Goal: Transaction & Acquisition: Purchase product/service

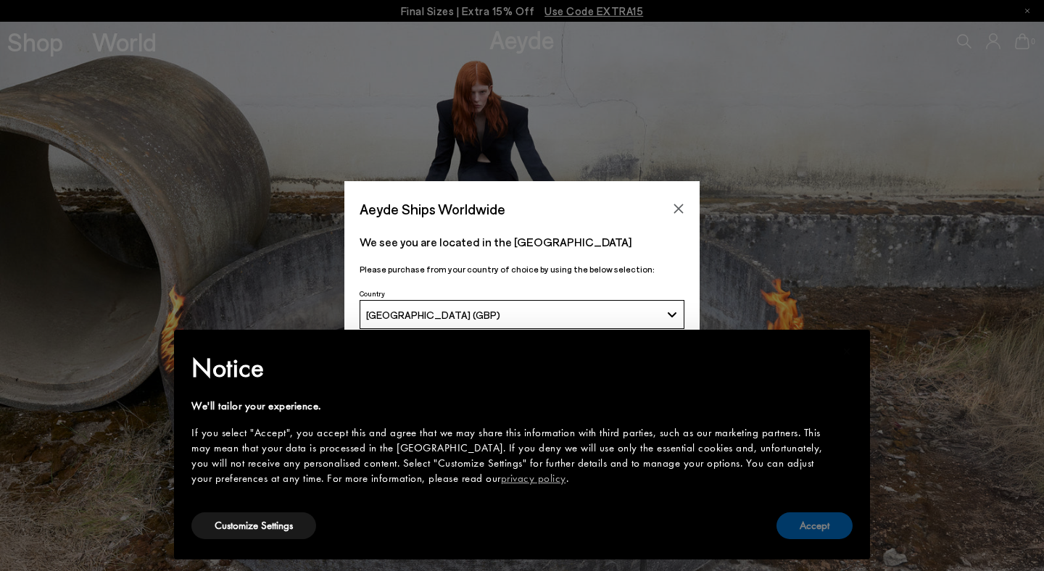
click at [812, 528] on button "Accept" at bounding box center [815, 526] width 76 height 27
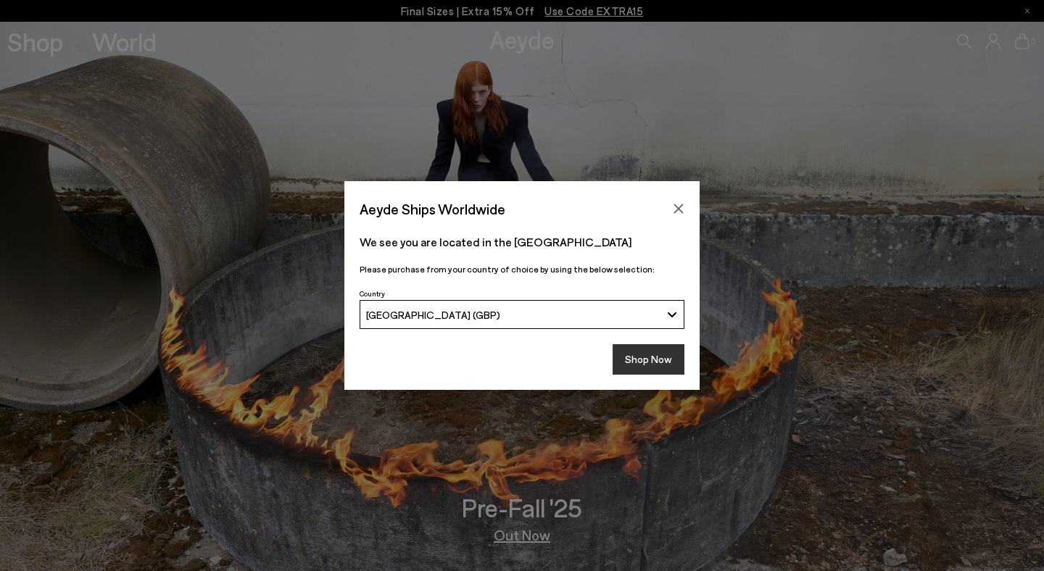
click at [653, 356] on button "Shop Now" at bounding box center [649, 359] width 72 height 30
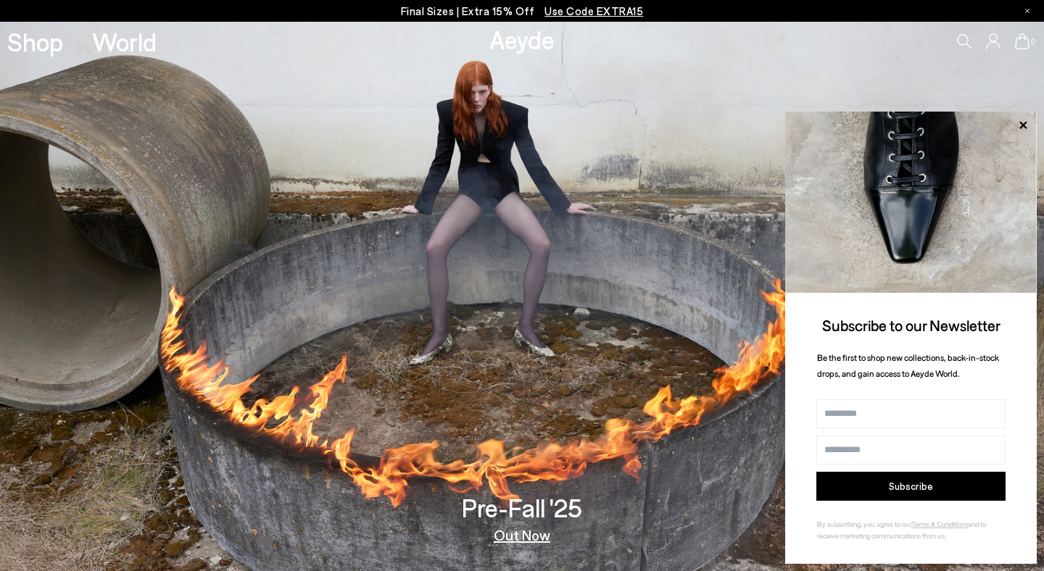
click at [509, 534] on link "Out Now" at bounding box center [522, 535] width 57 height 15
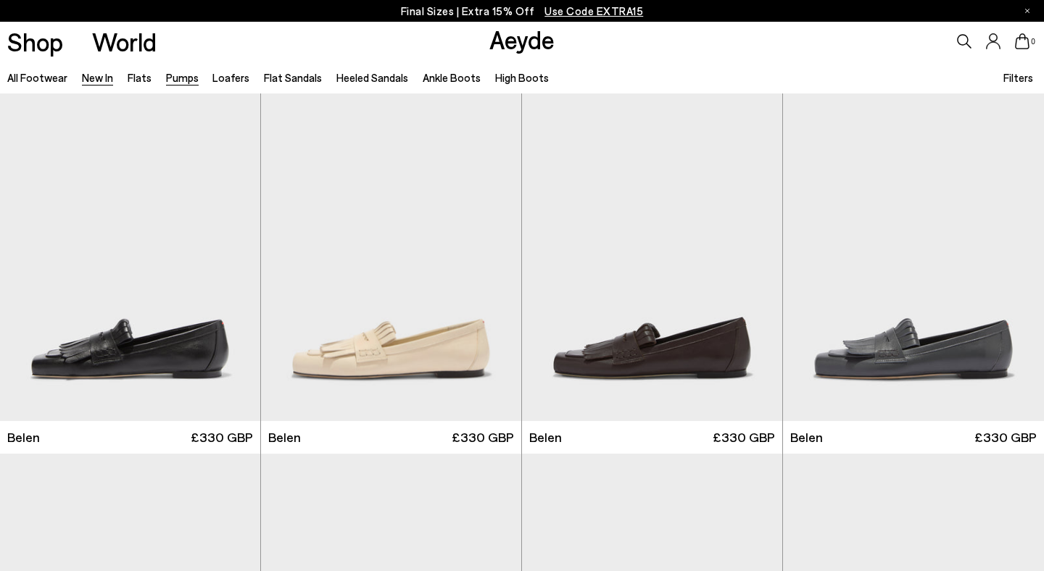
click at [176, 75] on link "Pumps" at bounding box center [182, 77] width 33 height 13
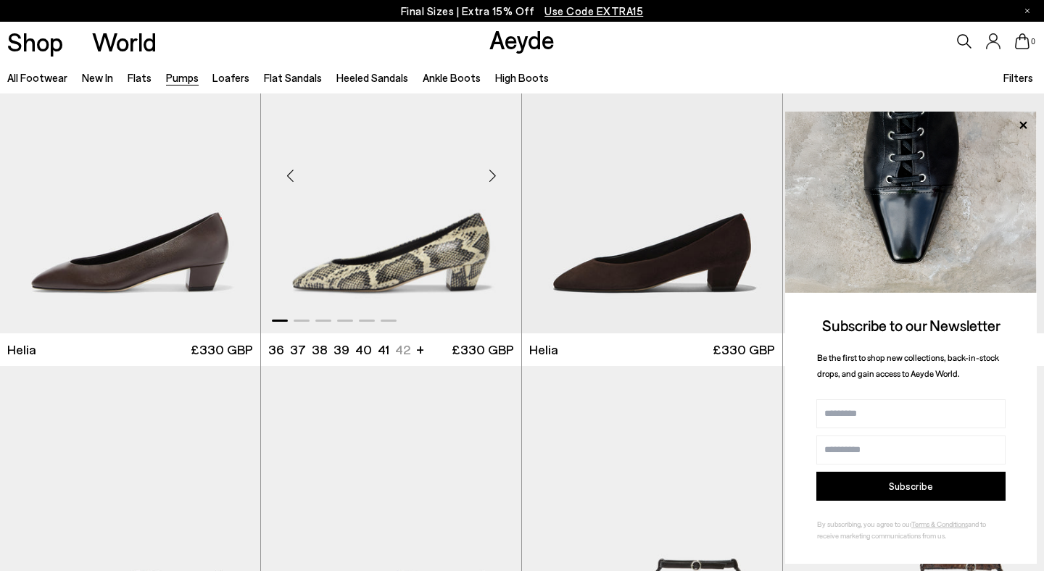
scroll to position [808, 0]
click at [1023, 125] on icon at bounding box center [1022, 124] width 7 height 7
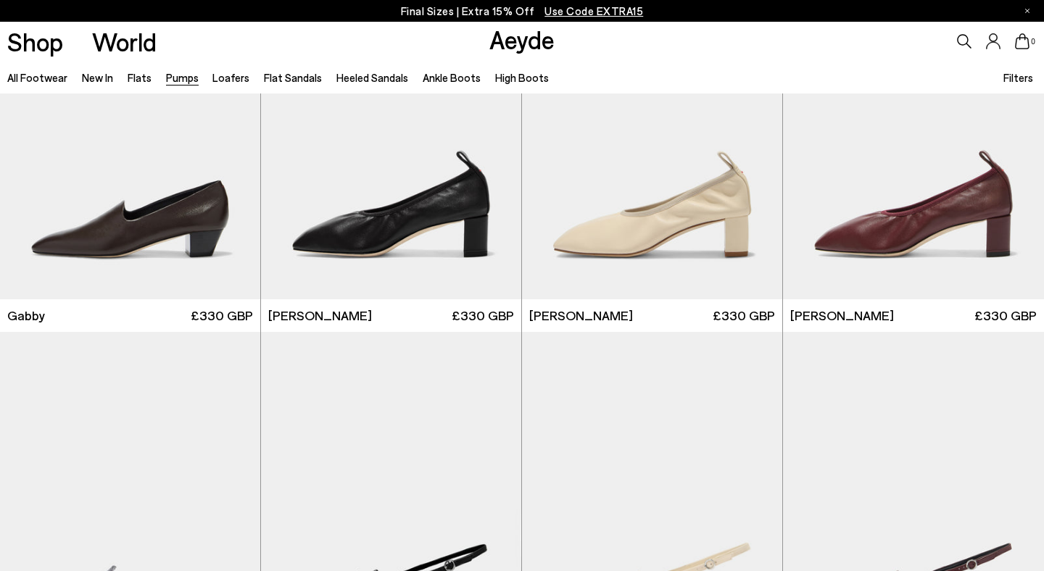
scroll to position [2282, 0]
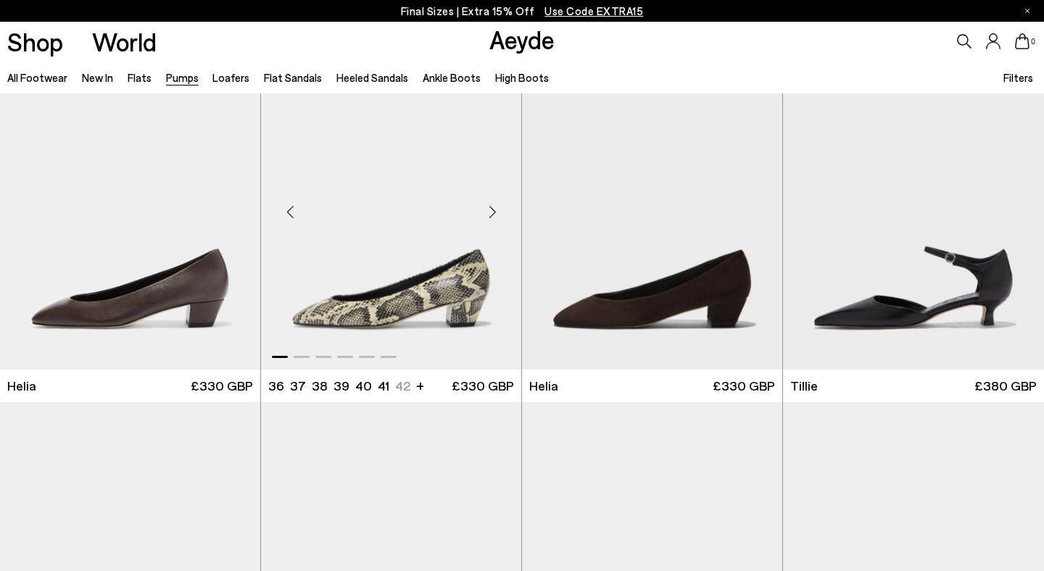
scroll to position [777, 0]
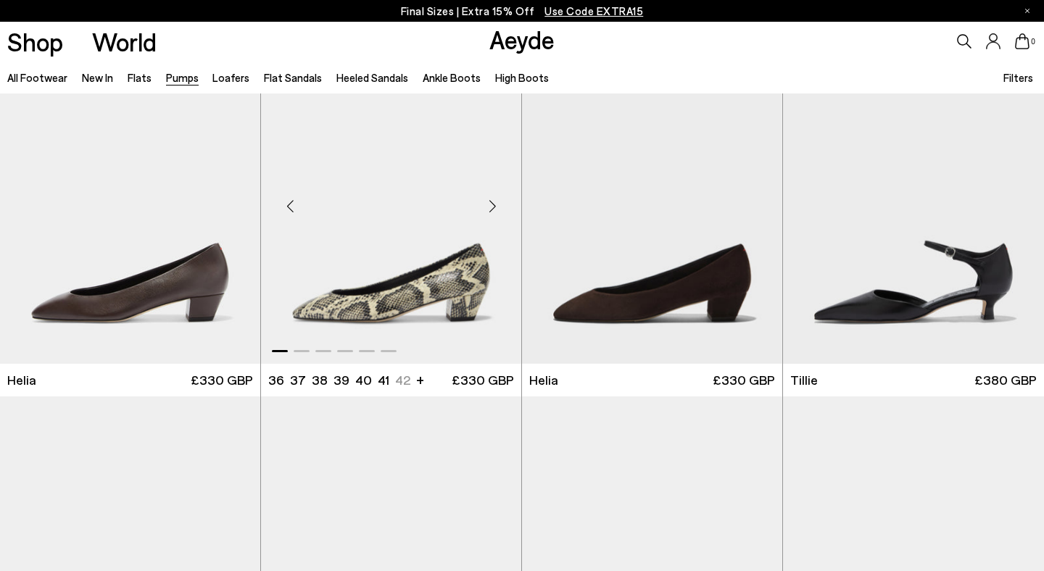
click at [401, 289] on img "1 / 6" at bounding box center [391, 200] width 260 height 327
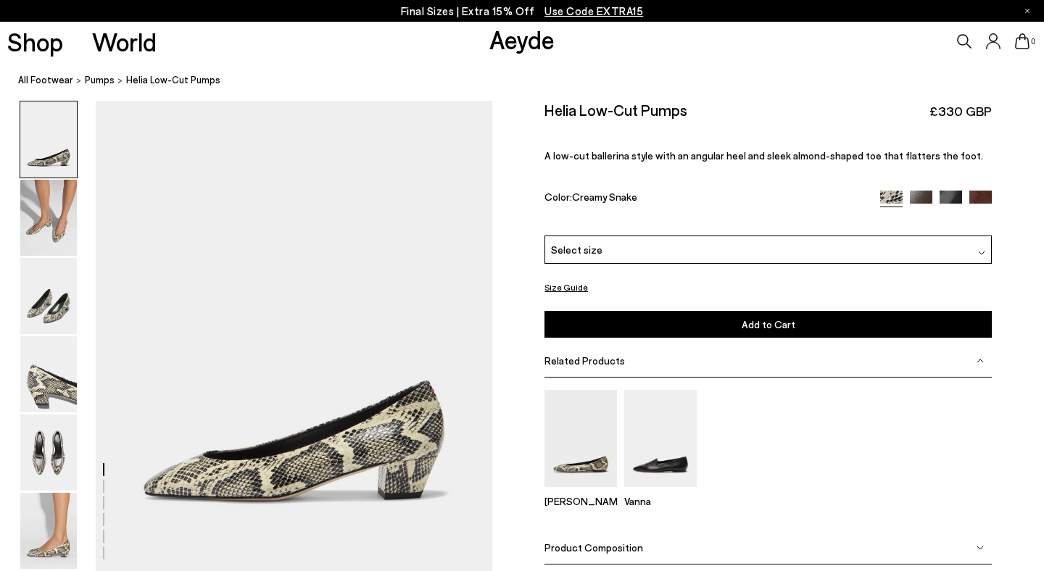
click at [560, 242] on span "Select size" at bounding box center [576, 249] width 51 height 15
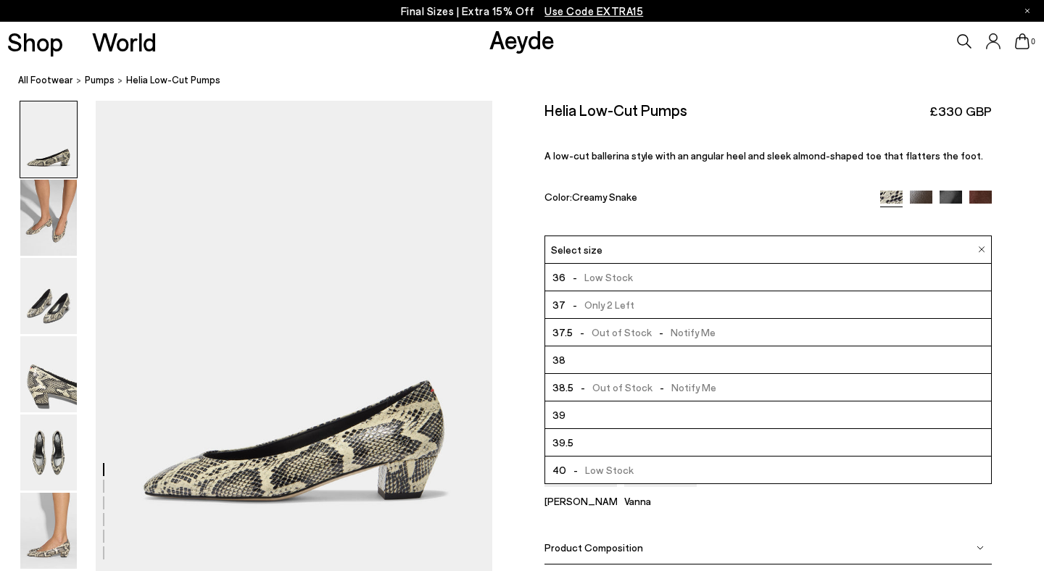
click at [571, 464] on span "-" at bounding box center [575, 470] width 19 height 12
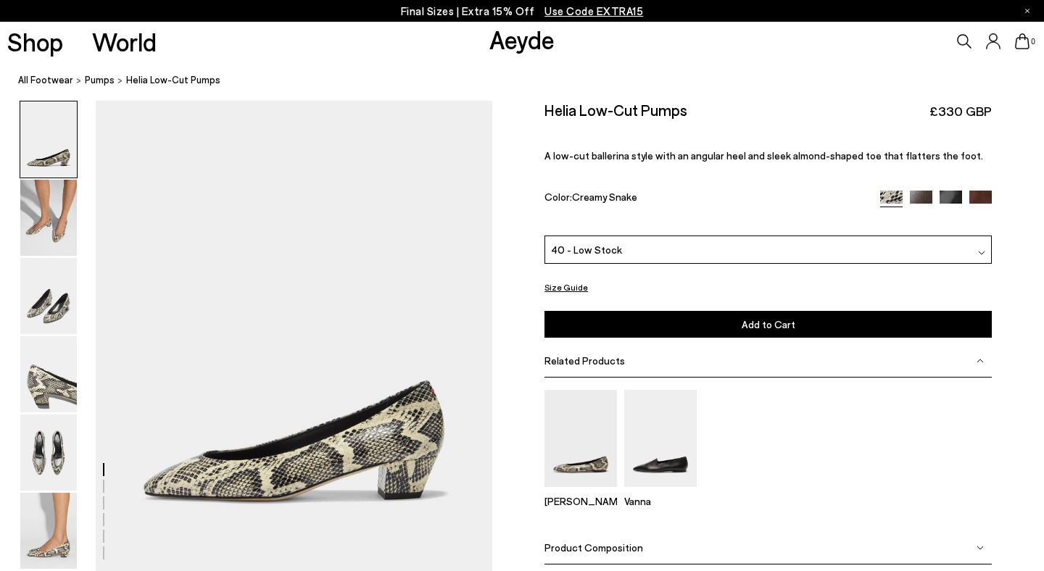
click at [827, 311] on button "Add to Cart Select a Size First" at bounding box center [768, 324] width 447 height 27
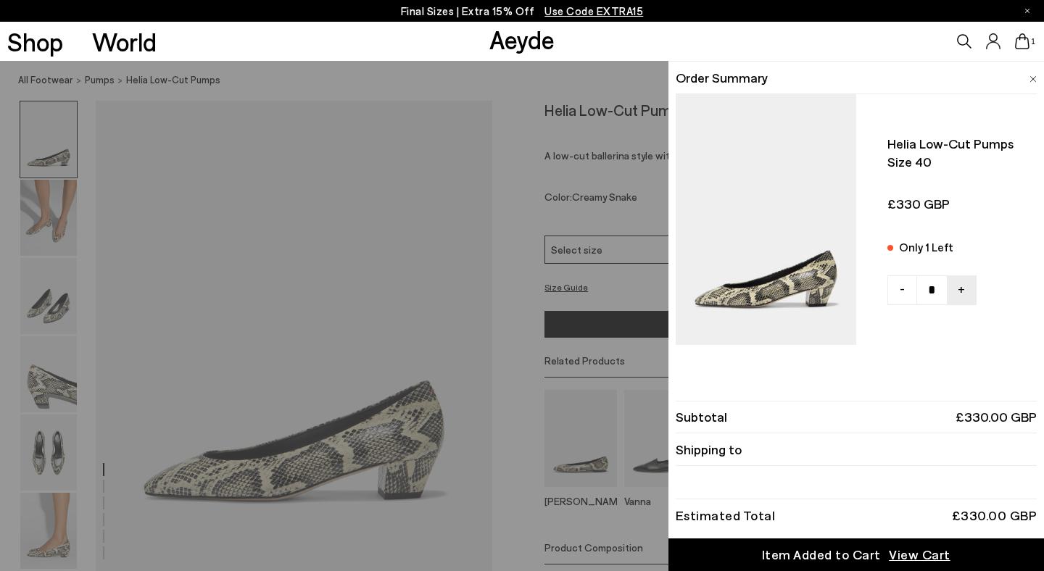
click at [1032, 77] on img at bounding box center [1033, 79] width 7 height 7
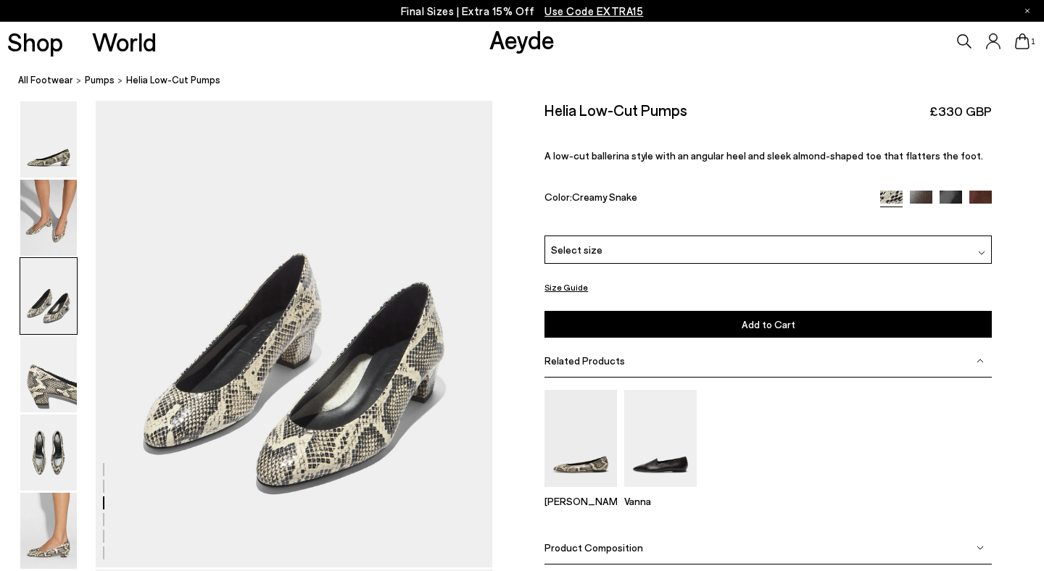
scroll to position [1069, 0]
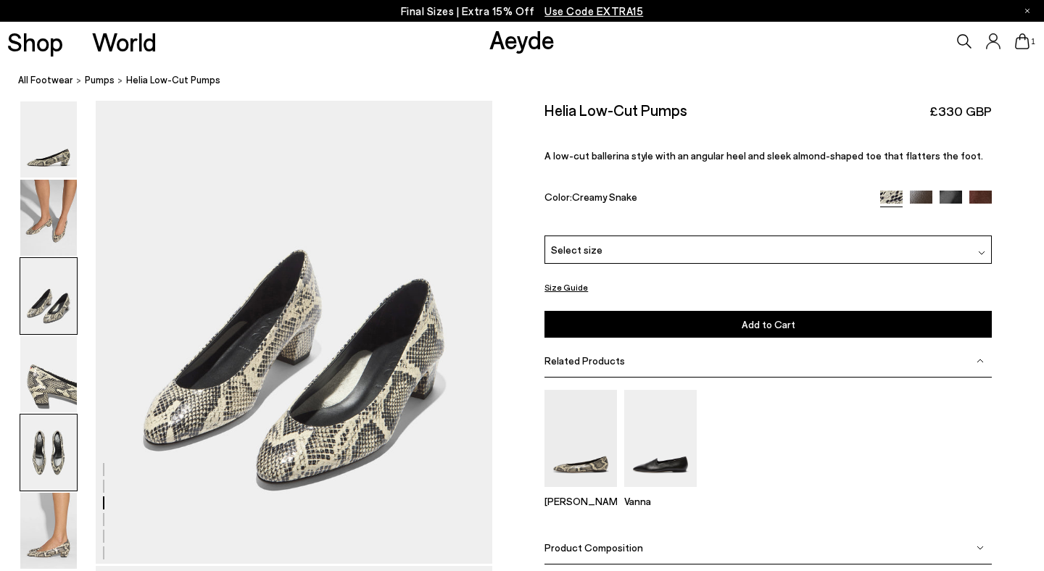
click at [42, 466] on img at bounding box center [48, 453] width 57 height 76
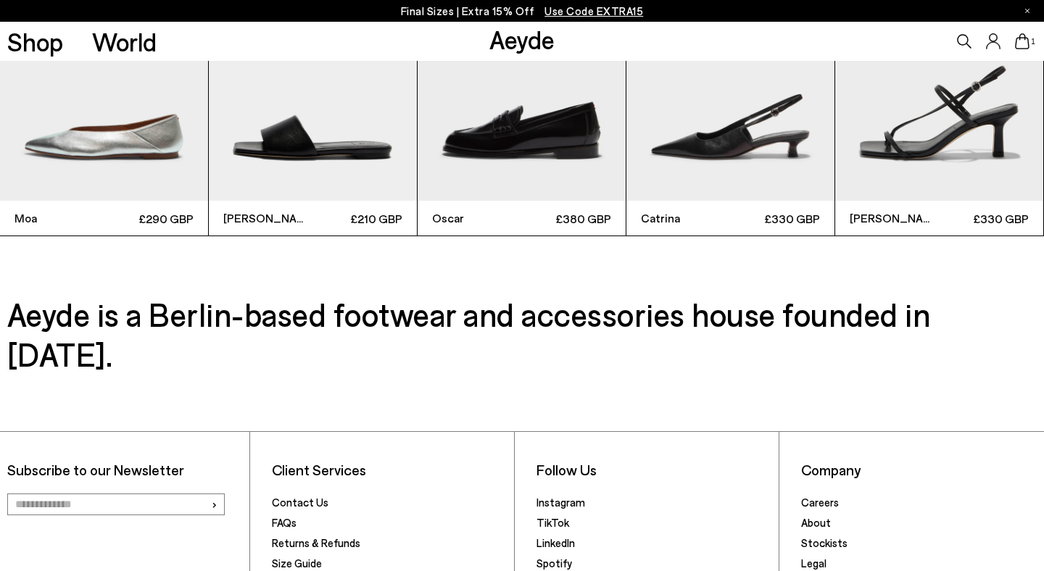
scroll to position [3520, 0]
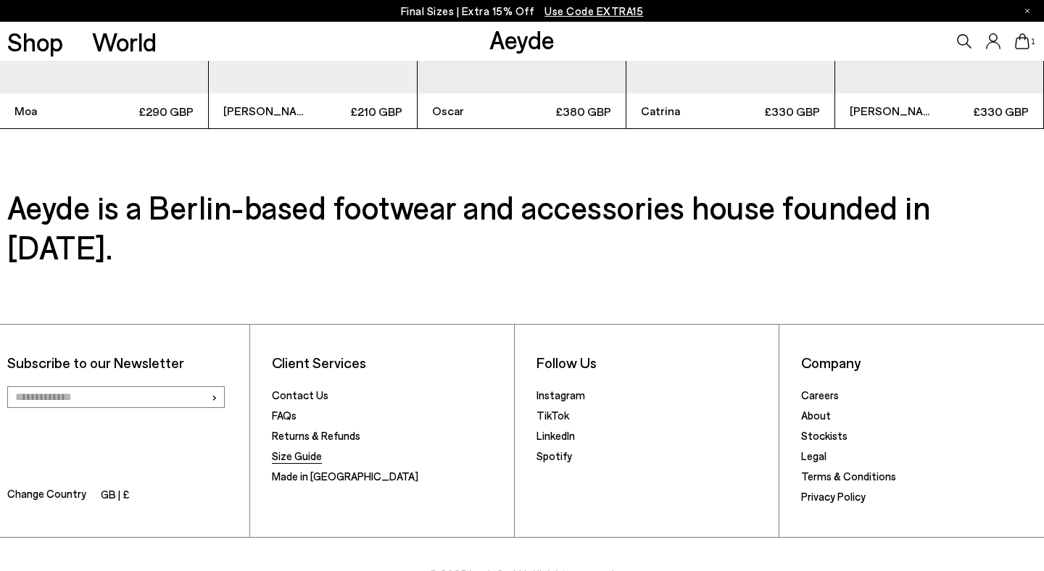
click at [285, 450] on link "Size Guide" at bounding box center [297, 456] width 50 height 13
click at [292, 429] on link "Returns & Refunds" at bounding box center [316, 435] width 88 height 13
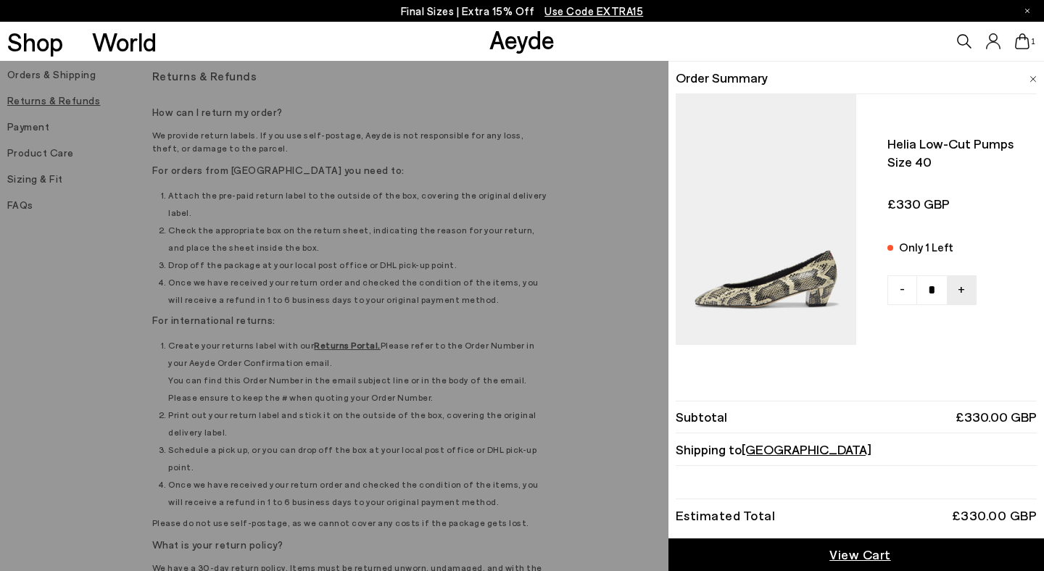
click at [1024, 43] on icon at bounding box center [1022, 41] width 15 height 16
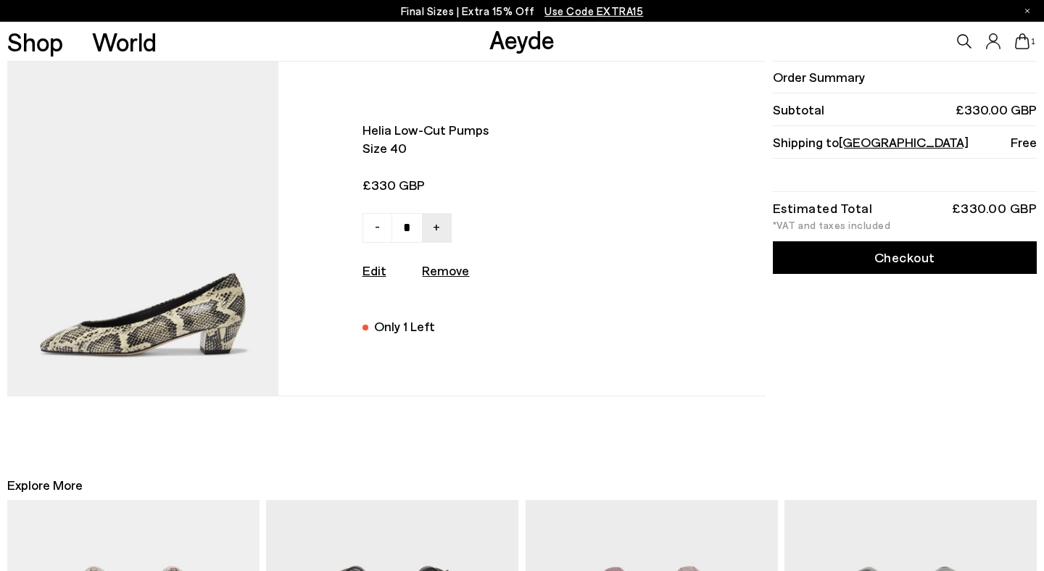
click at [884, 260] on link "Checkout" at bounding box center [905, 257] width 264 height 33
drag, startPoint x: 645, startPoint y: 9, endPoint x: 597, endPoint y: 9, distance: 47.9
click at [597, 9] on div "Final Sizes | Extra 15% Off Use Code EXTRA15" at bounding box center [522, 11] width 1044 height 22
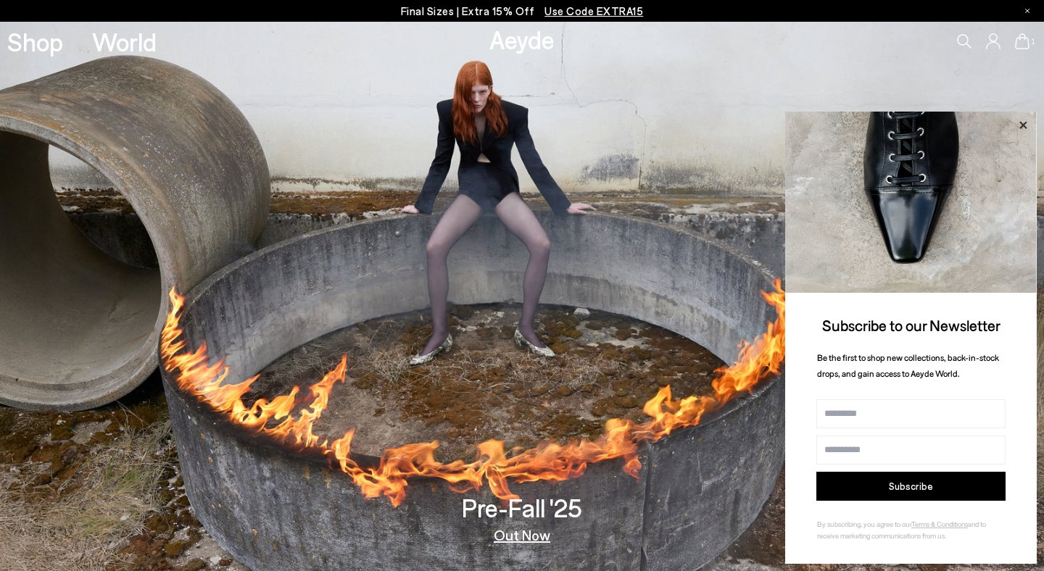
click at [1021, 123] on icon at bounding box center [1022, 124] width 7 height 7
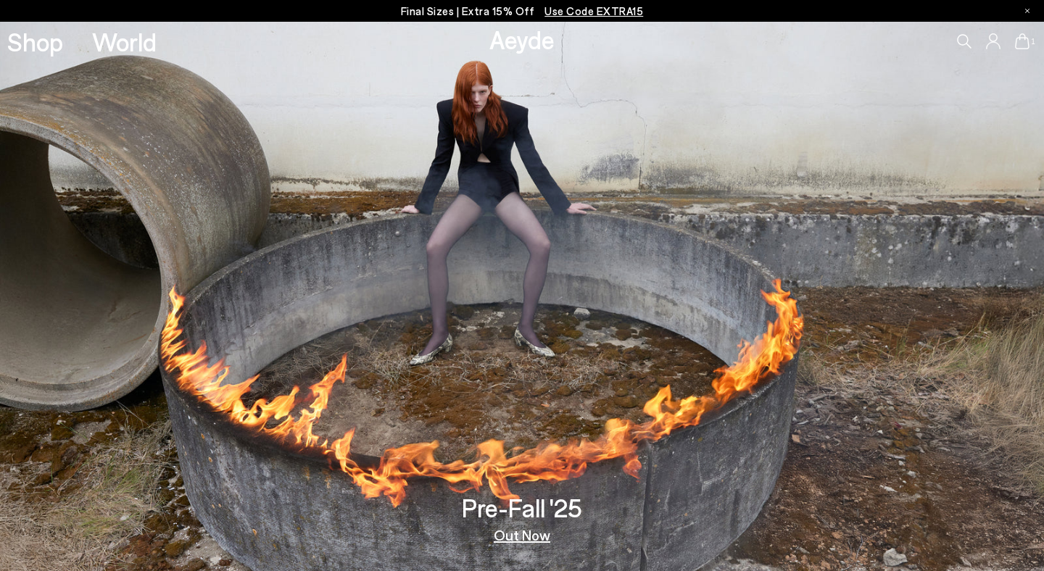
click at [529, 343] on img at bounding box center [522, 297] width 1044 height 550
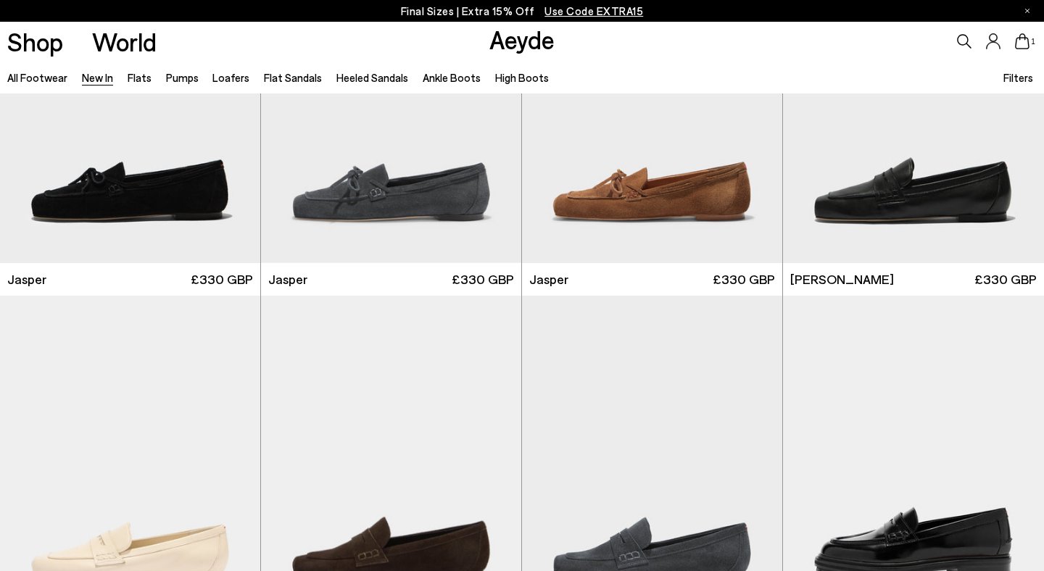
scroll to position [518, 0]
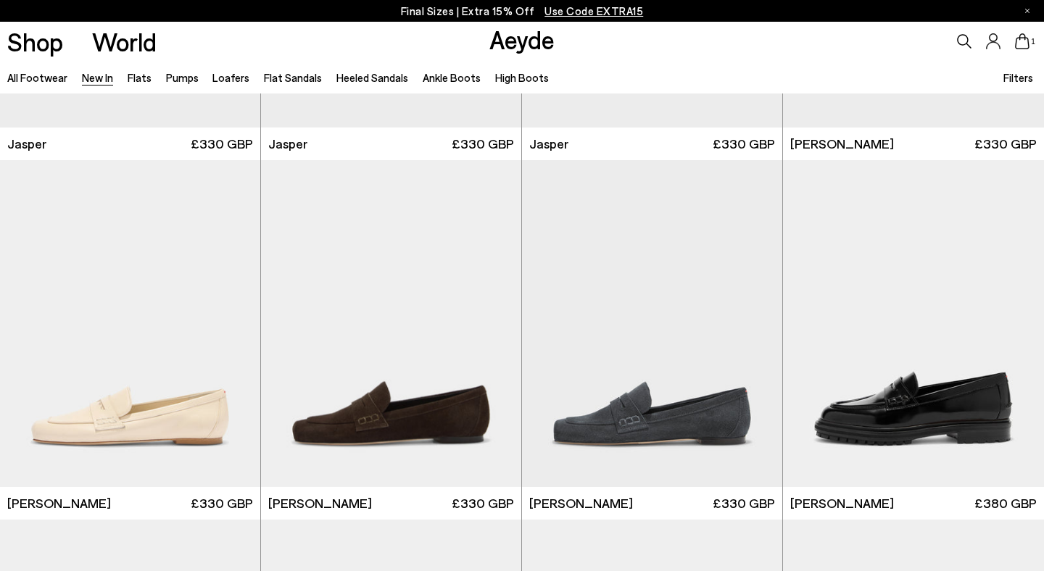
scroll to position [655, 0]
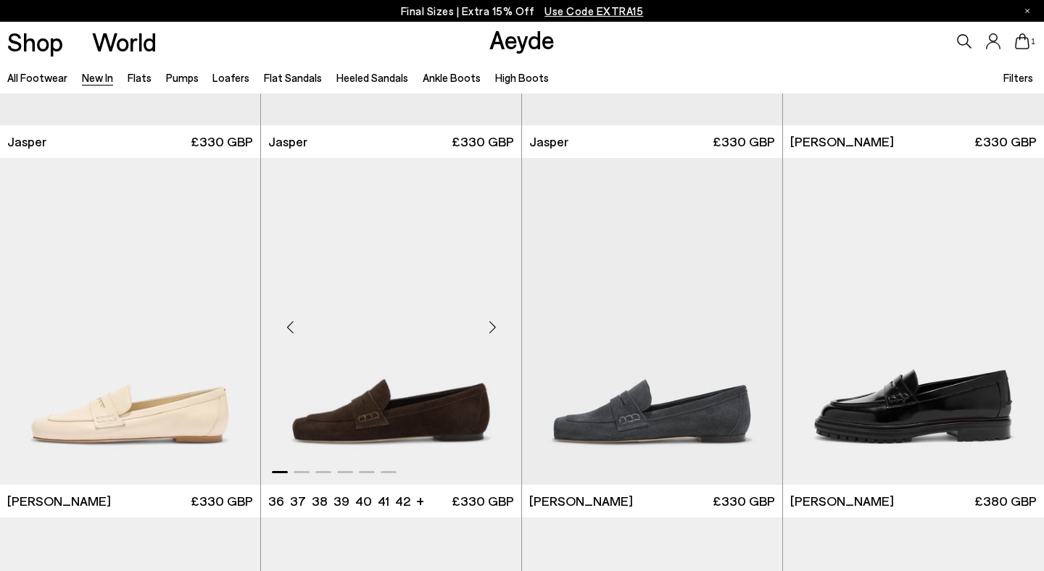
click at [436, 436] on img "1 / 6" at bounding box center [391, 321] width 260 height 327
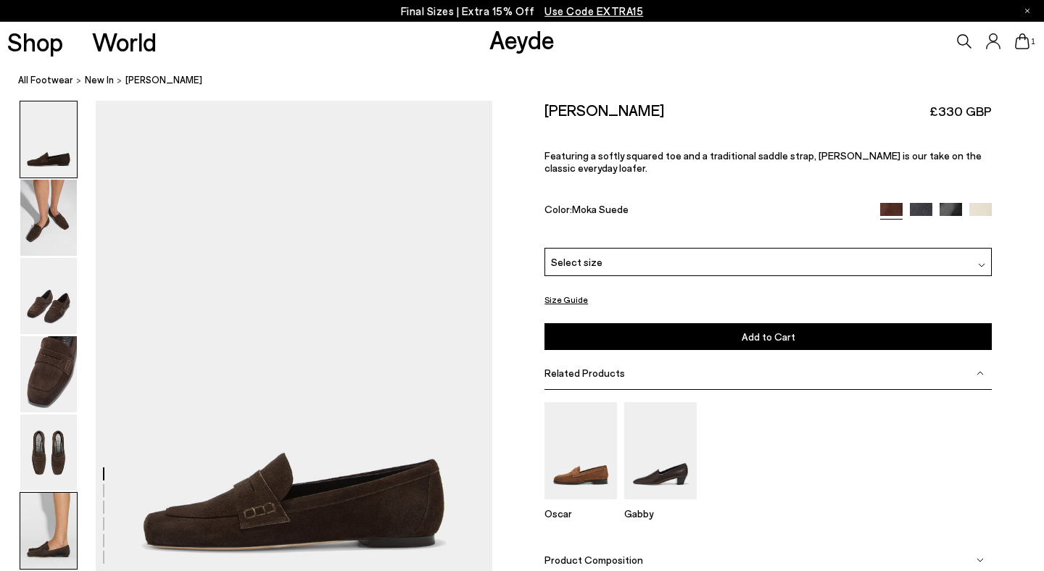
click at [49, 519] on img at bounding box center [48, 531] width 57 height 76
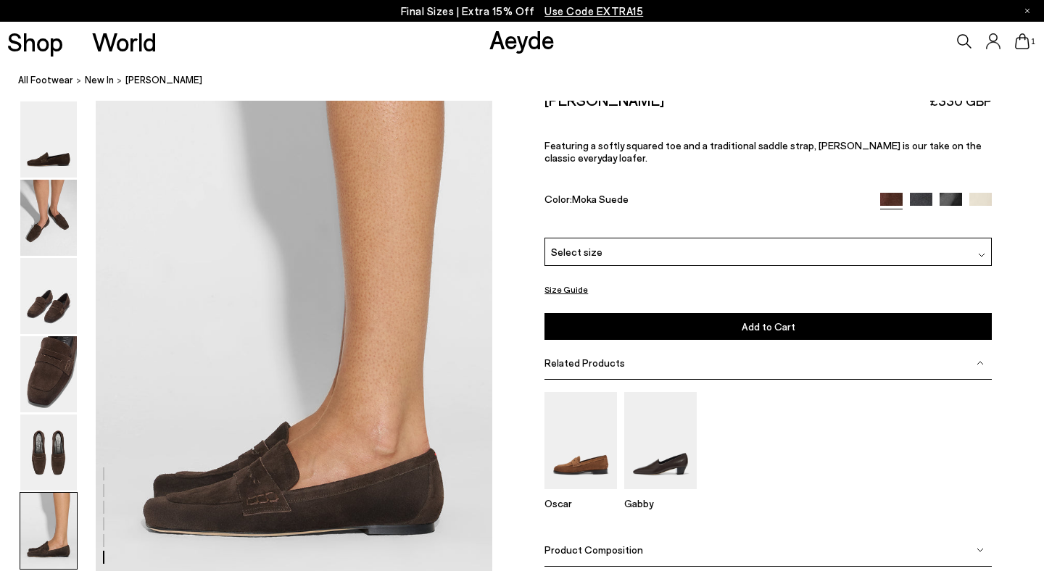
scroll to position [2641, 0]
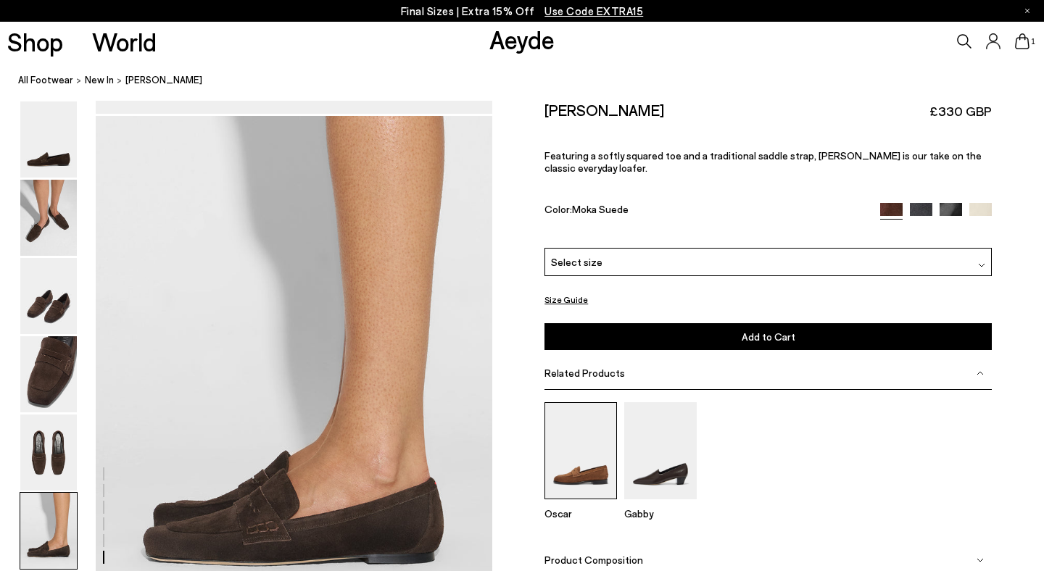
click at [587, 413] on img at bounding box center [581, 450] width 73 height 96
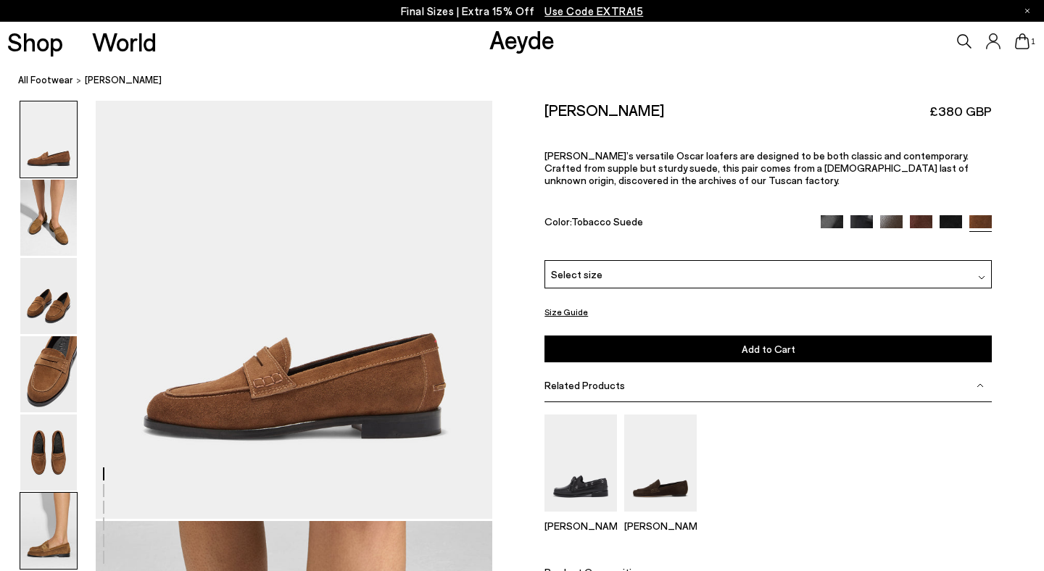
click at [47, 517] on img at bounding box center [48, 531] width 57 height 76
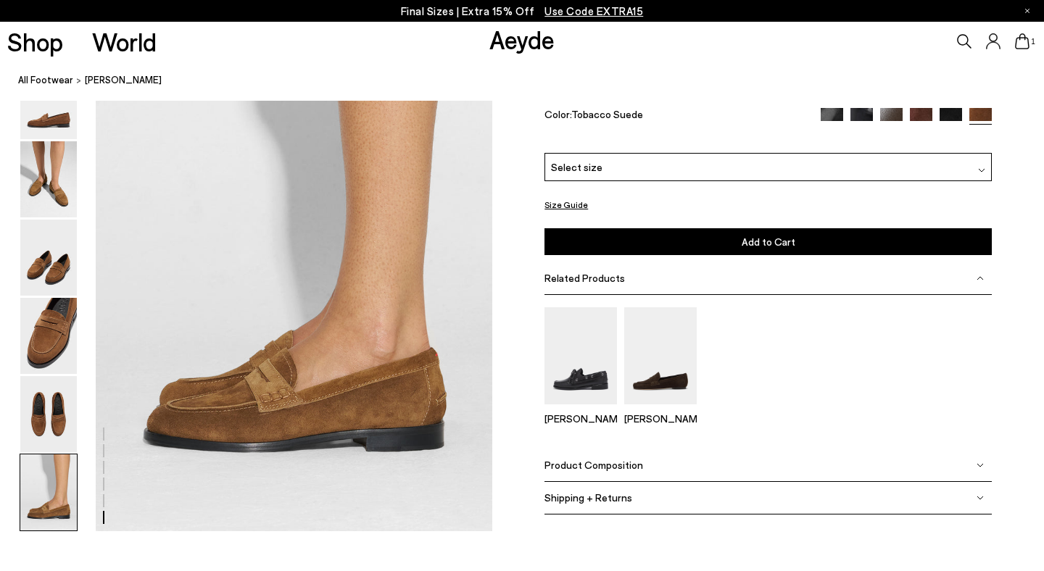
scroll to position [2757, 0]
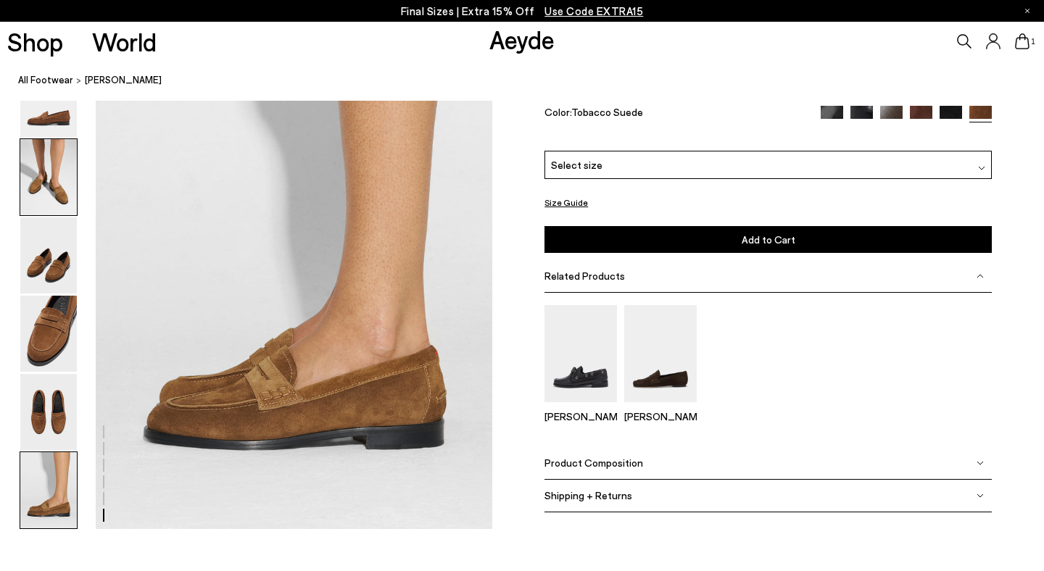
click at [57, 180] on img at bounding box center [48, 177] width 57 height 76
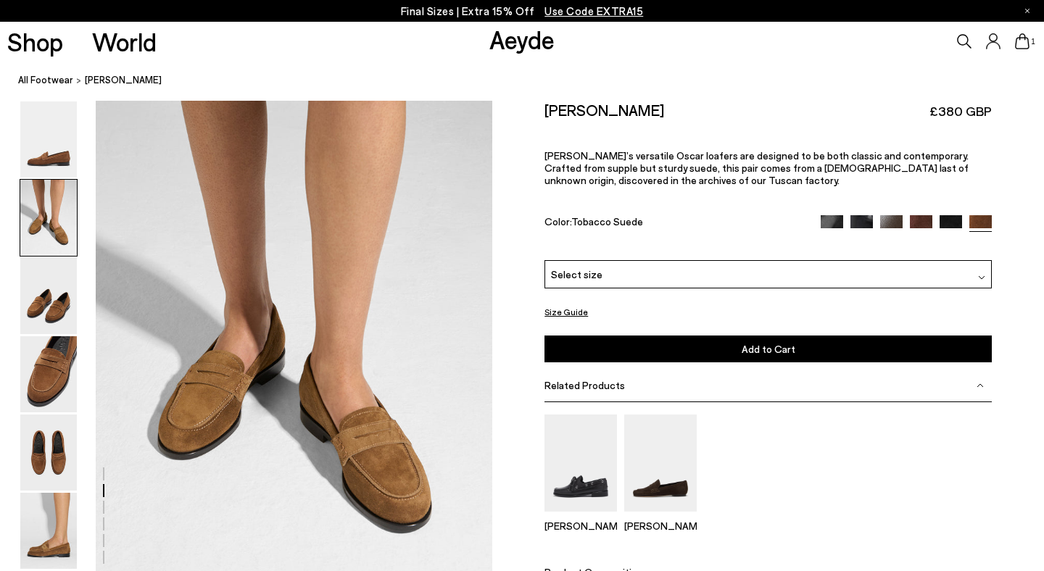
scroll to position [533, 0]
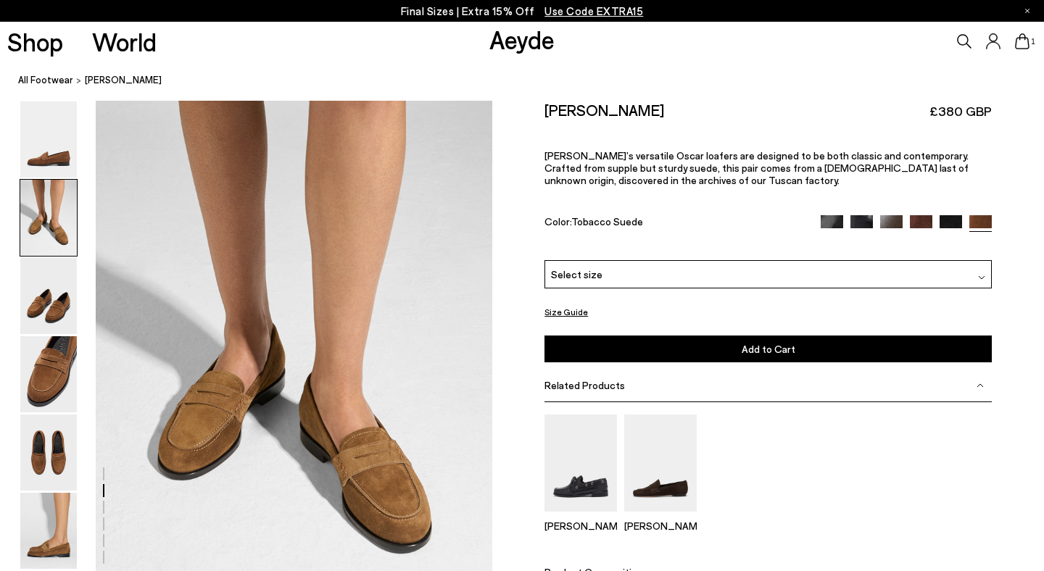
click at [611, 260] on div "Select size" at bounding box center [768, 274] width 447 height 28
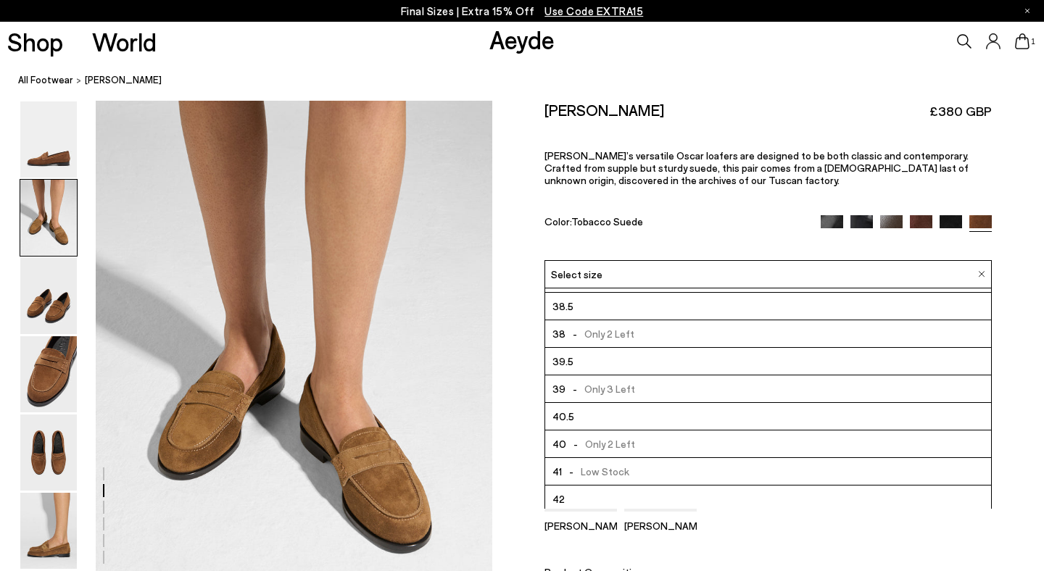
scroll to position [83, 0]
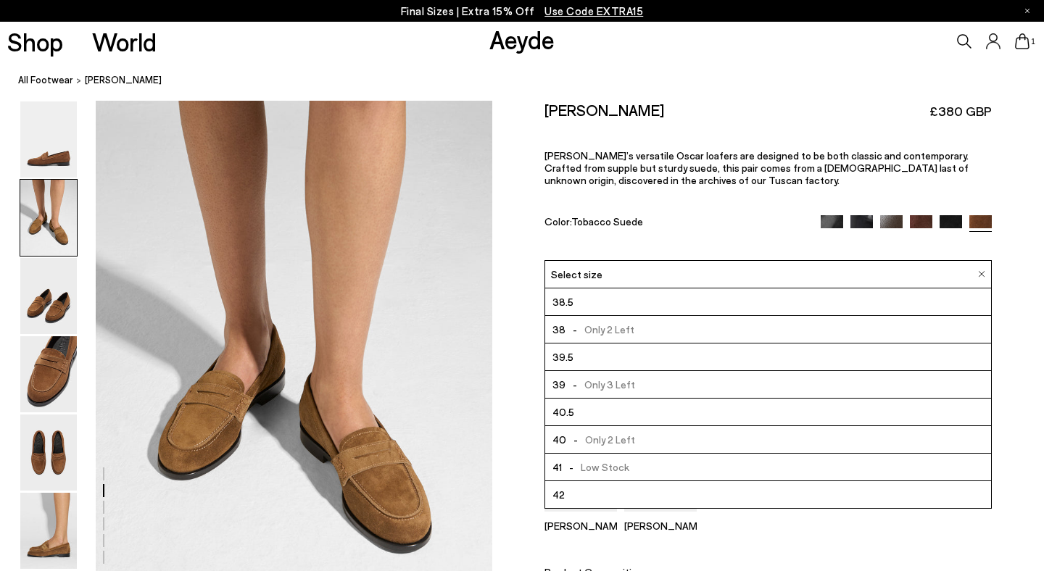
click at [592, 431] on span "- Only 2 Left" at bounding box center [600, 440] width 69 height 18
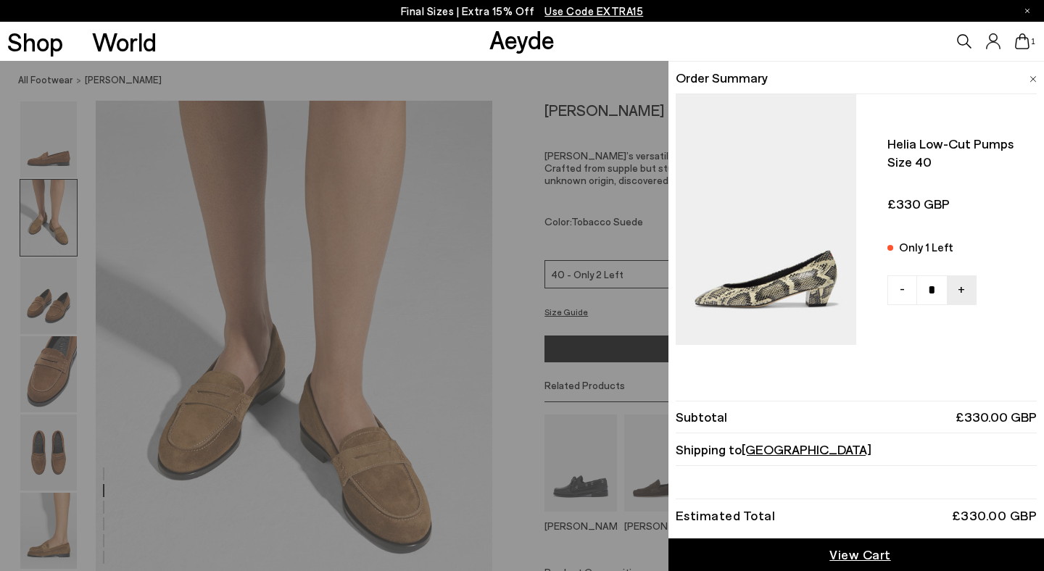
click at [1025, 40] on icon at bounding box center [1022, 41] width 15 height 16
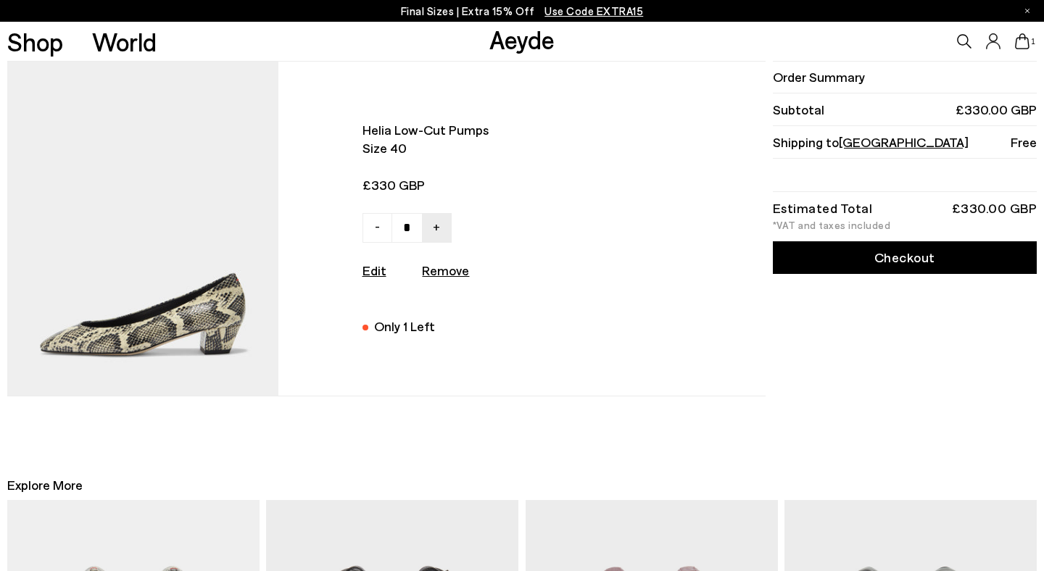
click at [869, 254] on link "Checkout" at bounding box center [905, 257] width 264 height 33
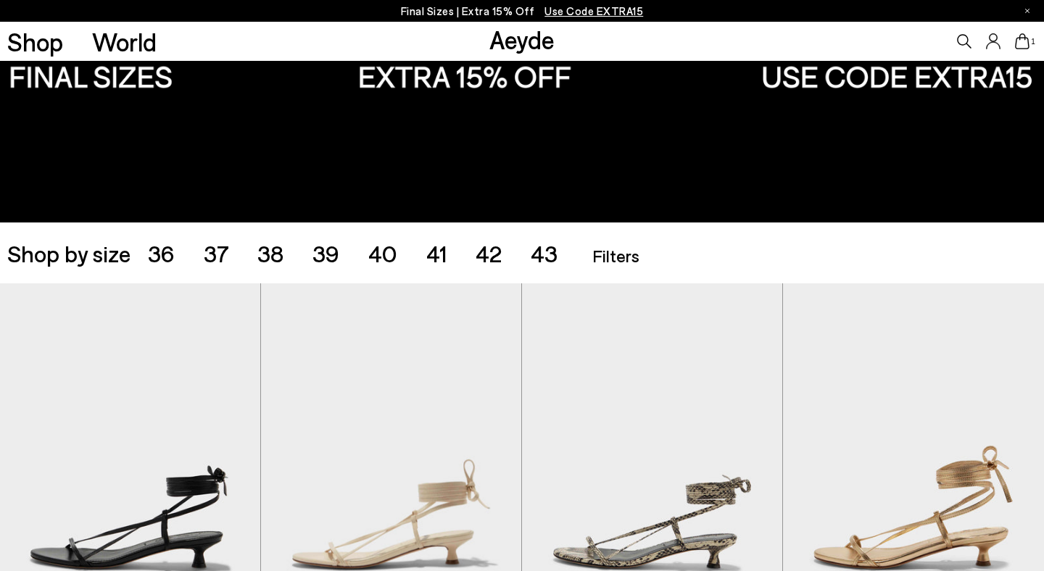
scroll to position [126, 0]
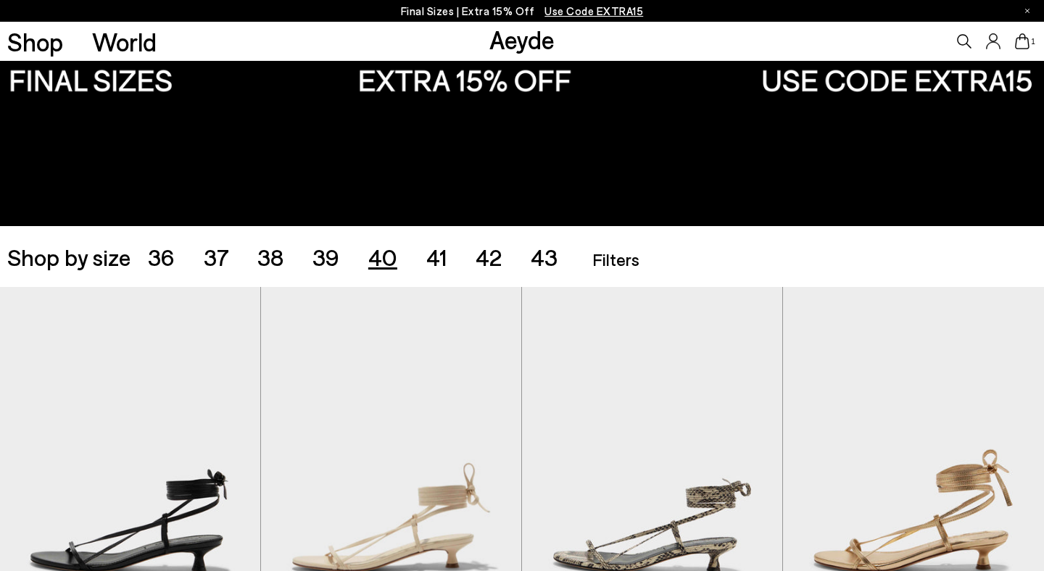
click at [381, 260] on span "40" at bounding box center [382, 257] width 29 height 28
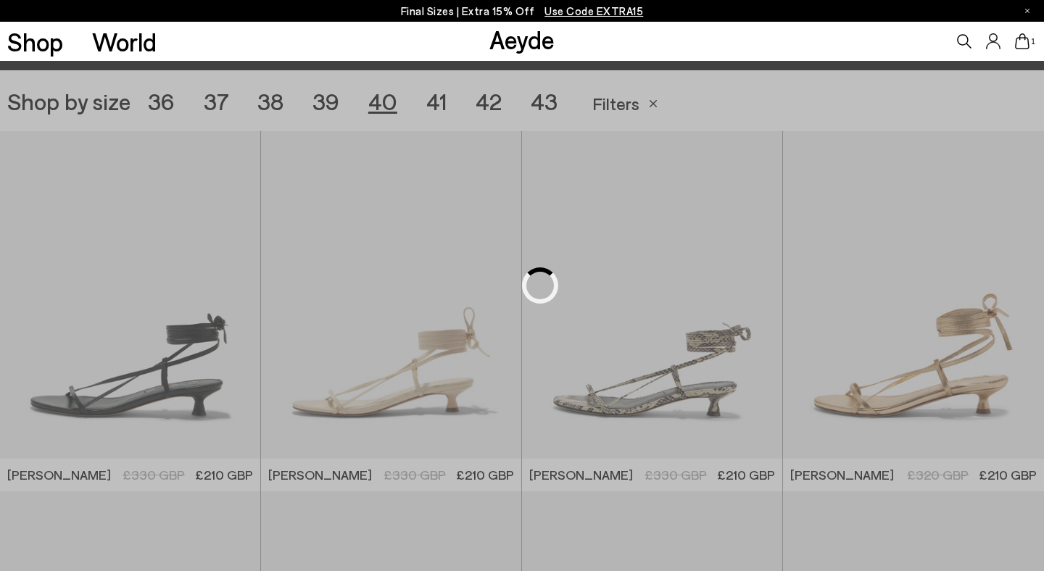
scroll to position [291, 0]
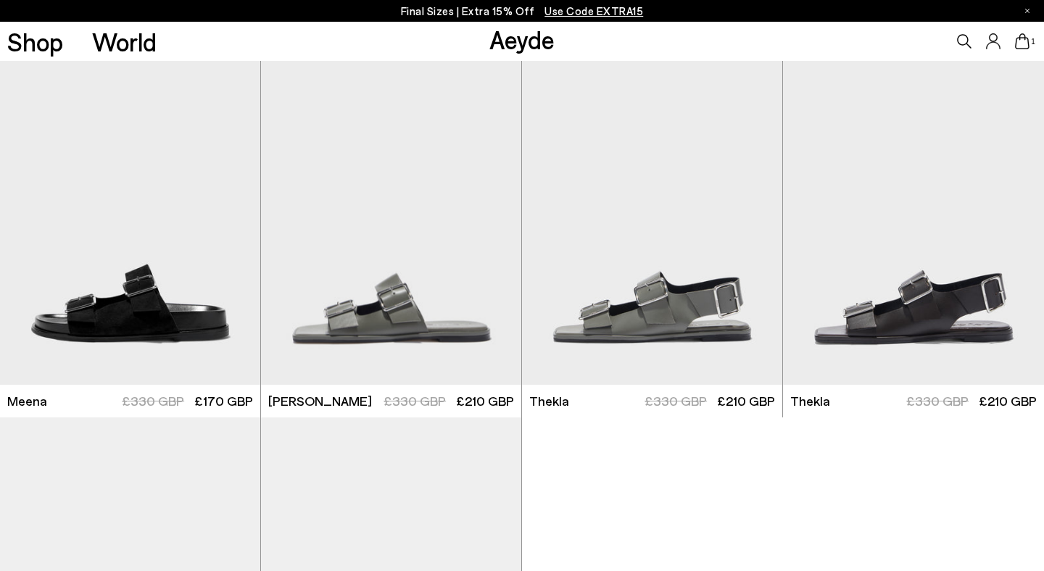
scroll to position [3223, 0]
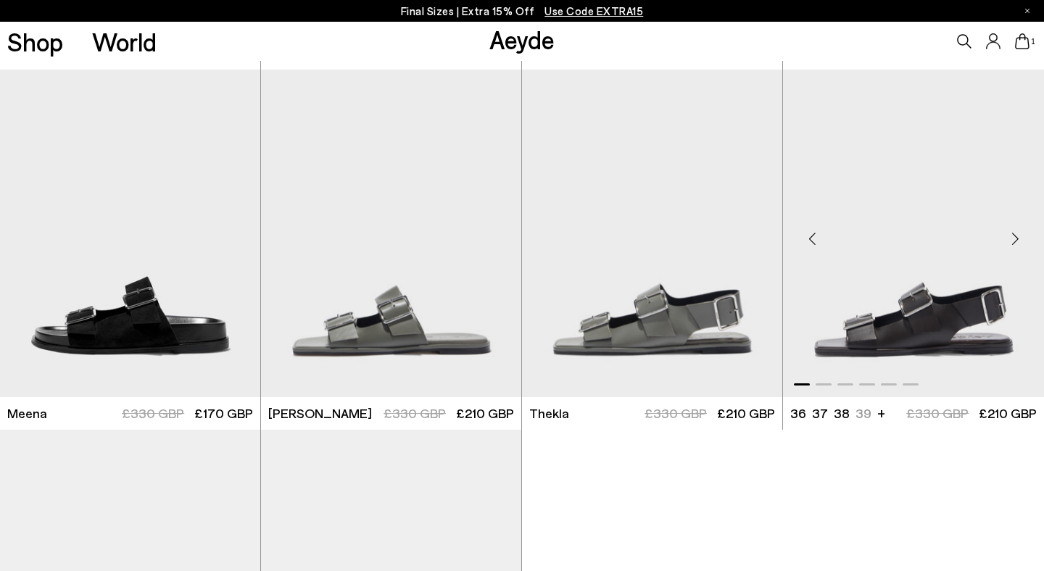
click at [902, 324] on img "1 / 6" at bounding box center [913, 233] width 261 height 327
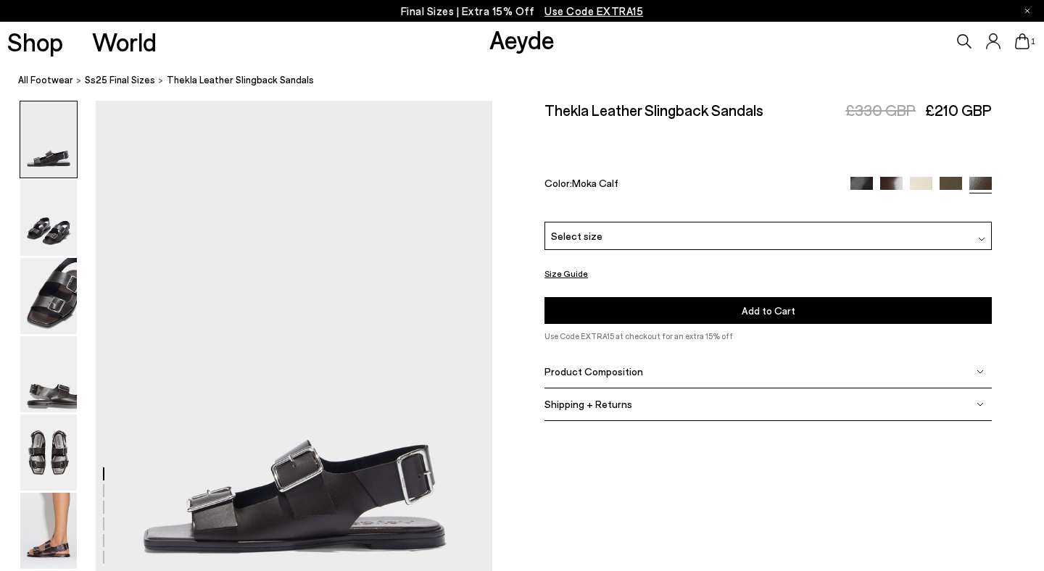
click at [873, 222] on div "Select size" at bounding box center [768, 236] width 447 height 28
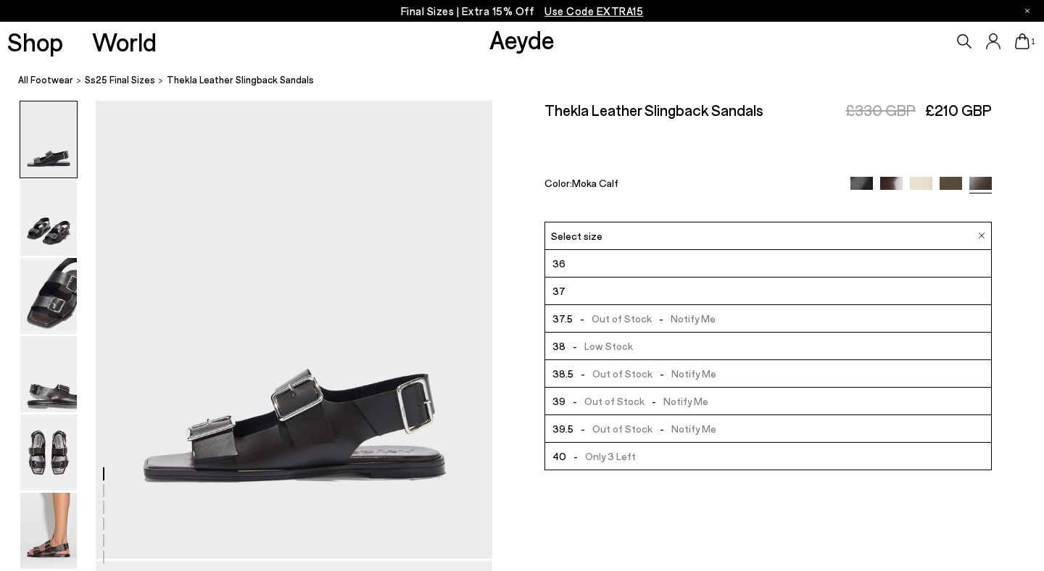
scroll to position [75, 0]
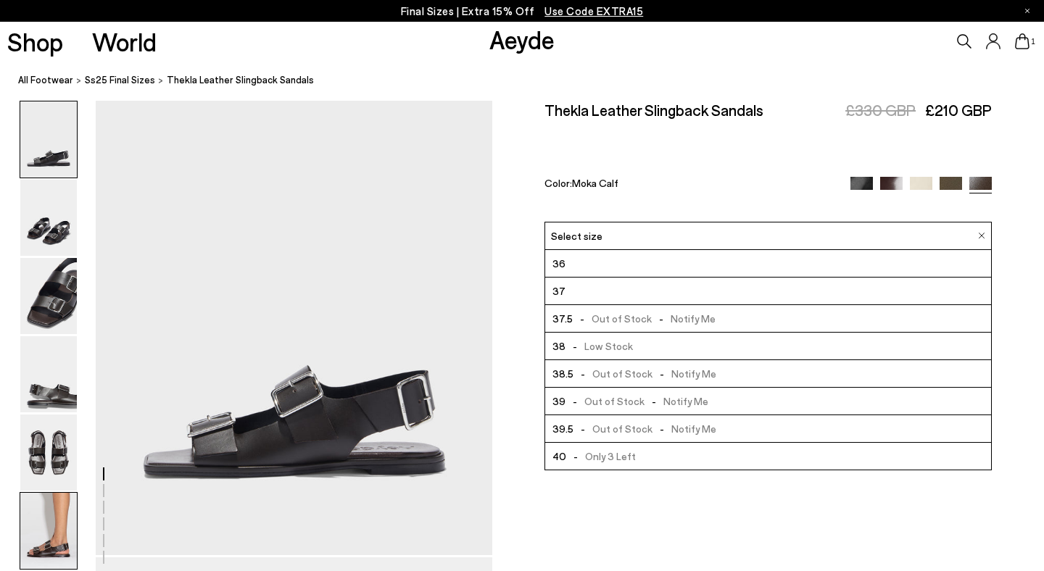
click at [44, 547] on img at bounding box center [48, 531] width 57 height 76
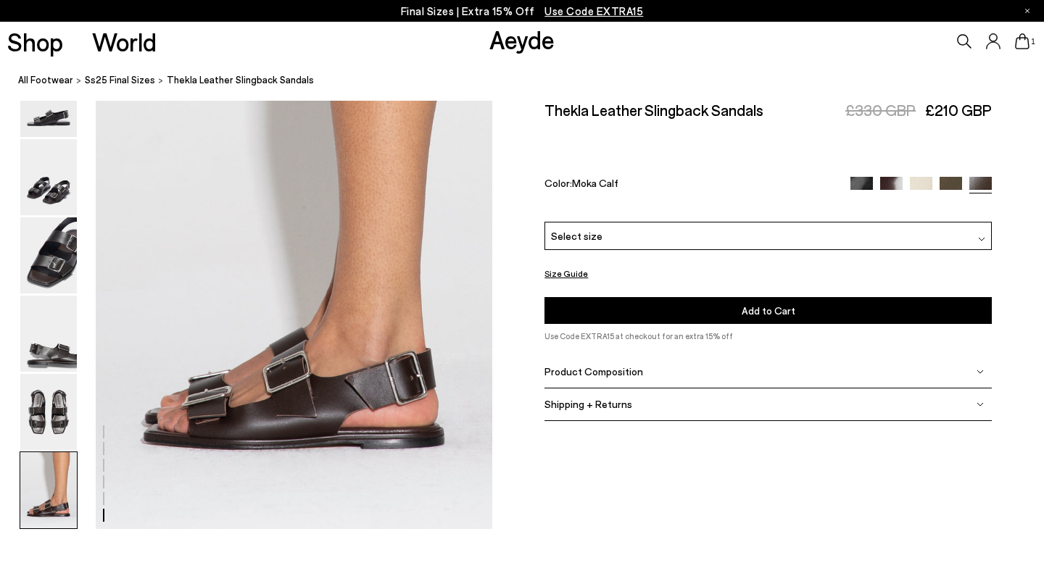
scroll to position [2757, 0]
click at [54, 412] on img at bounding box center [48, 412] width 57 height 76
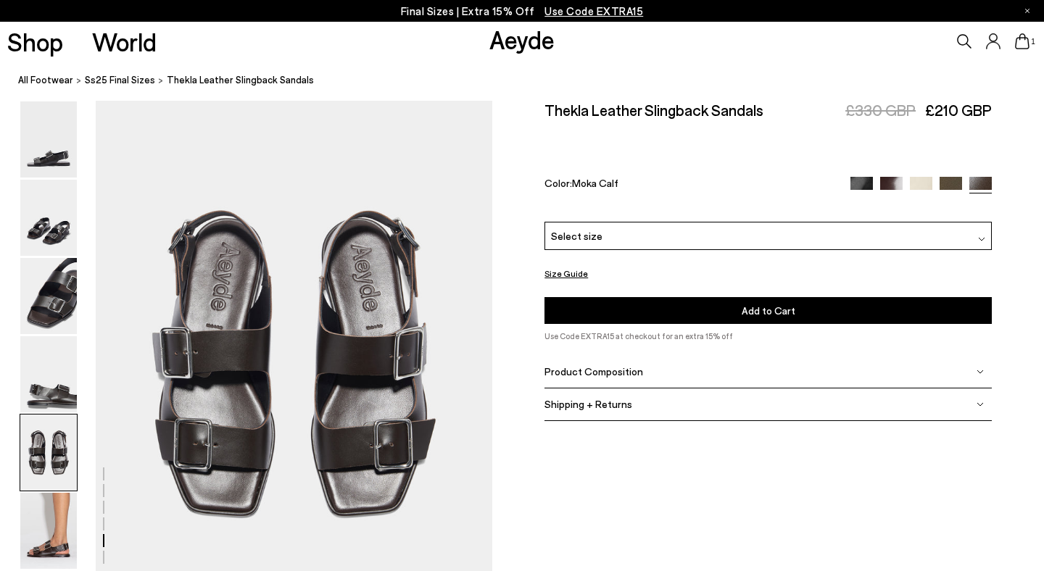
scroll to position [2126, 0]
click at [46, 371] on img at bounding box center [48, 374] width 57 height 76
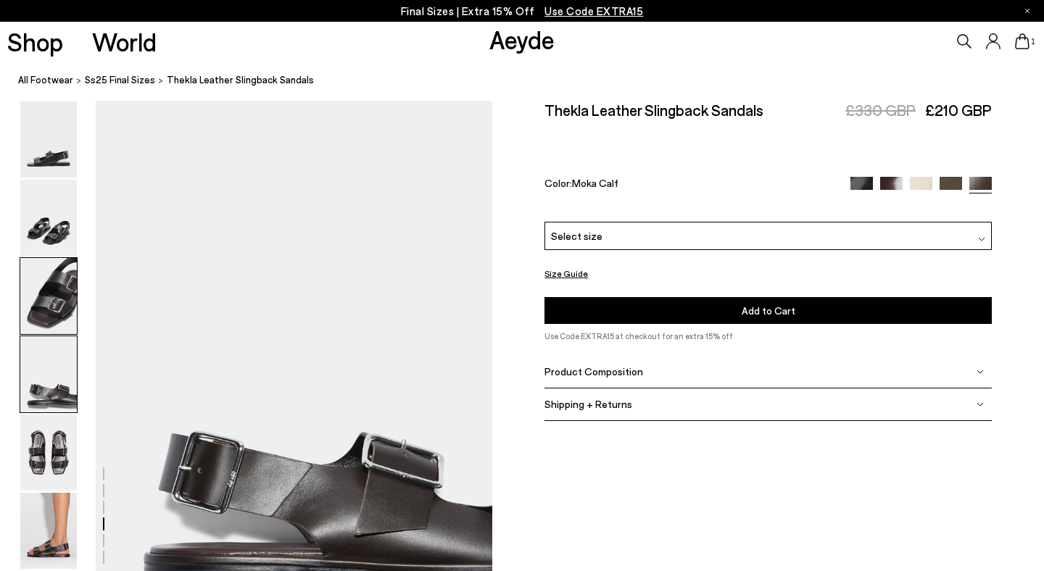
click at [55, 302] on img at bounding box center [48, 296] width 57 height 76
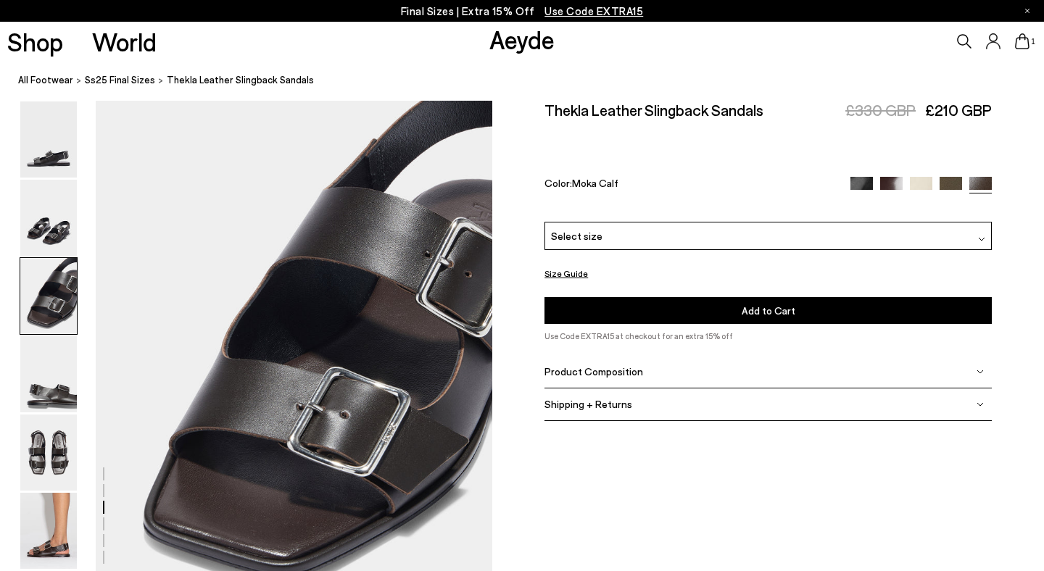
scroll to position [1064, 0]
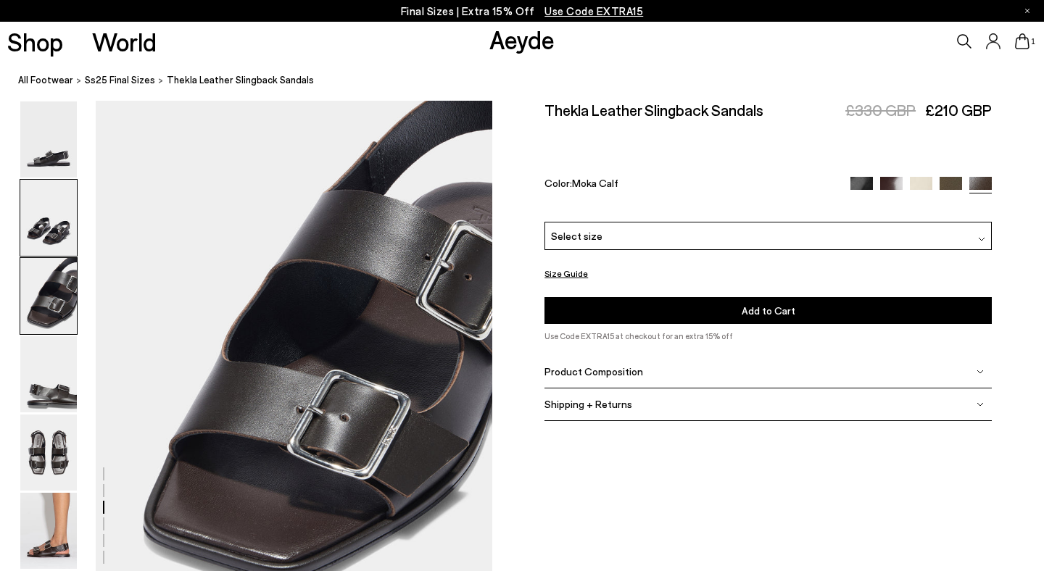
click at [55, 229] on img at bounding box center [48, 218] width 57 height 76
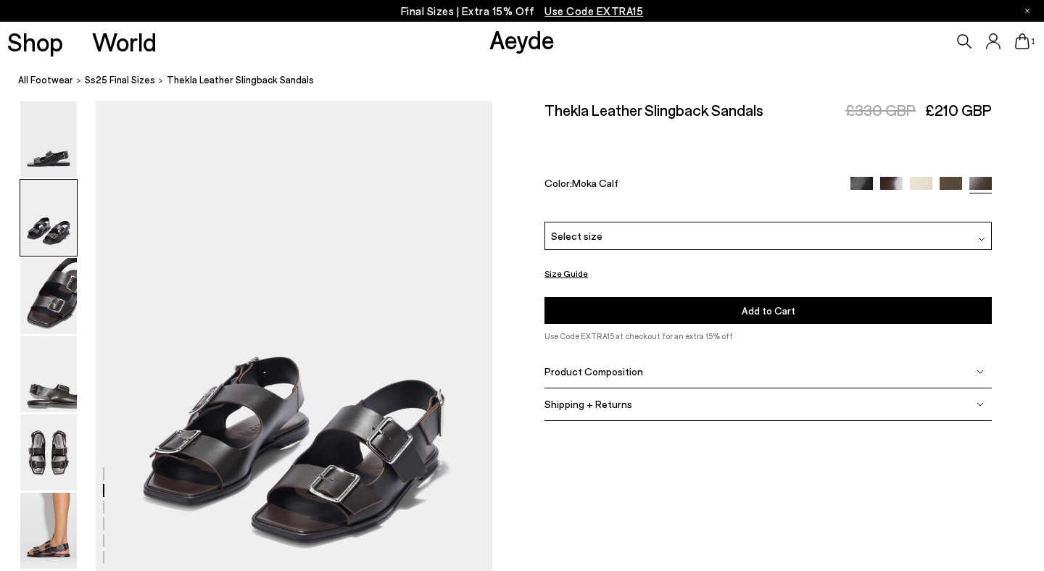
scroll to position [533, 0]
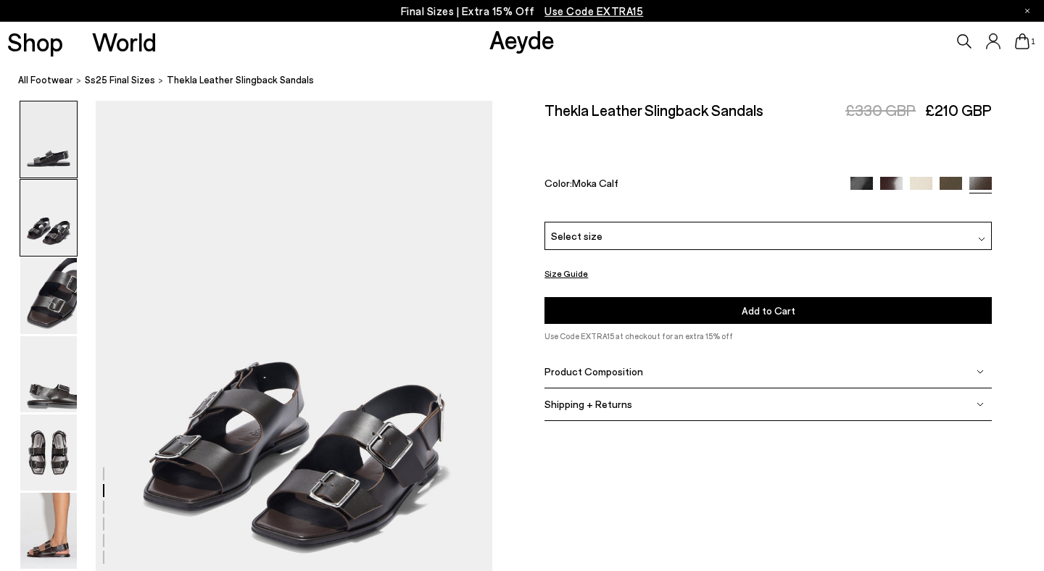
click at [49, 144] on img at bounding box center [48, 140] width 57 height 76
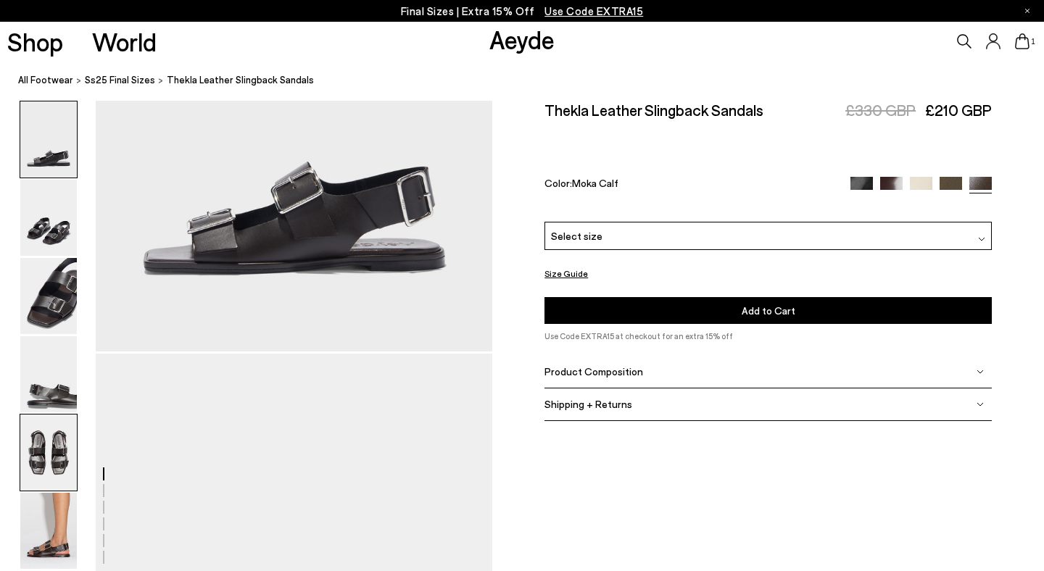
scroll to position [289, 0]
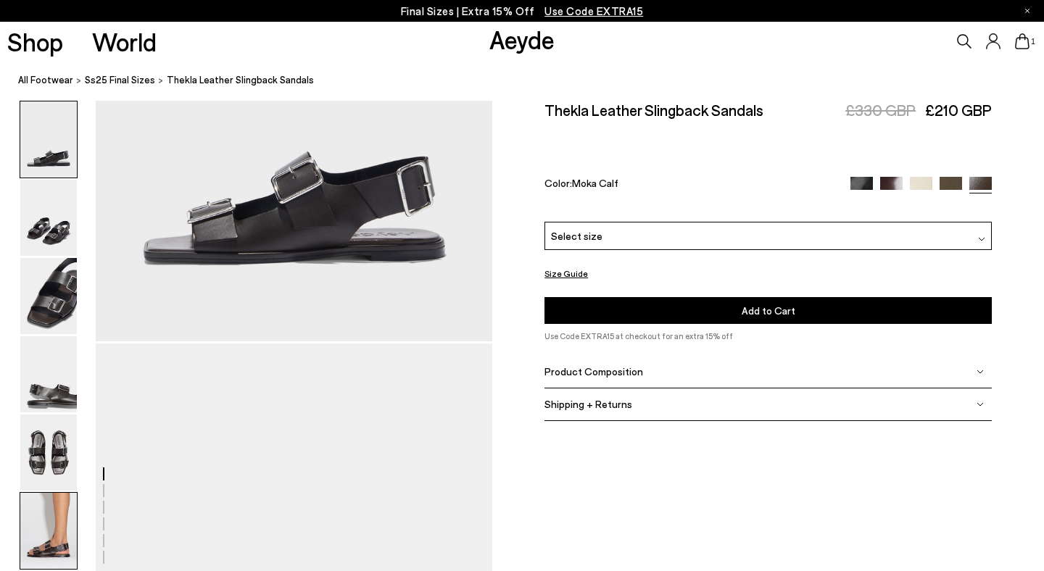
click at [67, 522] on img at bounding box center [48, 531] width 57 height 76
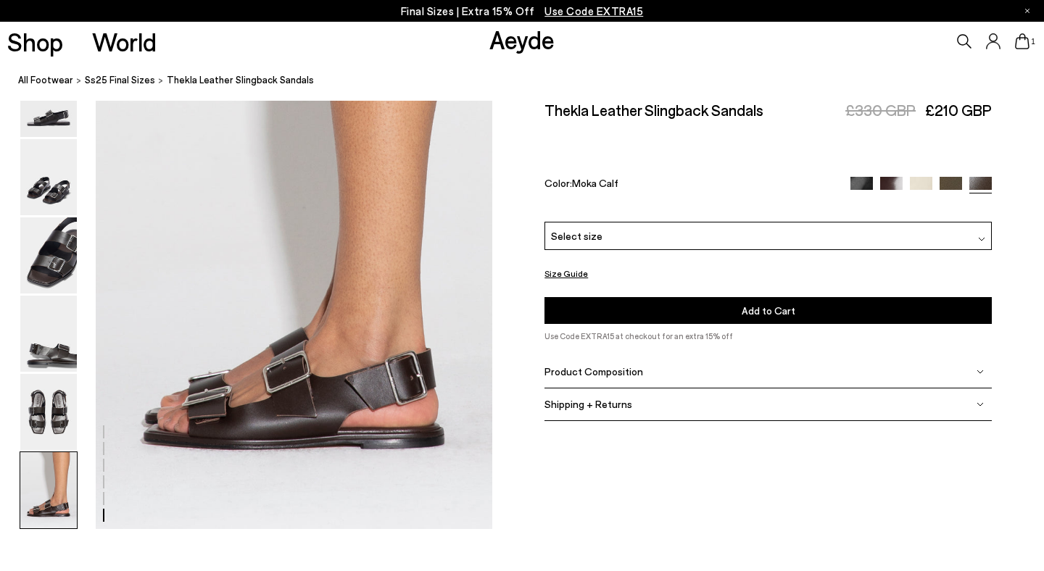
scroll to position [2757, 0]
click at [56, 421] on img at bounding box center [48, 412] width 57 height 76
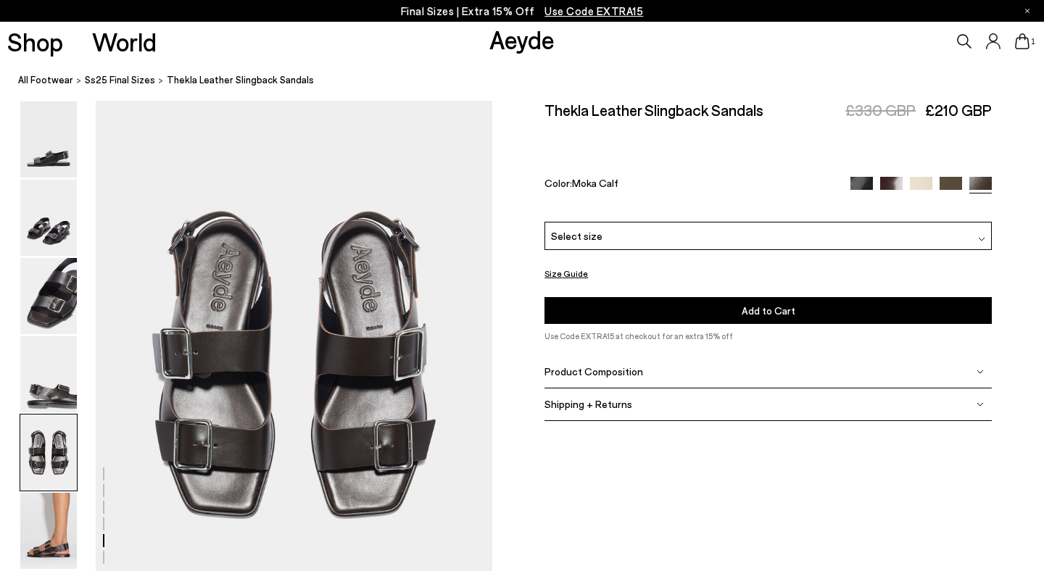
scroll to position [2103, 0]
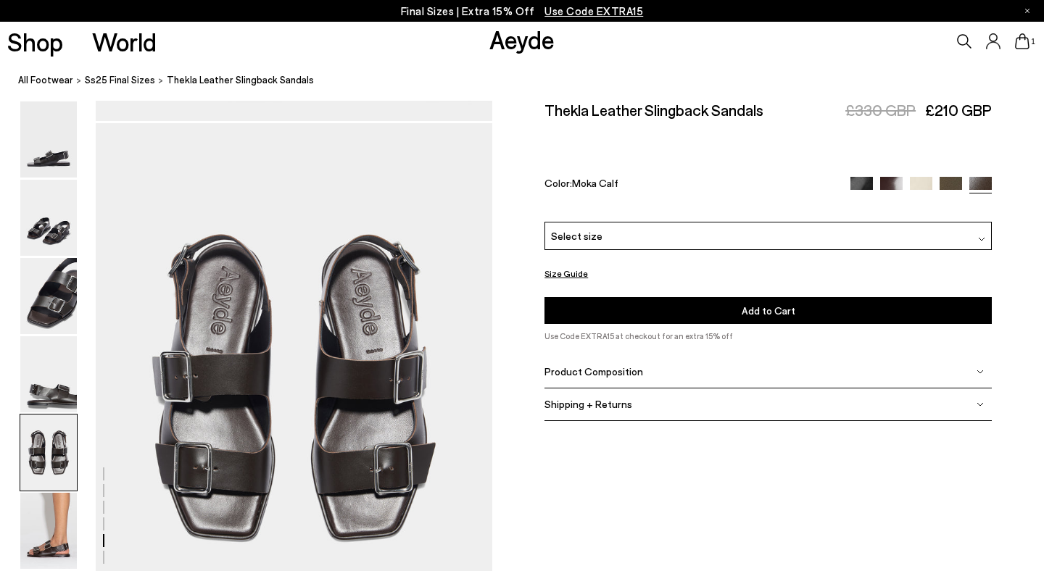
click at [920, 176] on img at bounding box center [921, 187] width 22 height 22
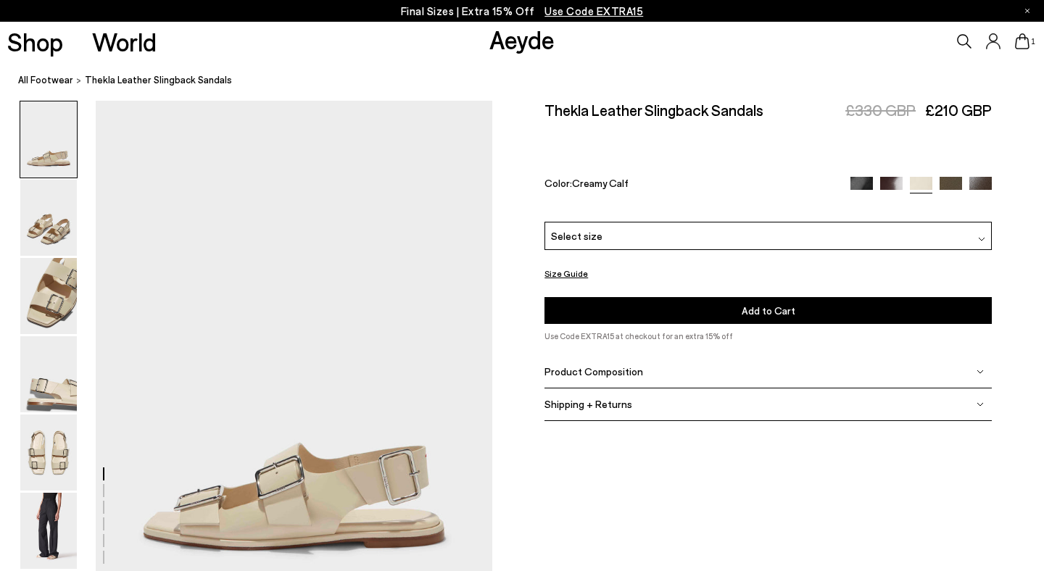
click at [773, 222] on div "Select size" at bounding box center [768, 236] width 447 height 28
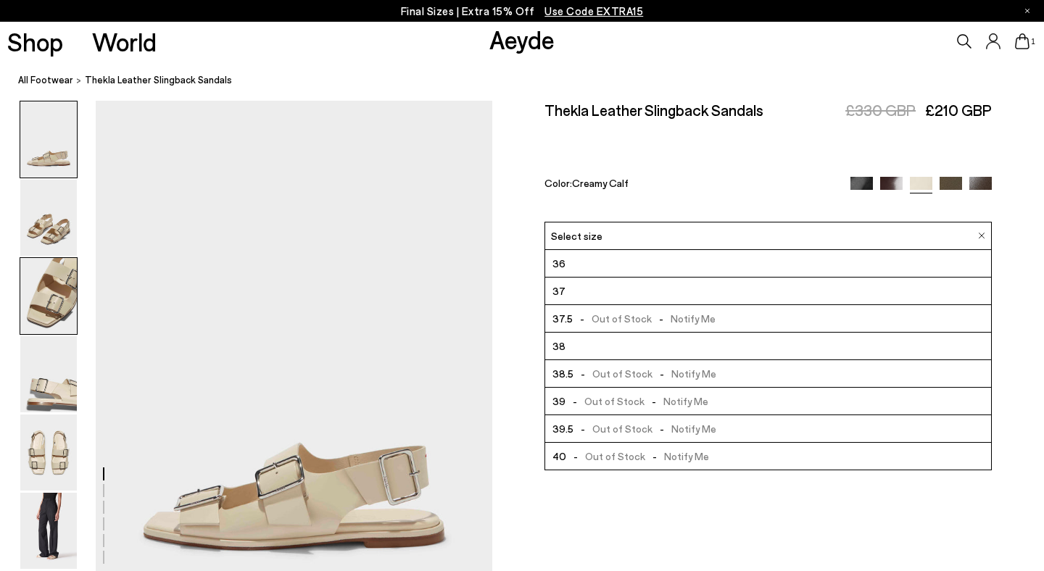
click at [60, 283] on img at bounding box center [48, 296] width 57 height 76
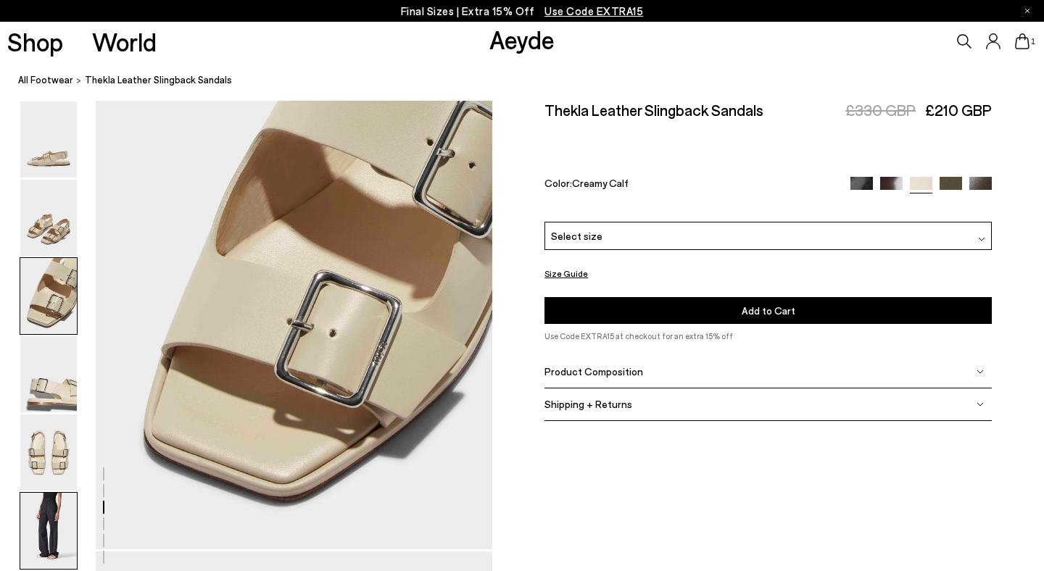
click at [50, 529] on img at bounding box center [48, 531] width 57 height 76
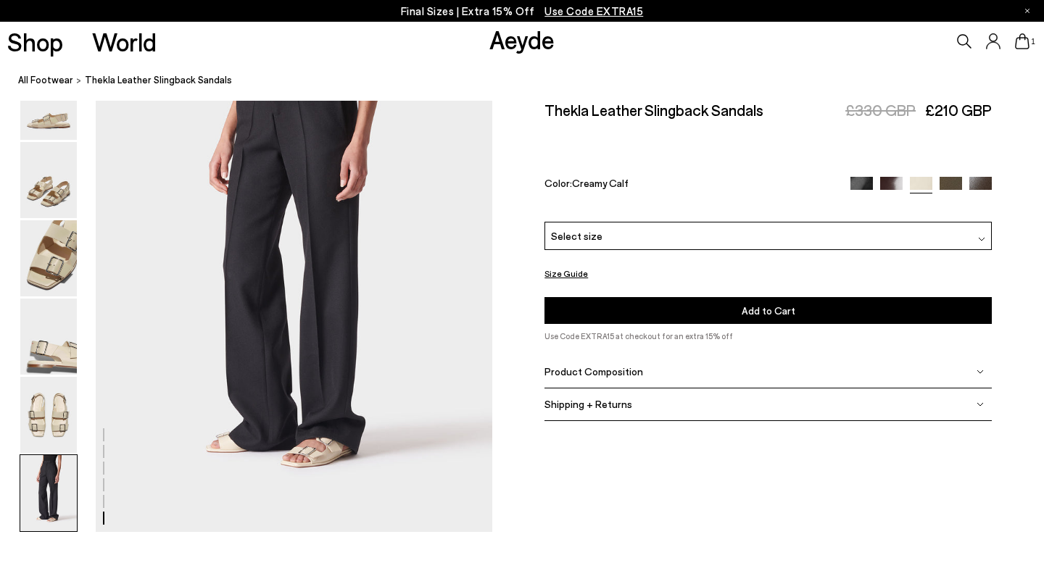
scroll to position [2757, 0]
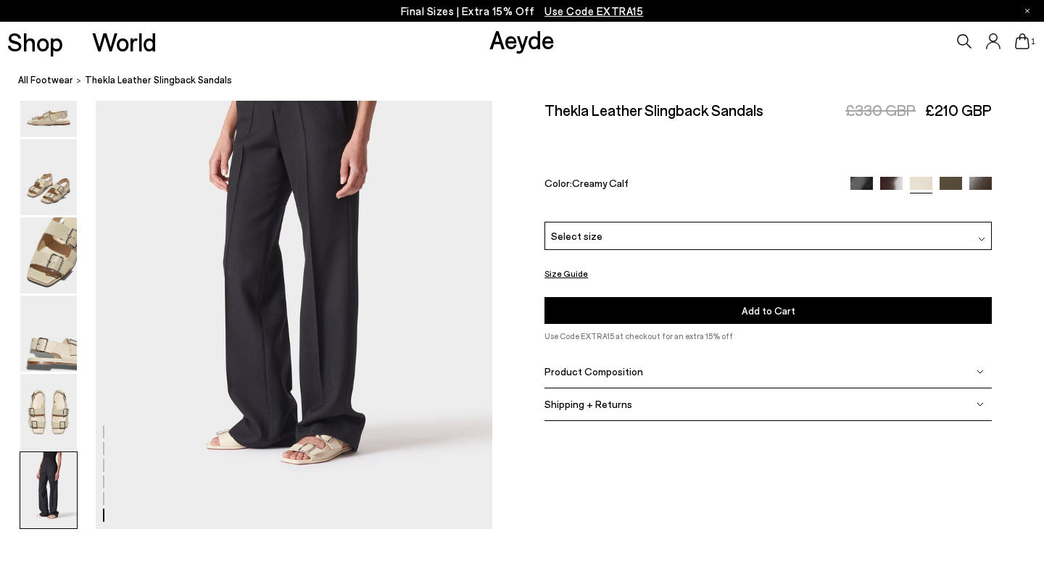
click at [891, 176] on img at bounding box center [891, 187] width 22 height 22
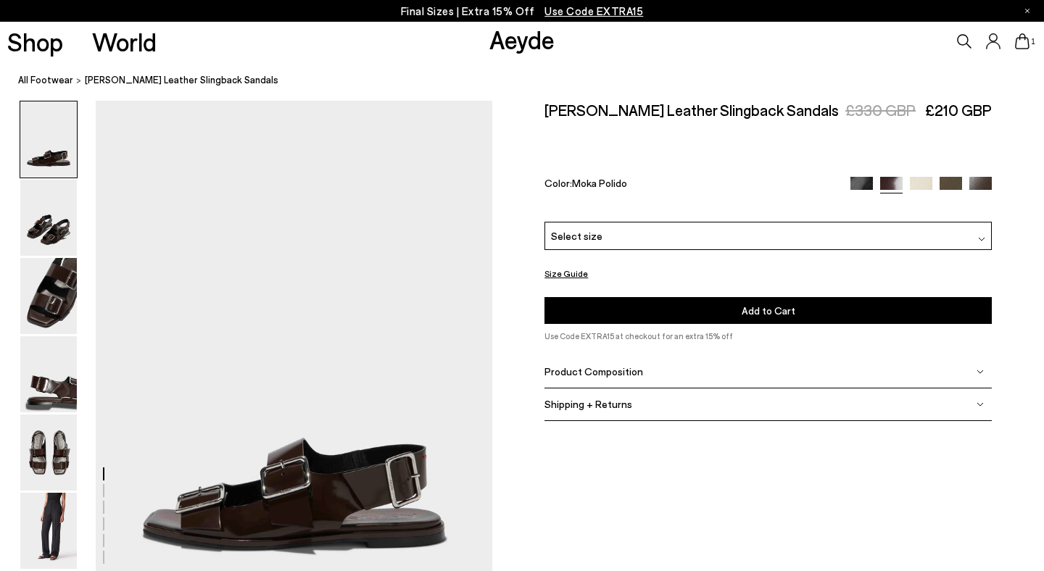
click at [859, 222] on div "Select size" at bounding box center [768, 236] width 447 height 28
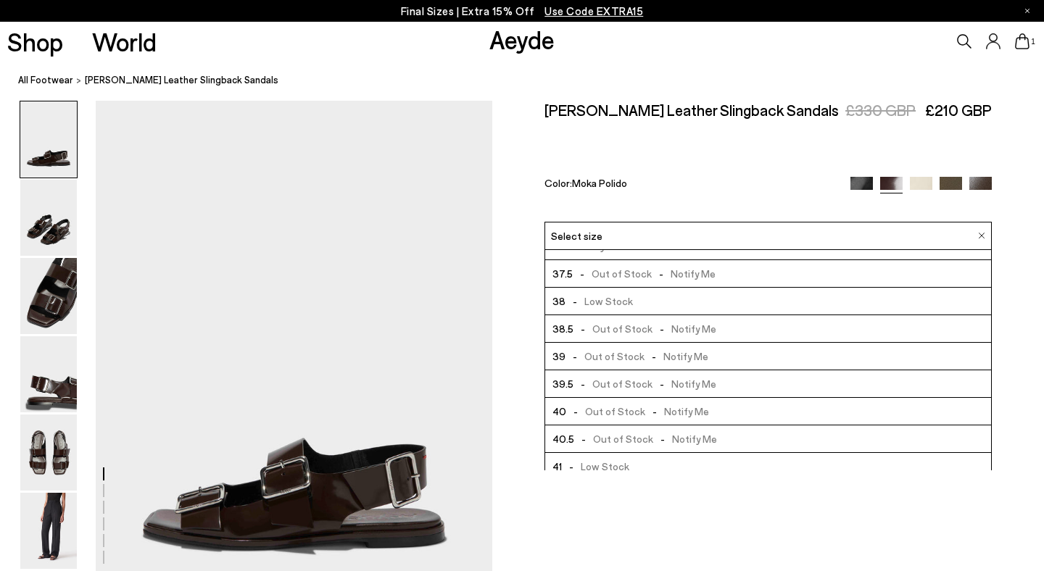
scroll to position [110, 0]
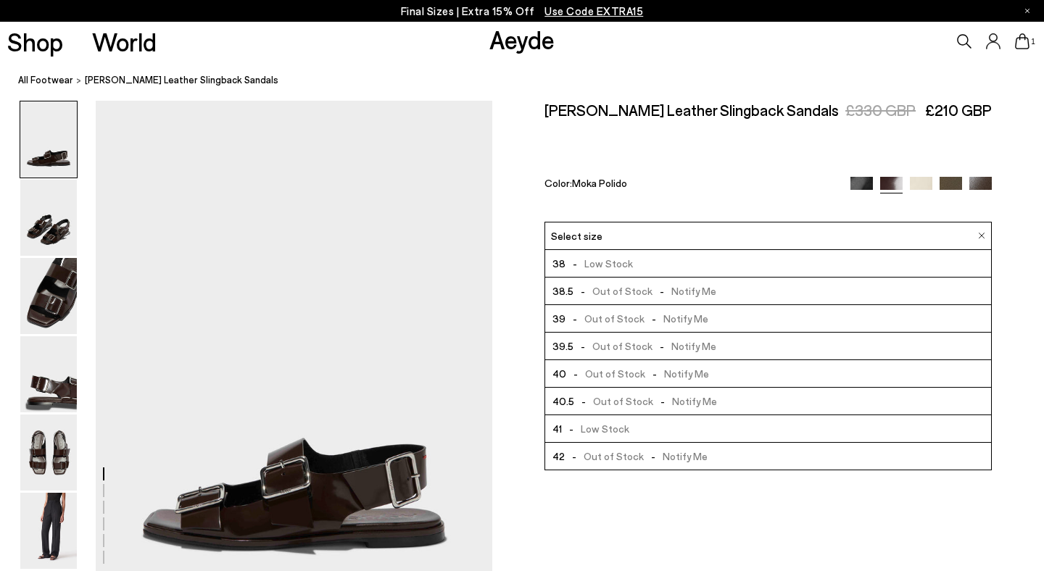
click at [859, 177] on img at bounding box center [862, 188] width 22 height 22
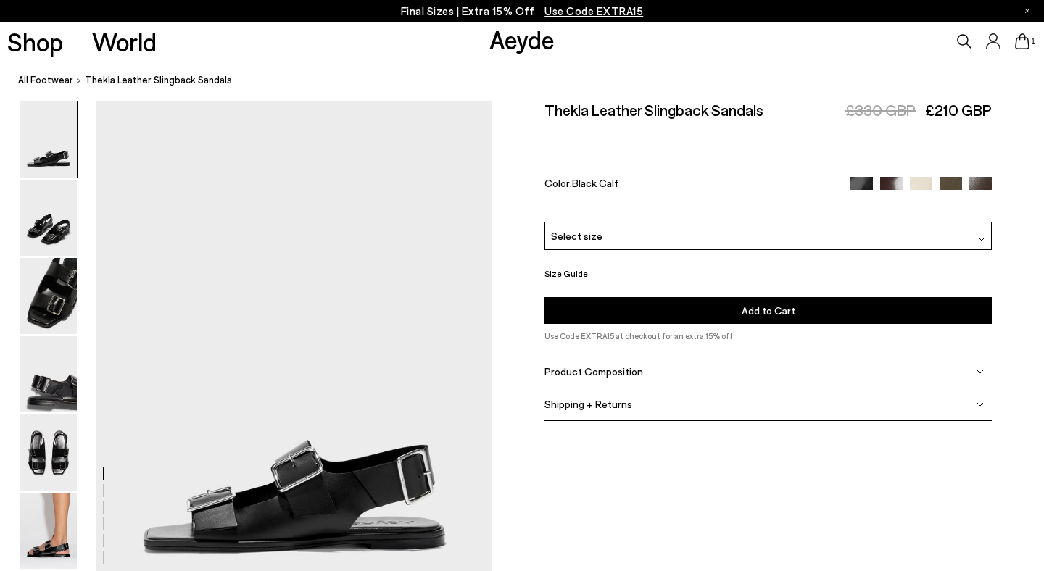
click at [951, 177] on img at bounding box center [951, 188] width 22 height 22
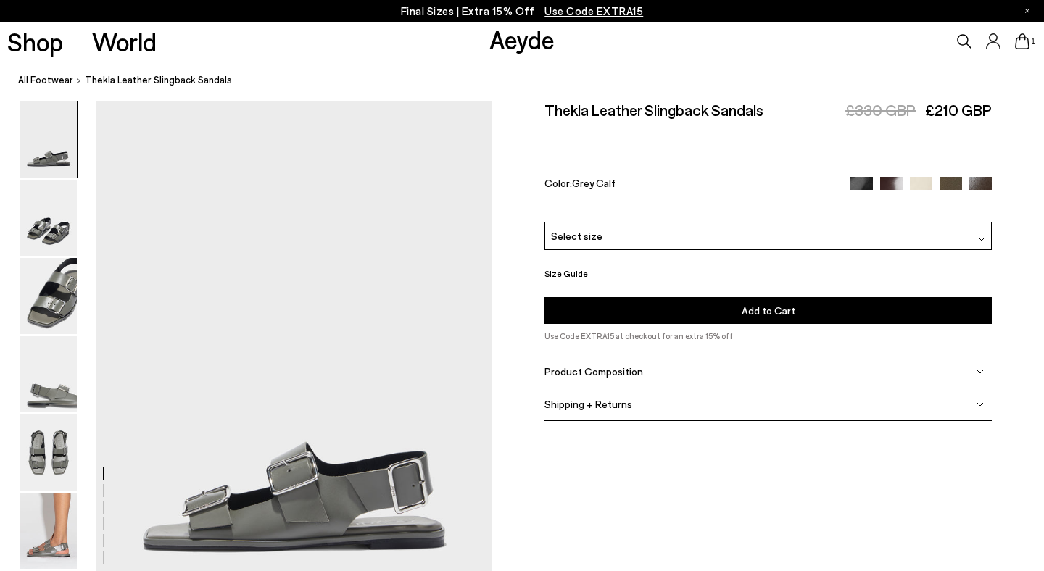
click at [763, 222] on div "Select size" at bounding box center [768, 236] width 447 height 28
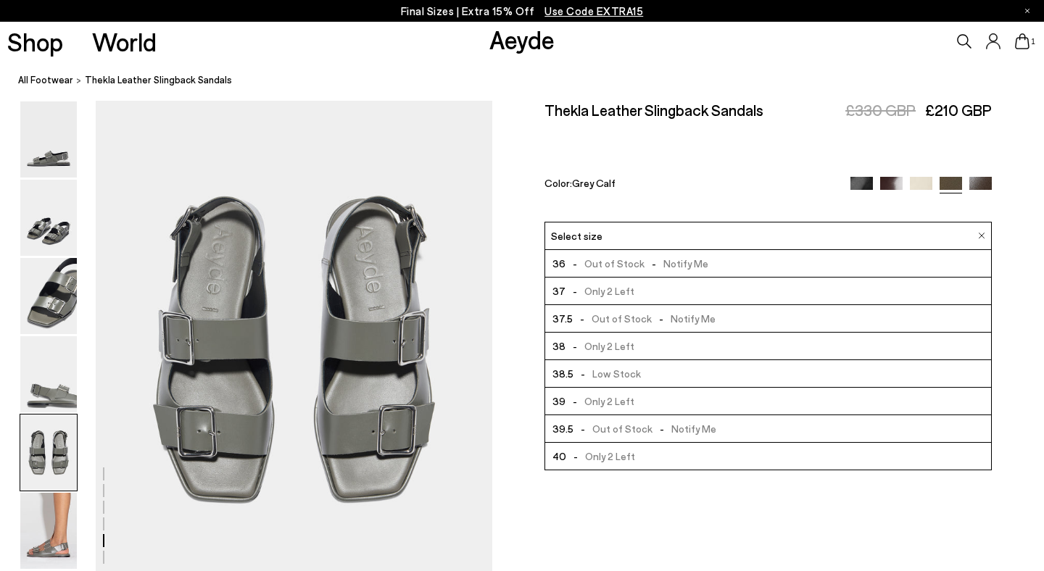
scroll to position [2143, 0]
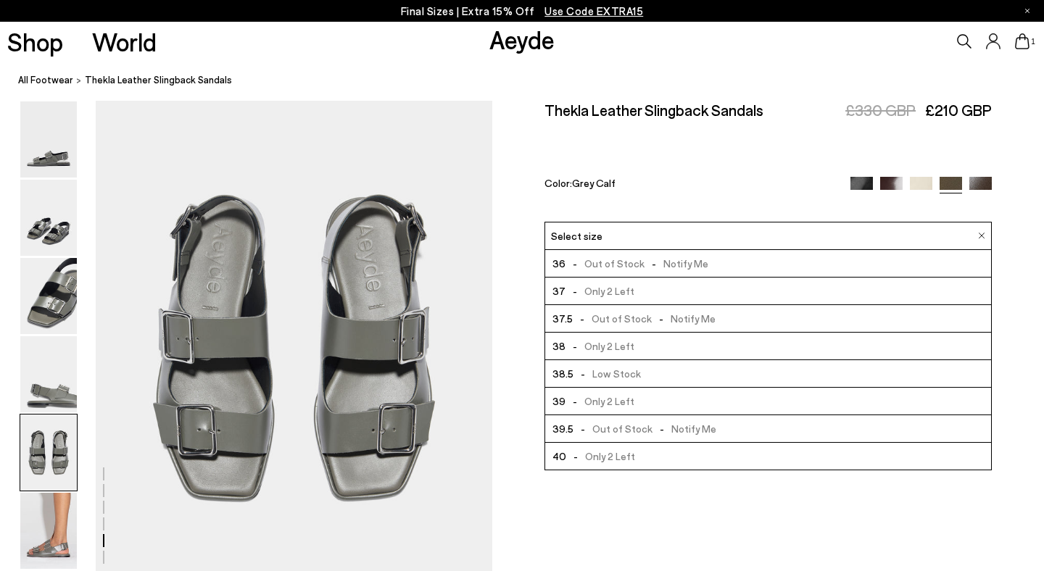
click at [981, 176] on img at bounding box center [980, 187] width 22 height 22
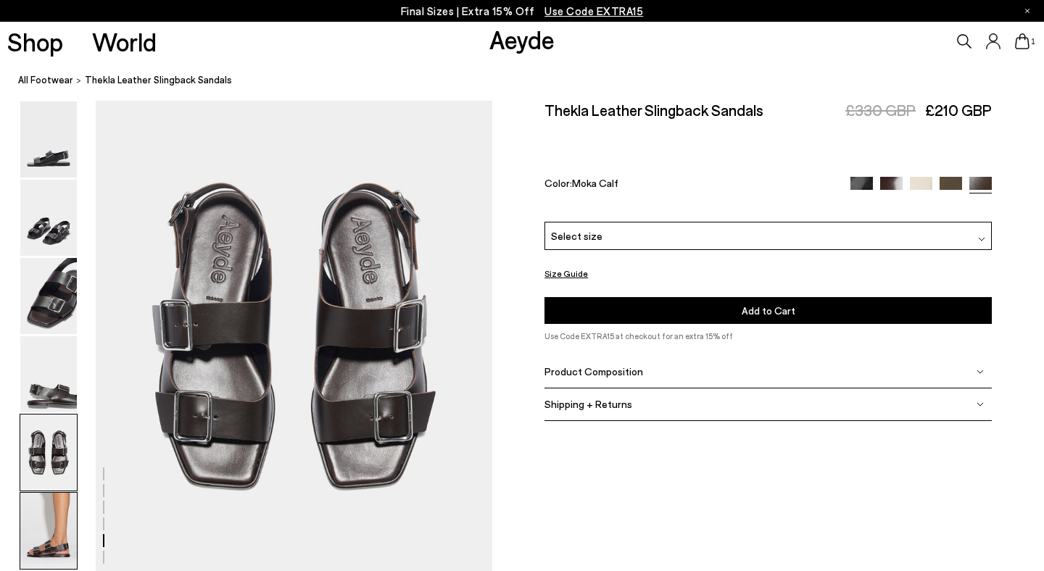
scroll to position [2156, 0]
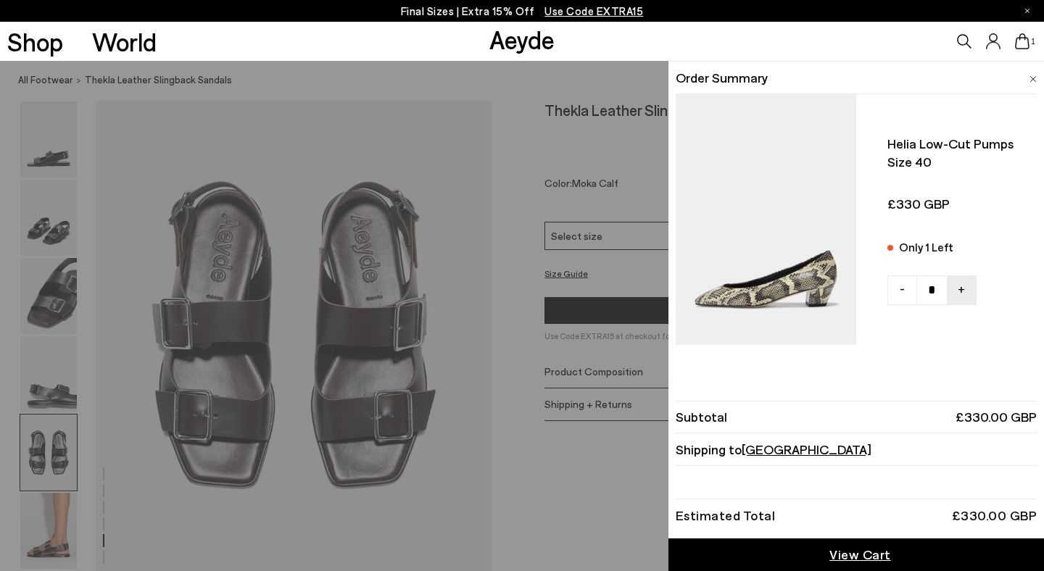
click at [1019, 41] on icon at bounding box center [1022, 41] width 15 height 16
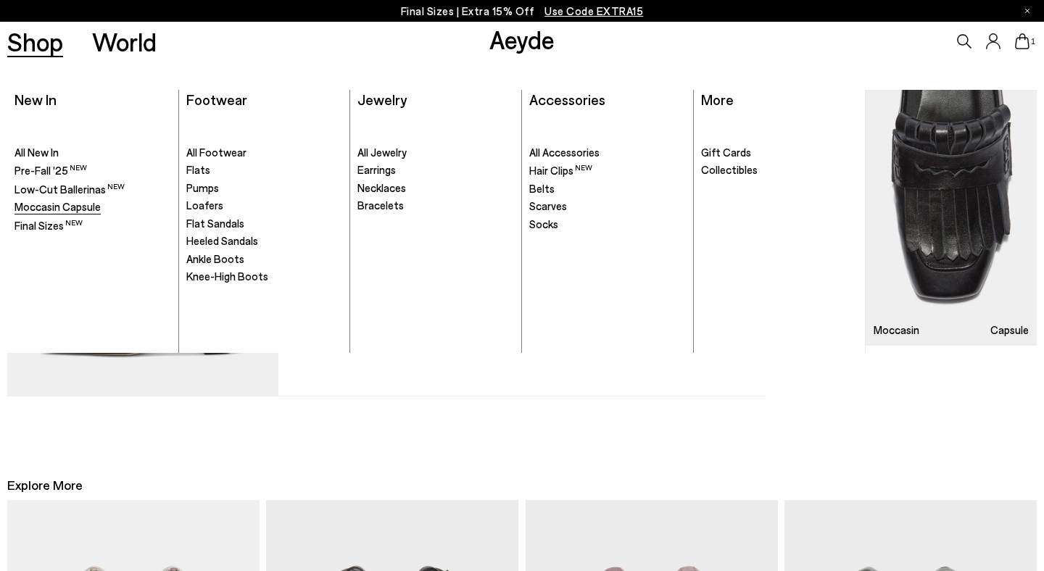
click at [48, 209] on span "Moccasin Capsule" at bounding box center [58, 206] width 86 height 13
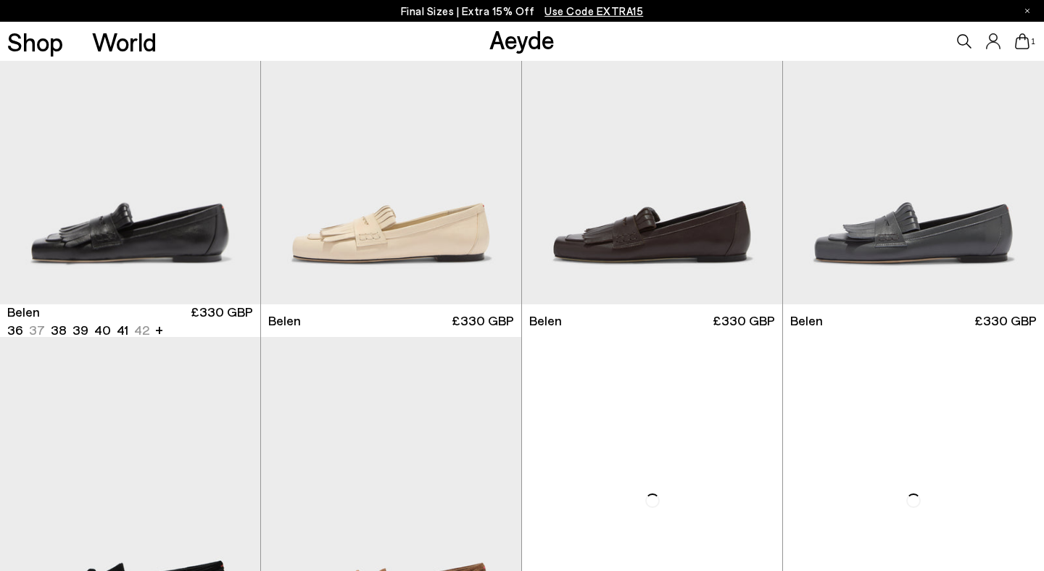
scroll to position [320, 0]
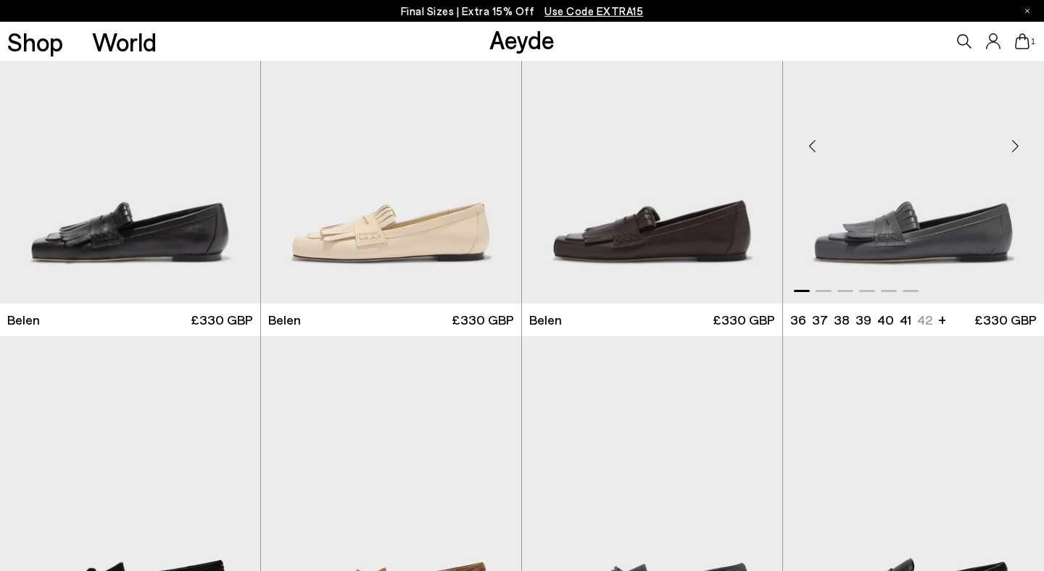
click at [853, 227] on img "1 / 6" at bounding box center [913, 140] width 261 height 327
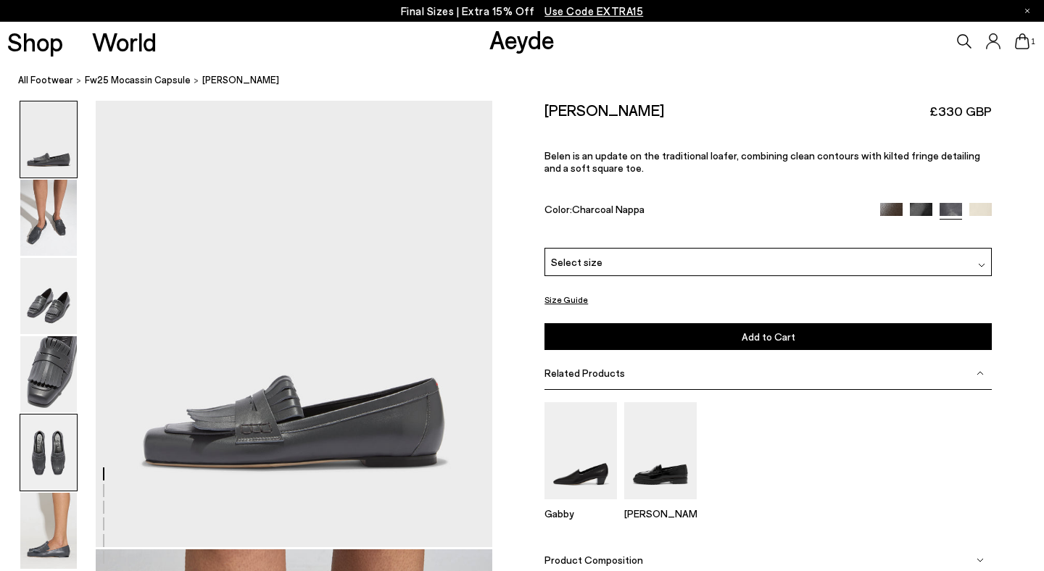
click at [37, 440] on img at bounding box center [48, 453] width 57 height 76
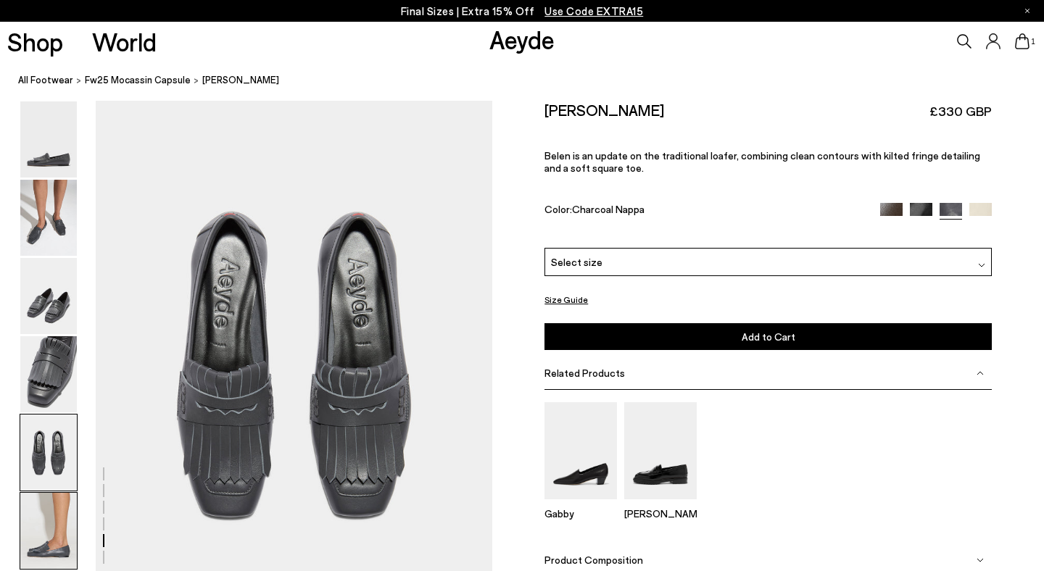
click at [46, 534] on img at bounding box center [48, 531] width 57 height 76
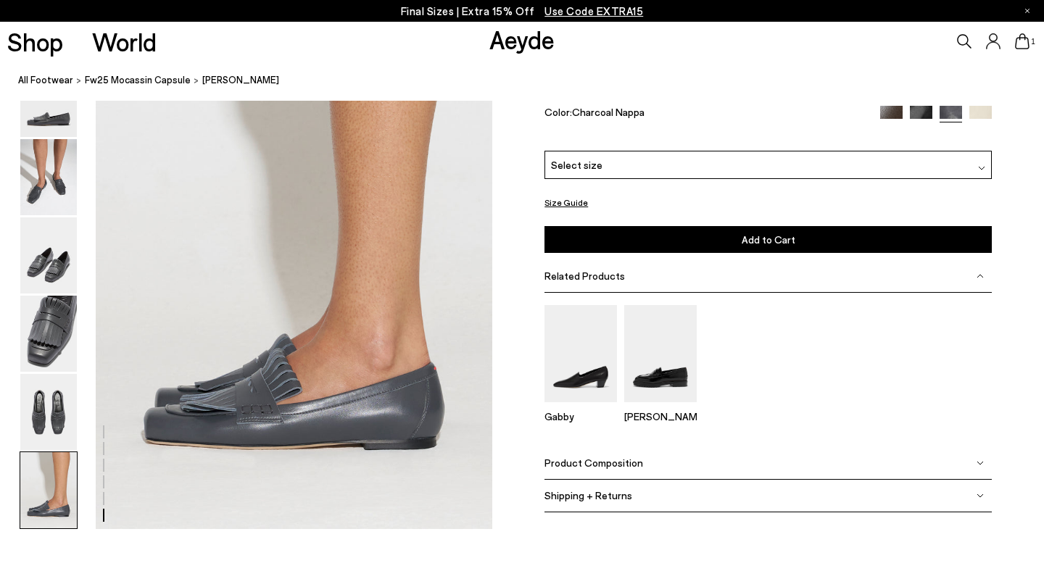
scroll to position [2757, 0]
click at [72, 182] on img at bounding box center [48, 177] width 57 height 76
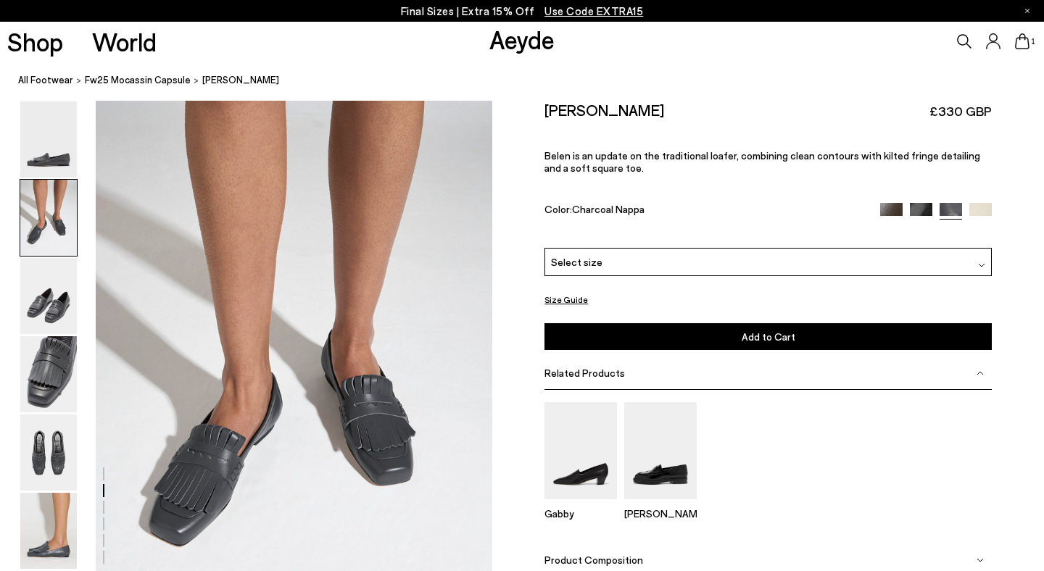
scroll to position [533, 0]
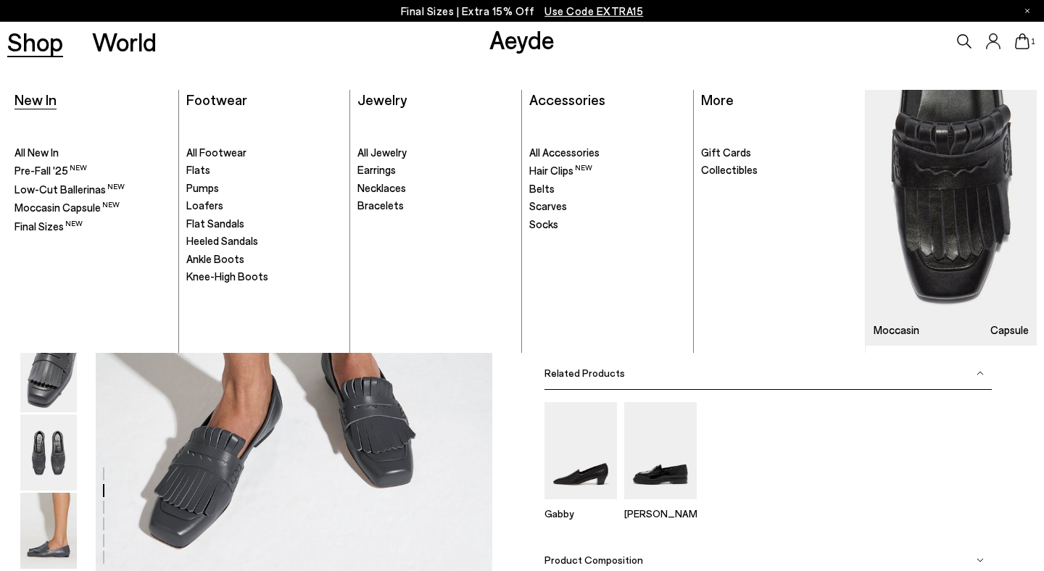
click at [28, 98] on span "New In" at bounding box center [36, 99] width 42 height 17
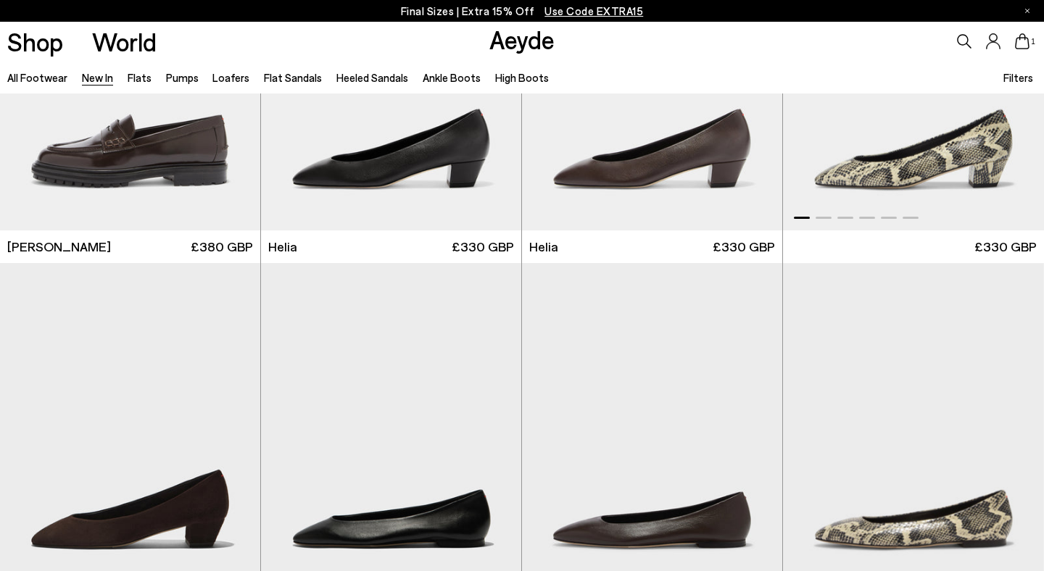
scroll to position [1270, 0]
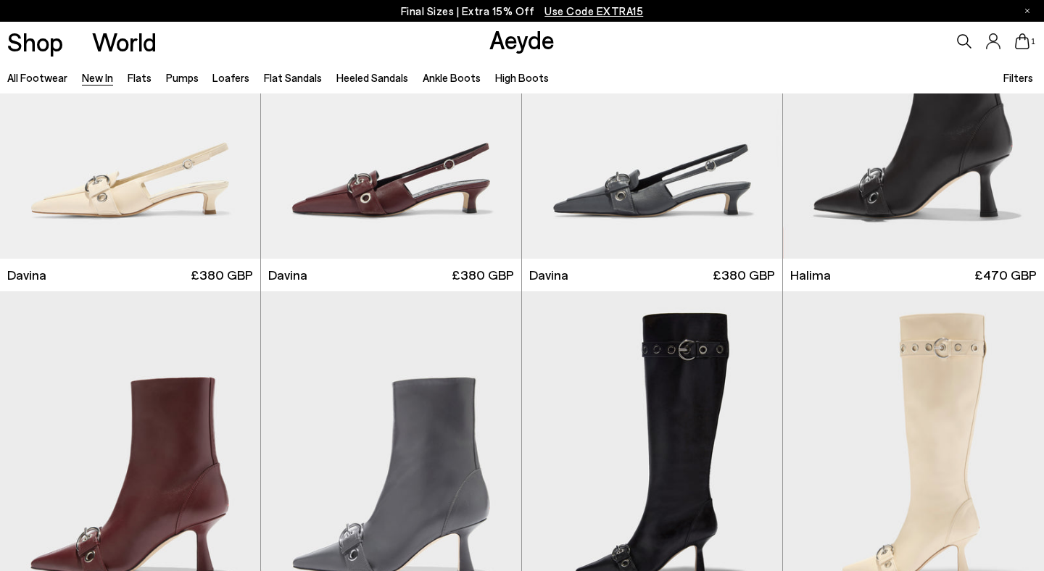
scroll to position [4483, 0]
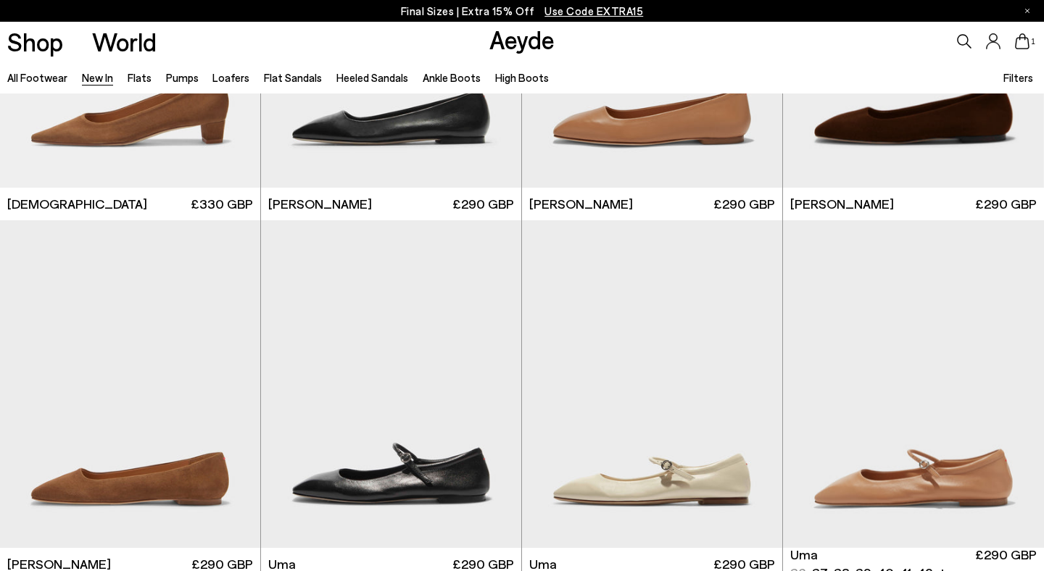
scroll to position [6570, 0]
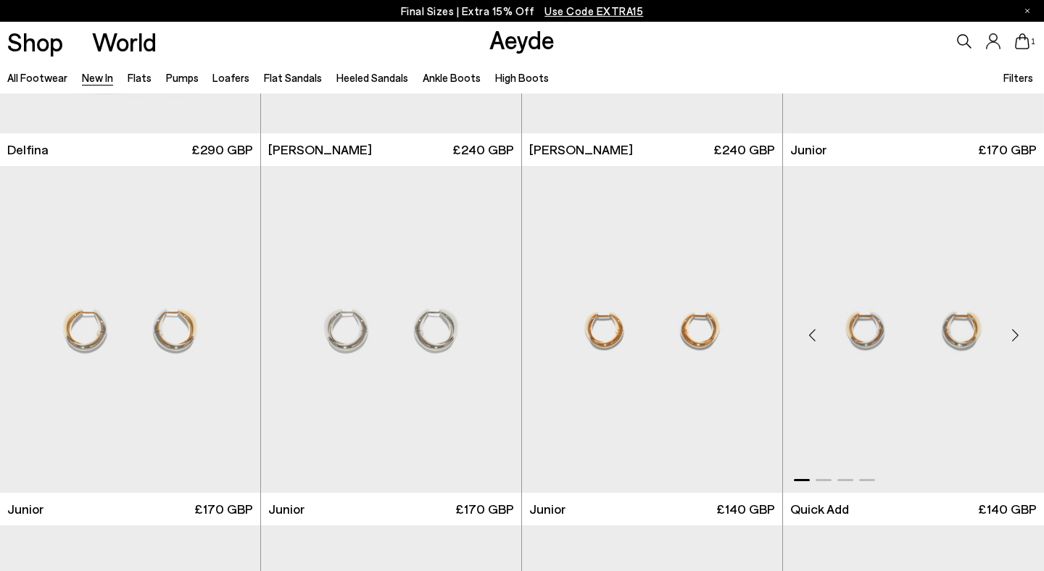
scroll to position [8930, 0]
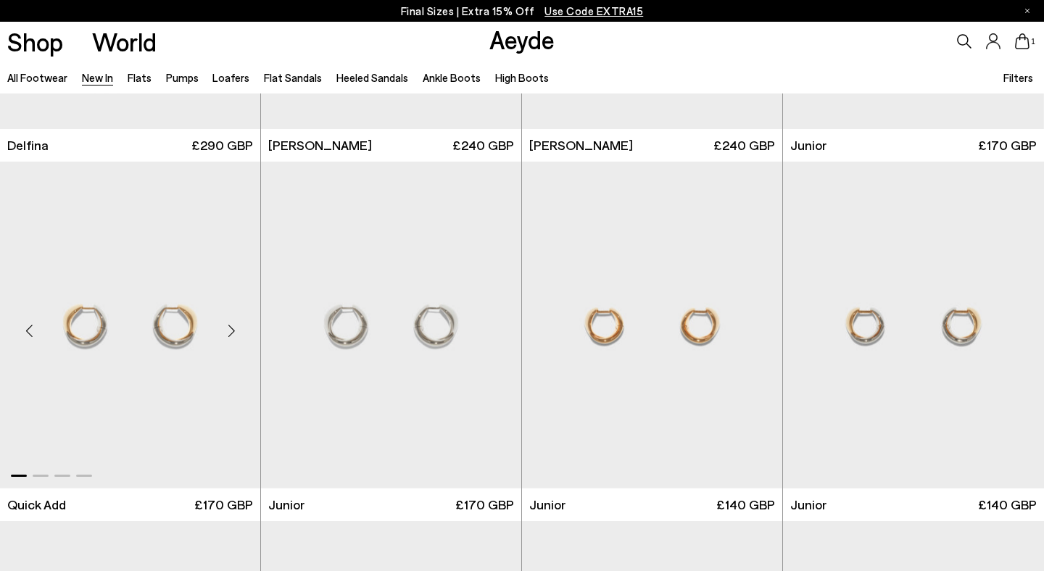
click at [181, 328] on img "1 / 4" at bounding box center [130, 325] width 260 height 327
click at [874, 334] on img "1 / 4" at bounding box center [913, 325] width 261 height 327
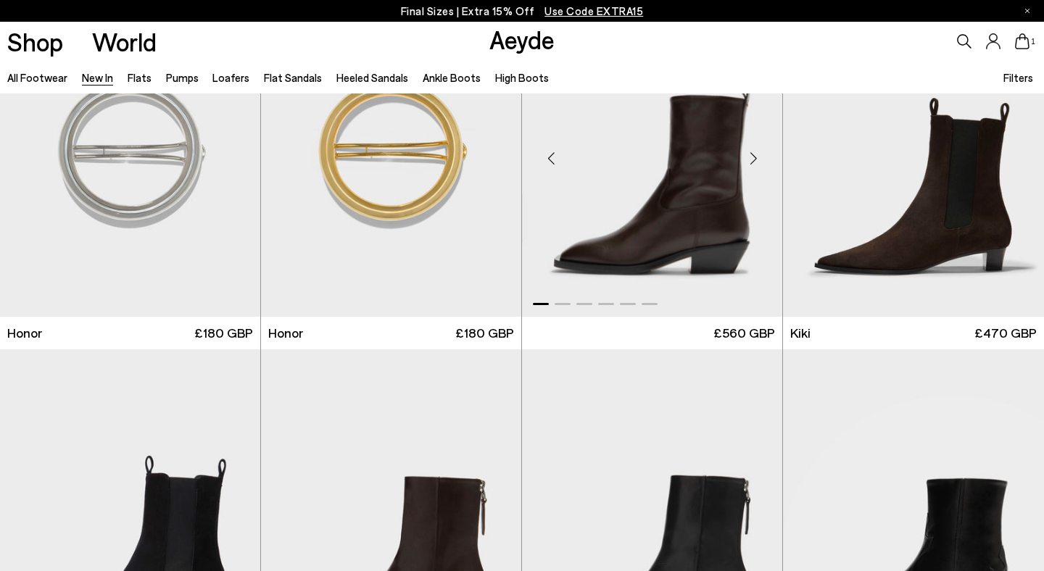
scroll to position [10159, 0]
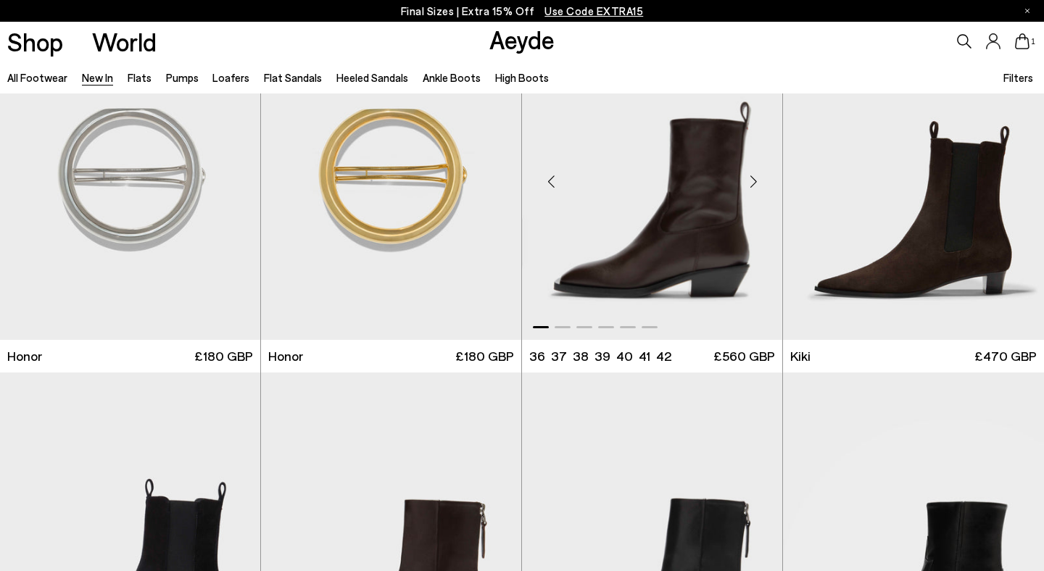
click at [645, 265] on img "1 / 6" at bounding box center [652, 175] width 260 height 327
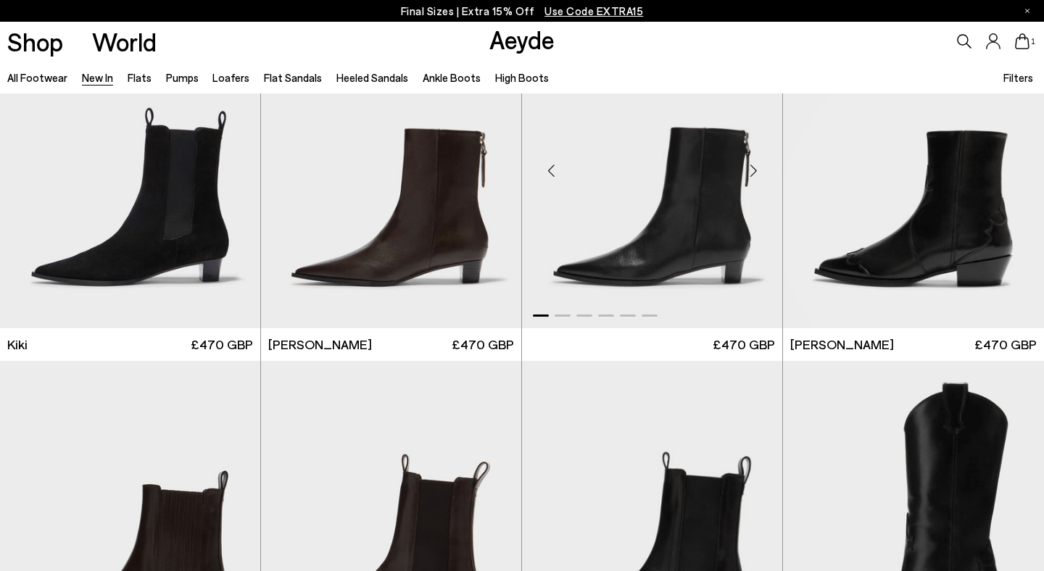
scroll to position [10524, 0]
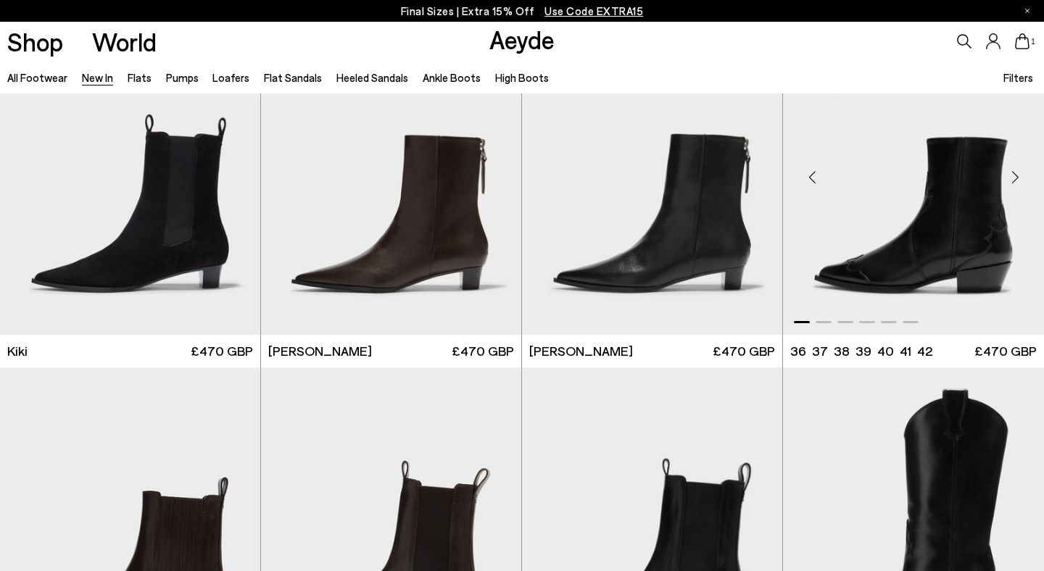
click at [933, 266] on img "1 / 6" at bounding box center [913, 171] width 261 height 327
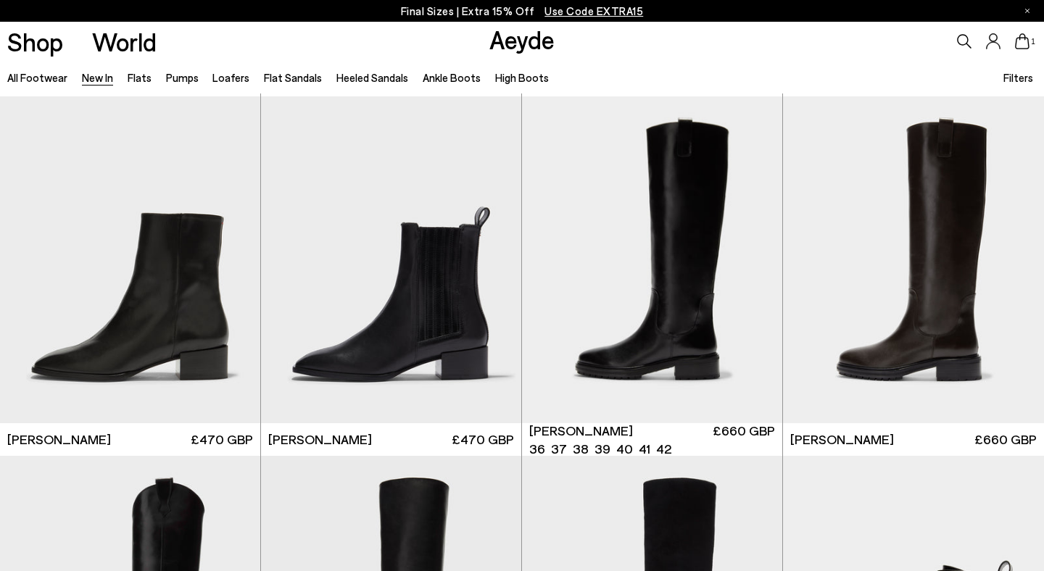
scroll to position [11517, 0]
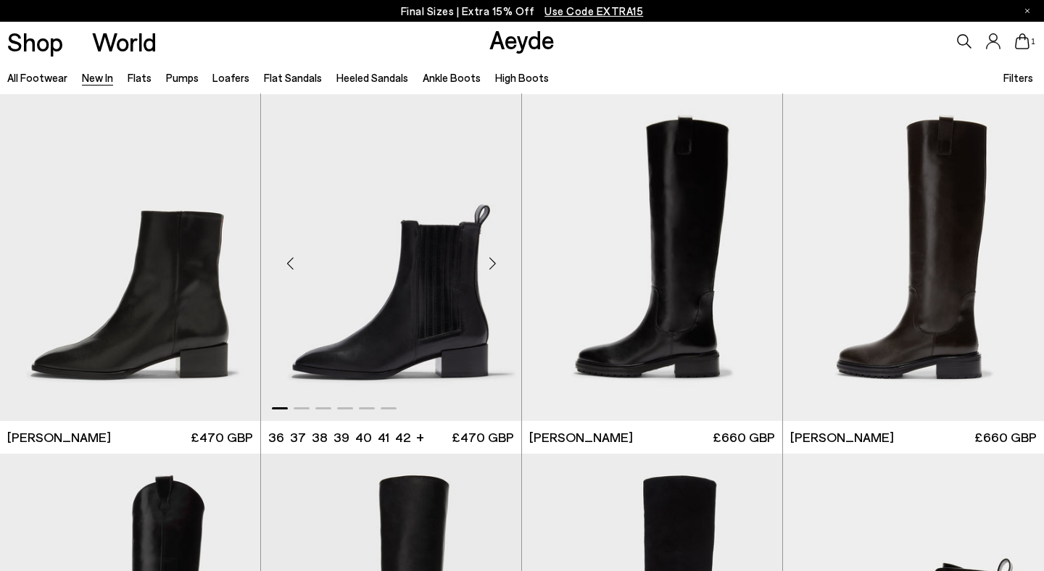
click at [448, 325] on img "1 / 6" at bounding box center [391, 257] width 260 height 327
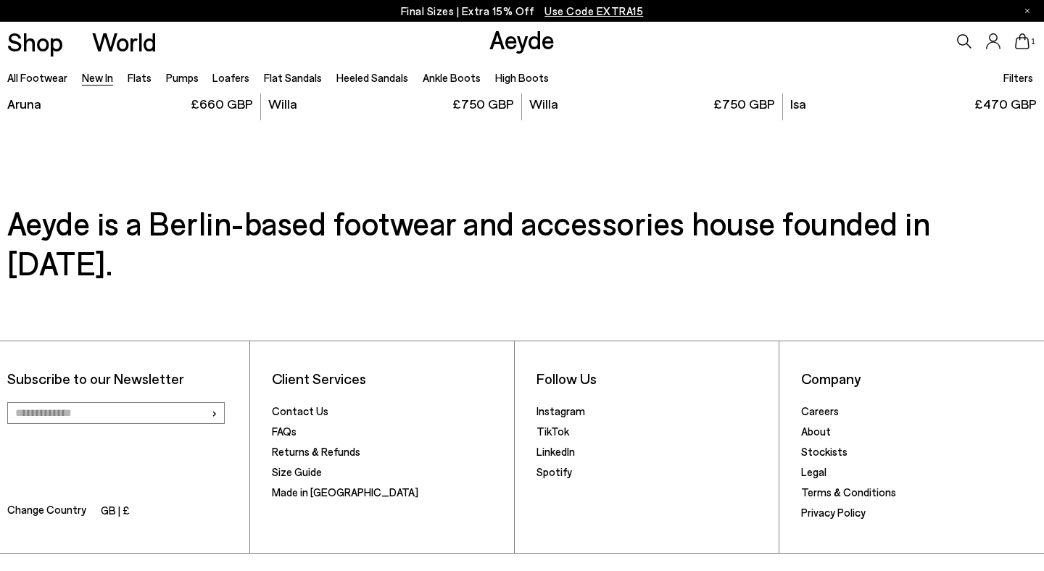
scroll to position [12228, 0]
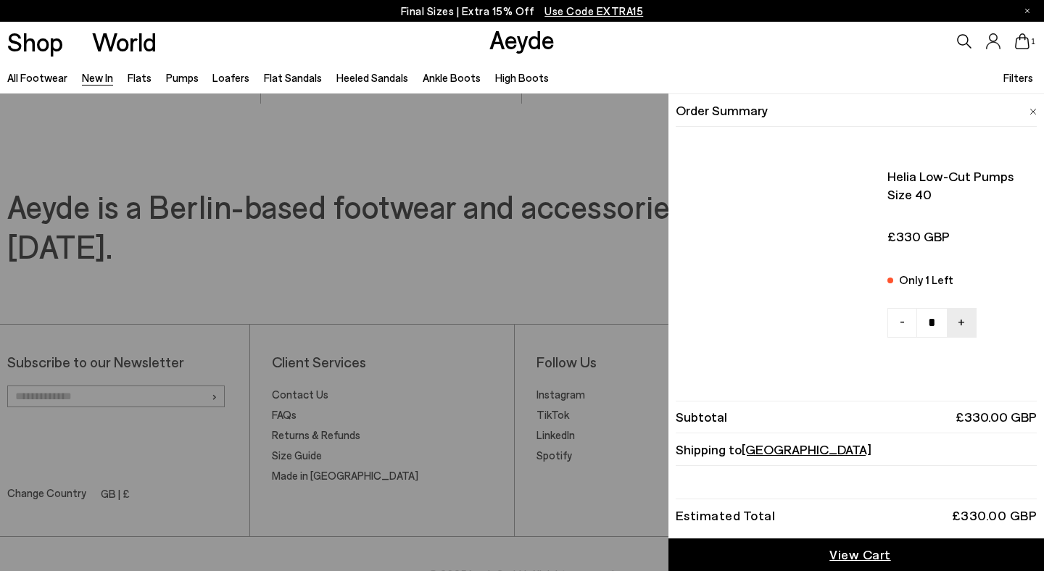
click at [1021, 44] on icon at bounding box center [1022, 41] width 15 height 16
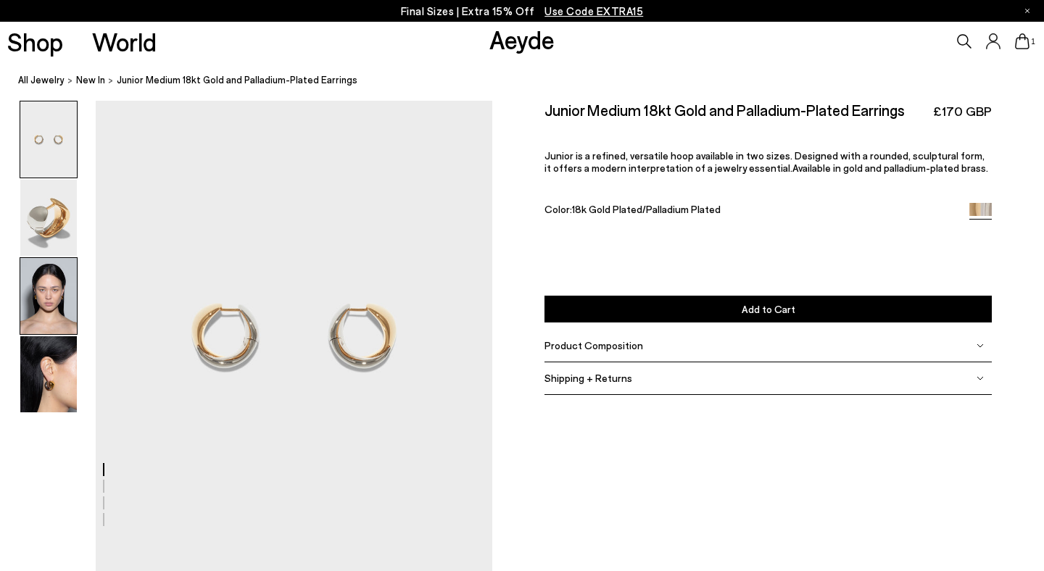
click at [45, 295] on img at bounding box center [48, 296] width 57 height 76
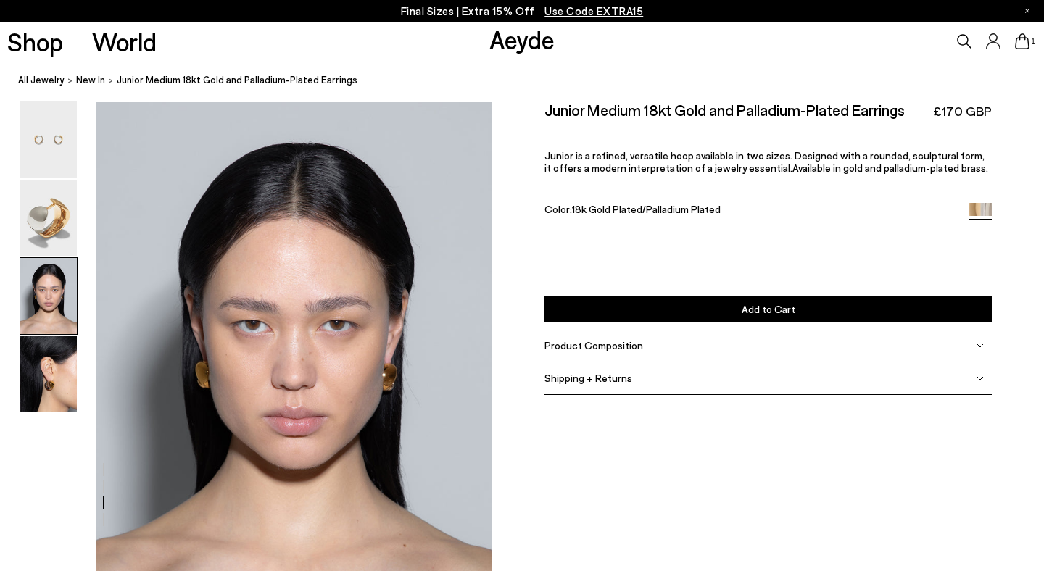
scroll to position [1006, 0]
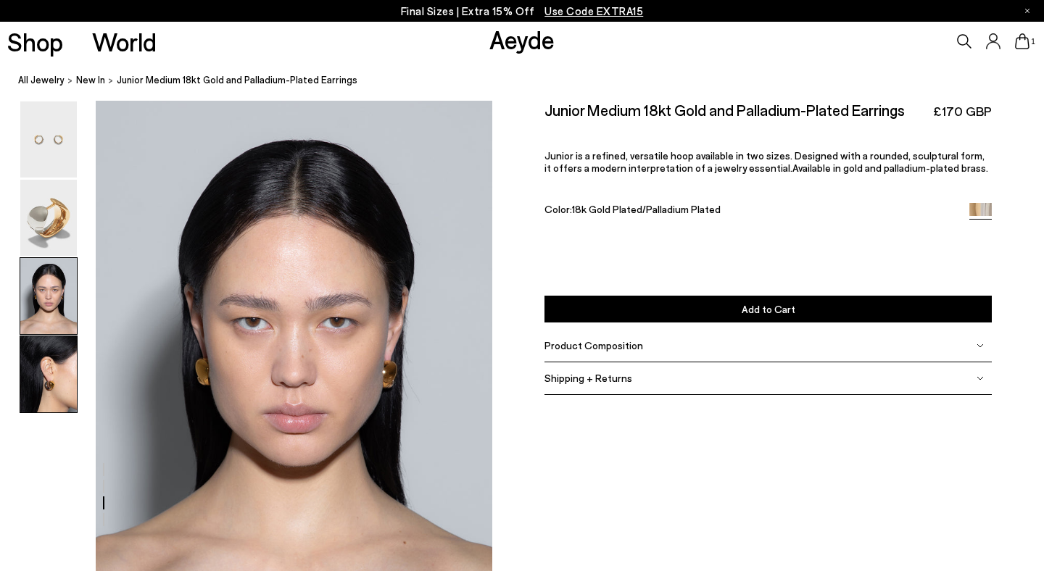
click at [52, 381] on img at bounding box center [48, 374] width 57 height 76
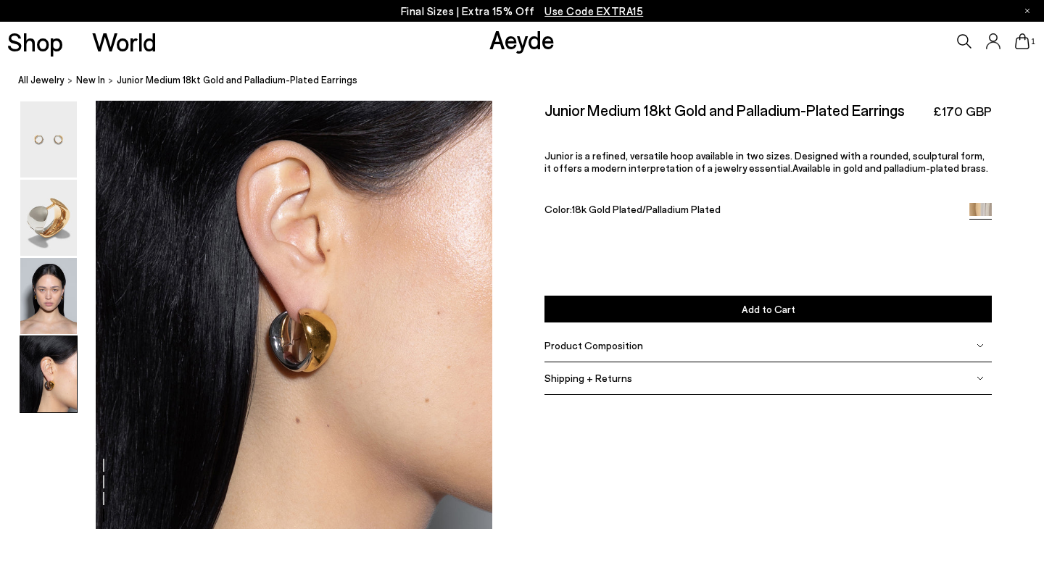
scroll to position [1636, 0]
click at [50, 319] on img at bounding box center [48, 296] width 57 height 76
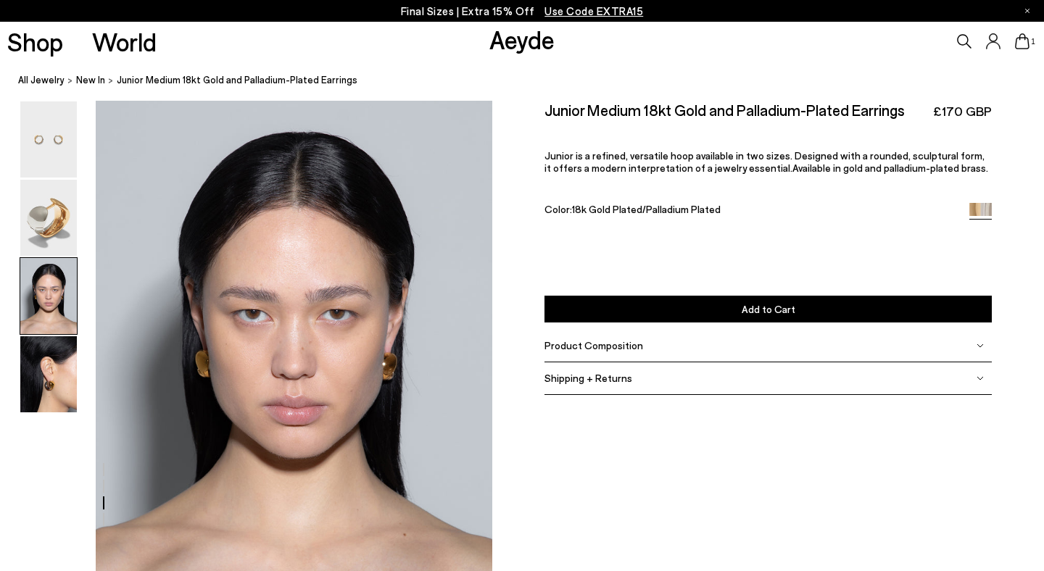
scroll to position [1006, 0]
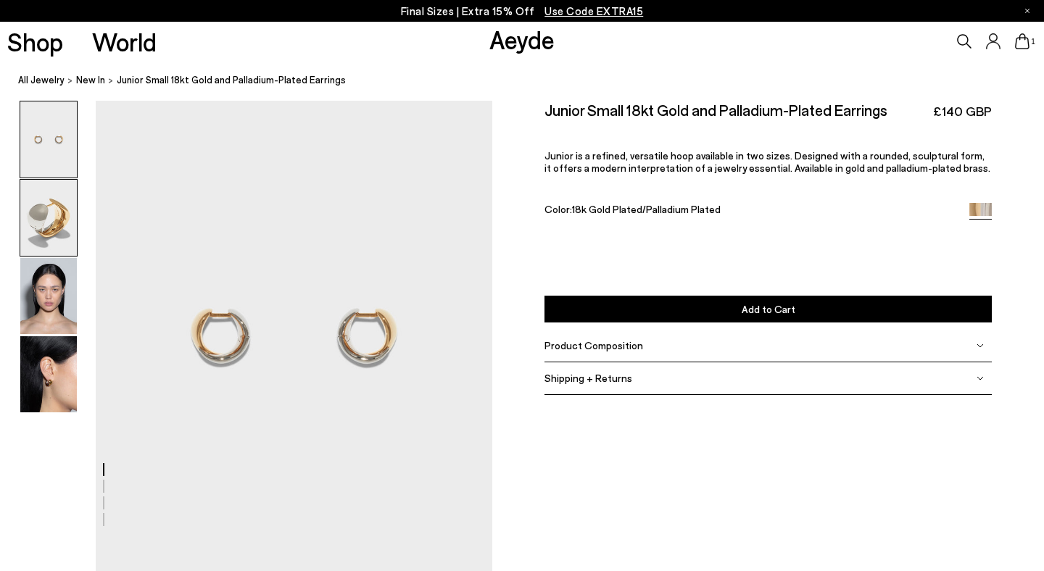
click at [52, 220] on img at bounding box center [48, 218] width 57 height 76
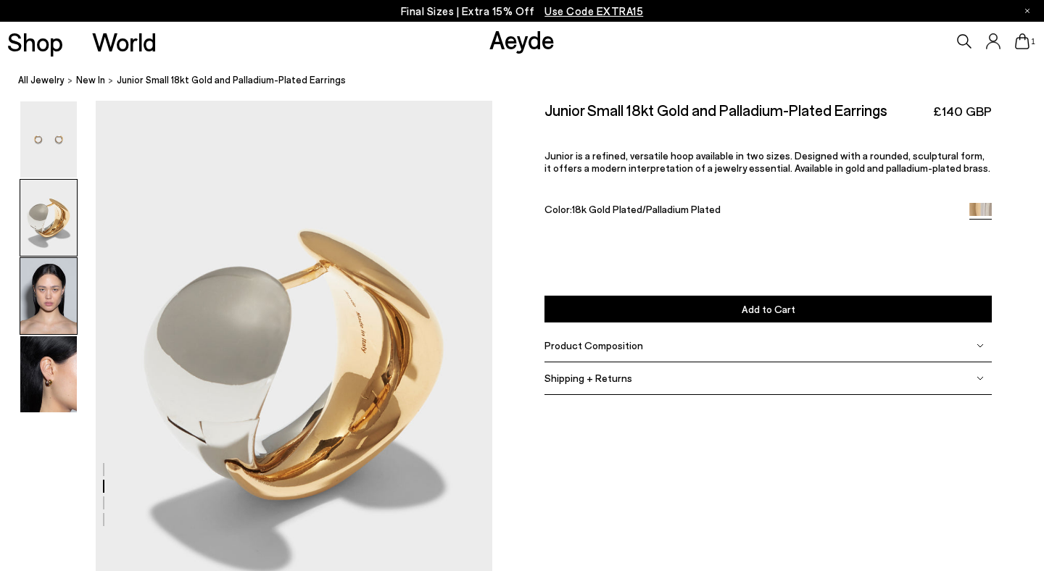
click at [55, 291] on img at bounding box center [48, 296] width 57 height 76
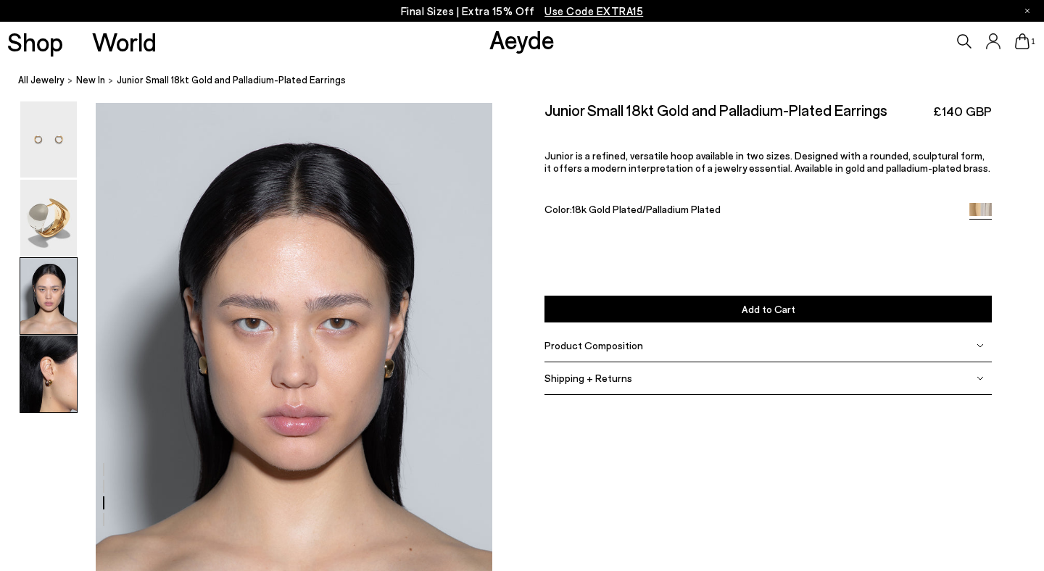
scroll to position [1006, 0]
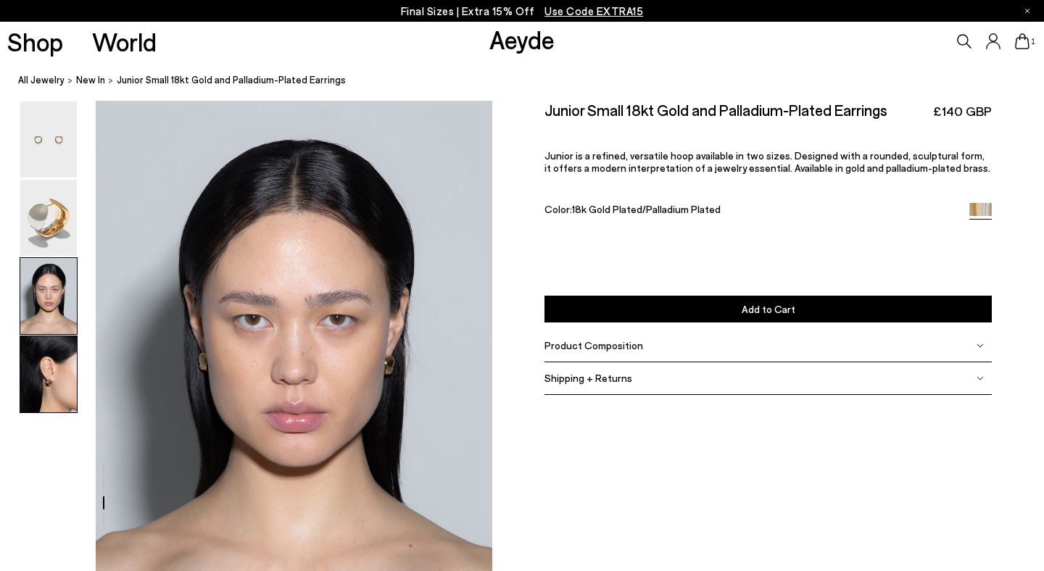
click at [51, 384] on img at bounding box center [48, 374] width 57 height 76
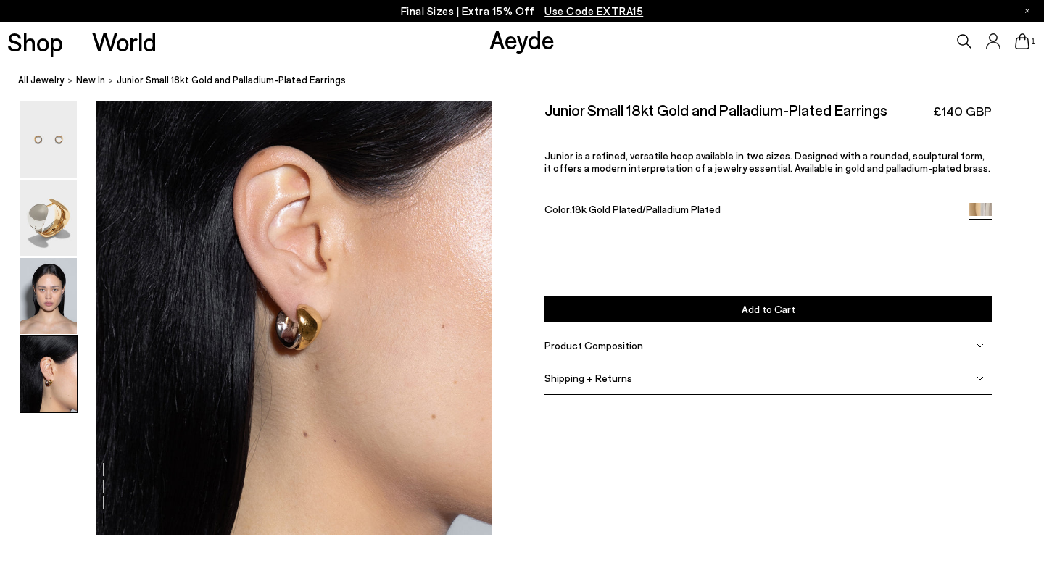
scroll to position [1636, 0]
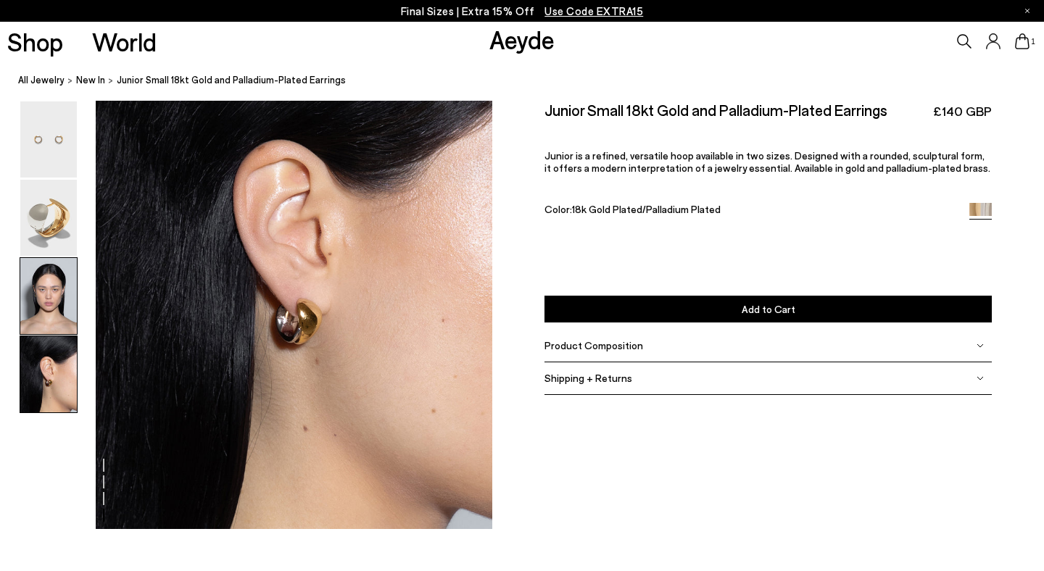
click at [59, 320] on img at bounding box center [48, 296] width 57 height 76
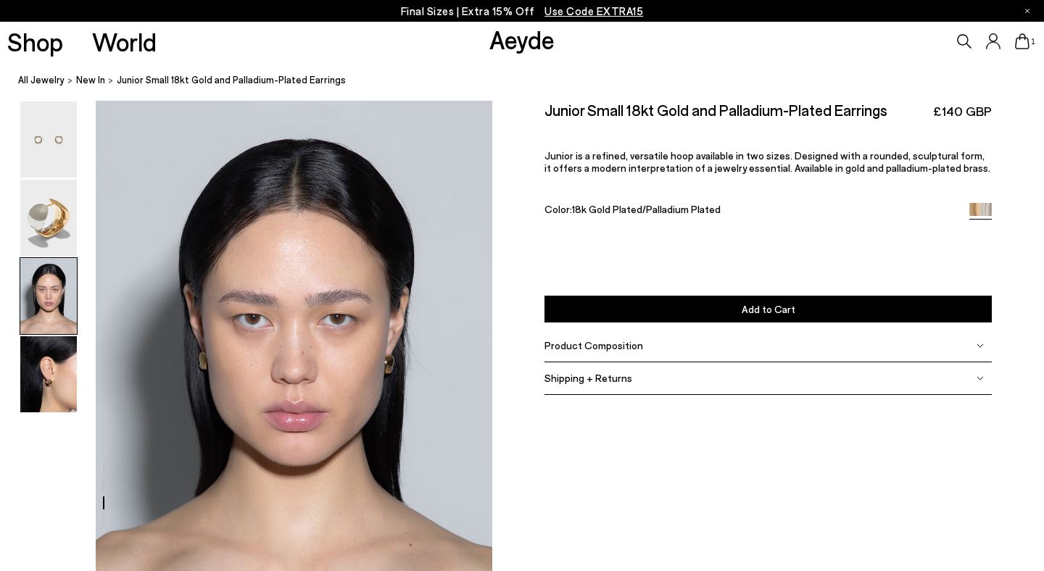
scroll to position [1006, 0]
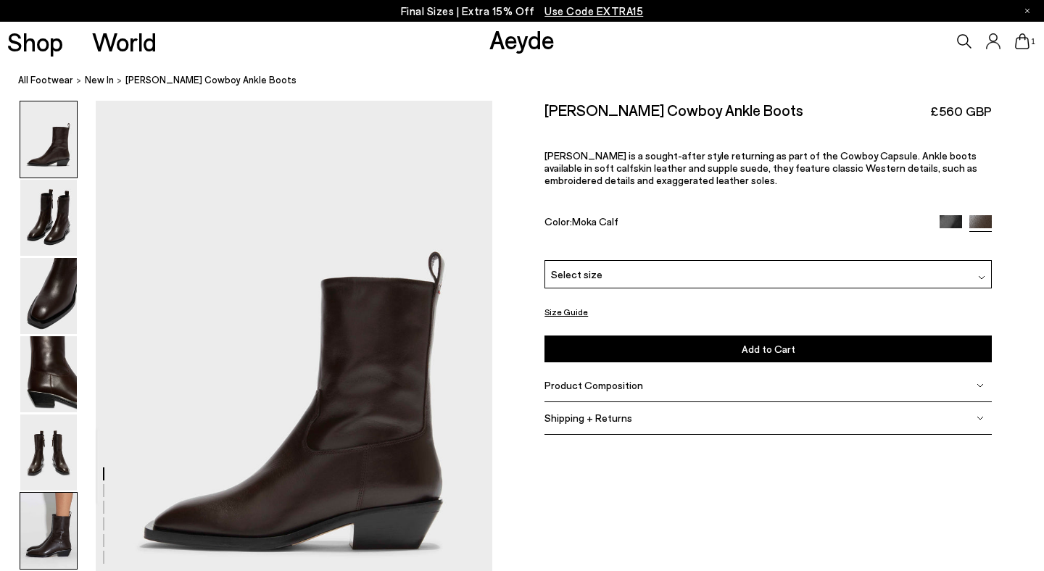
click at [53, 539] on img at bounding box center [48, 531] width 57 height 76
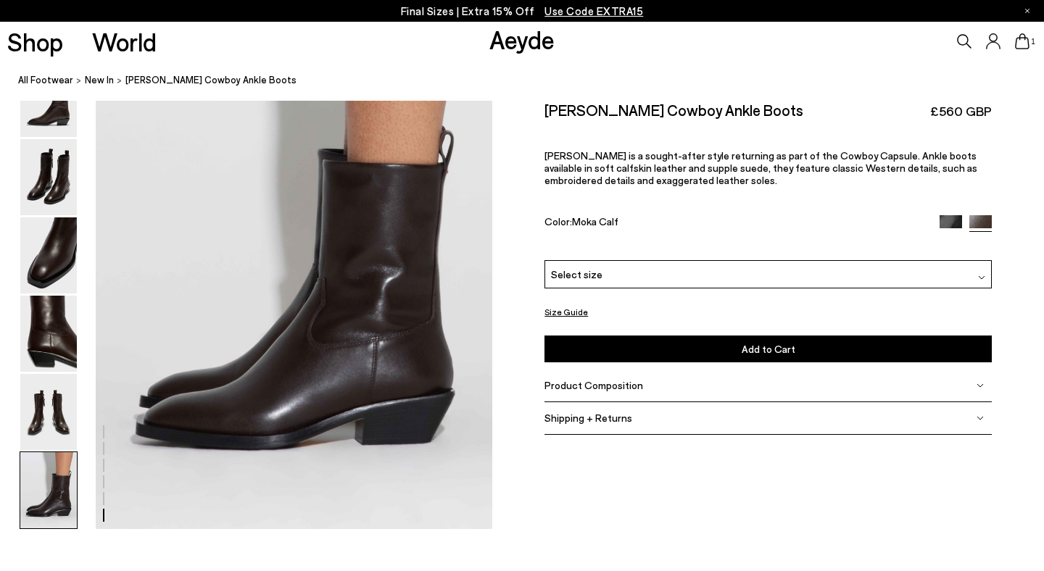
scroll to position [2757, 0]
click at [612, 260] on div "Select size" at bounding box center [768, 274] width 447 height 28
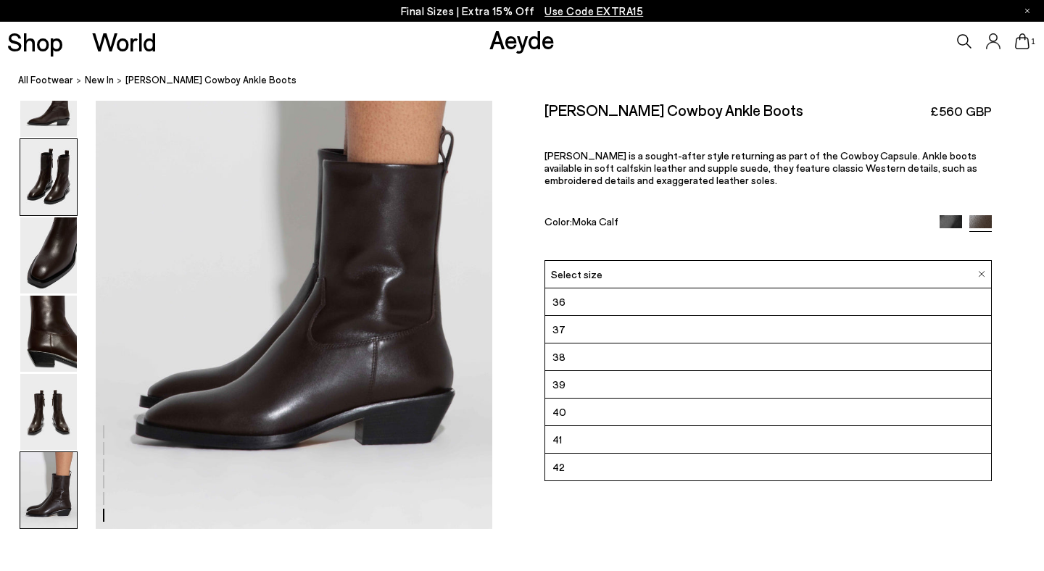
click at [75, 177] on img at bounding box center [48, 177] width 57 height 76
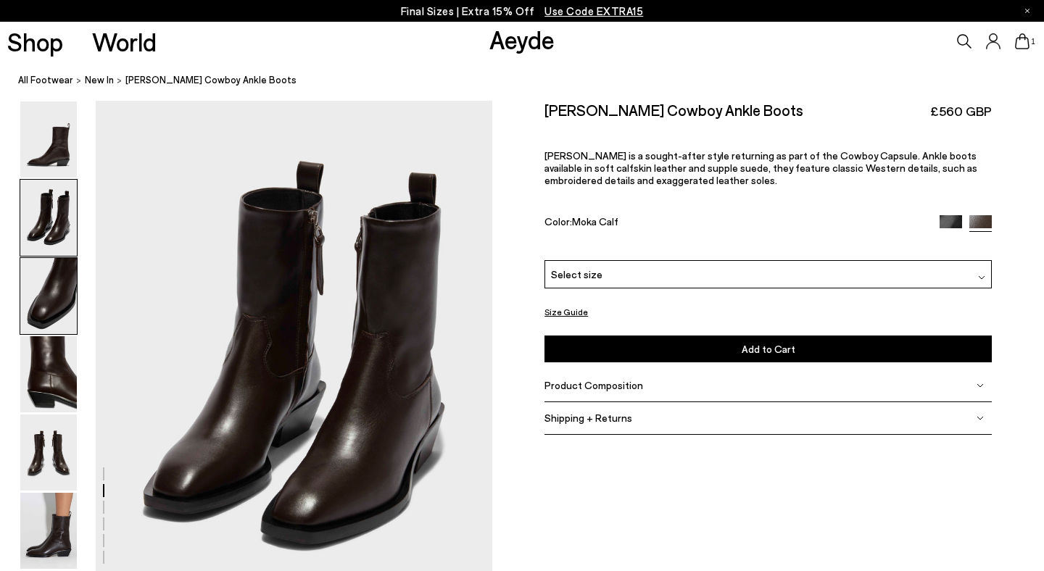
scroll to position [533, 0]
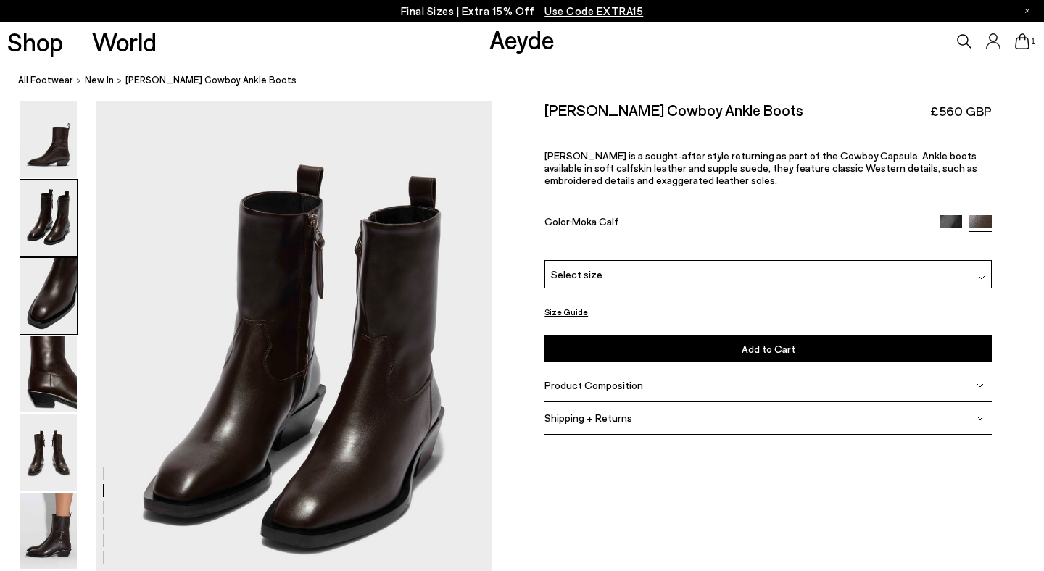
click at [42, 289] on img at bounding box center [48, 296] width 57 height 76
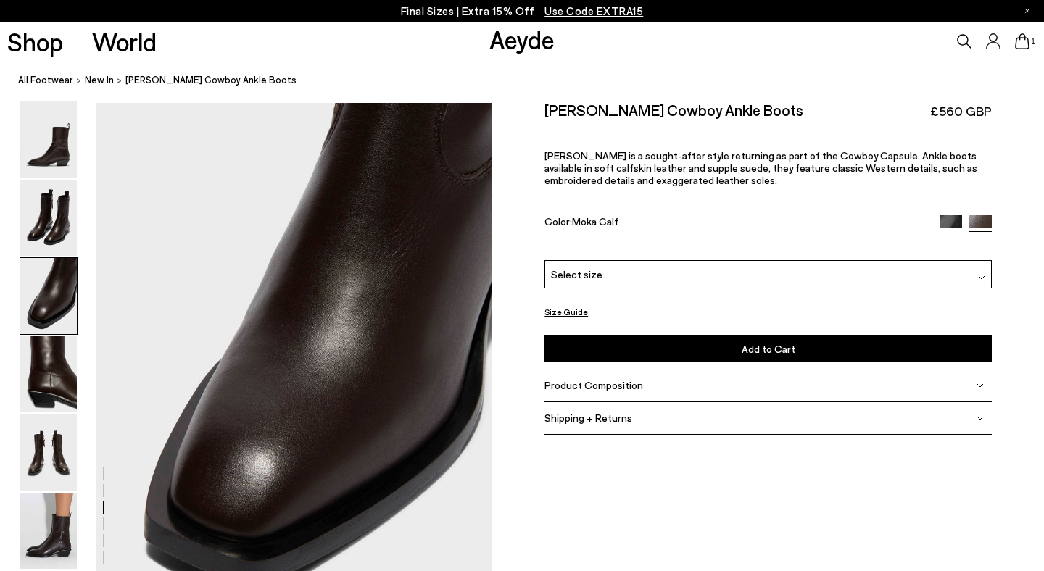
scroll to position [1064, 0]
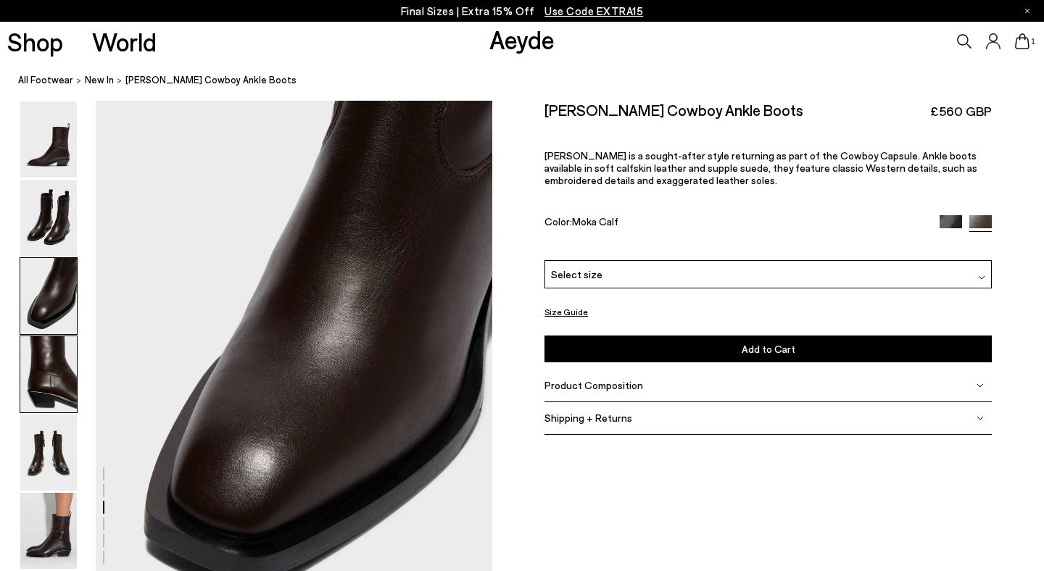
click at [53, 356] on img at bounding box center [48, 374] width 57 height 76
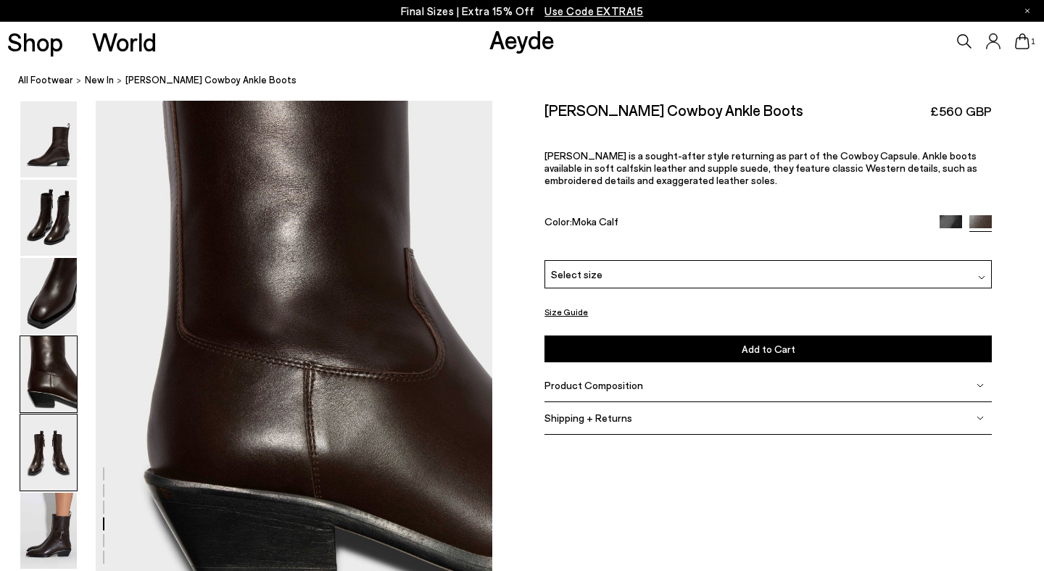
click at [55, 454] on img at bounding box center [48, 453] width 57 height 76
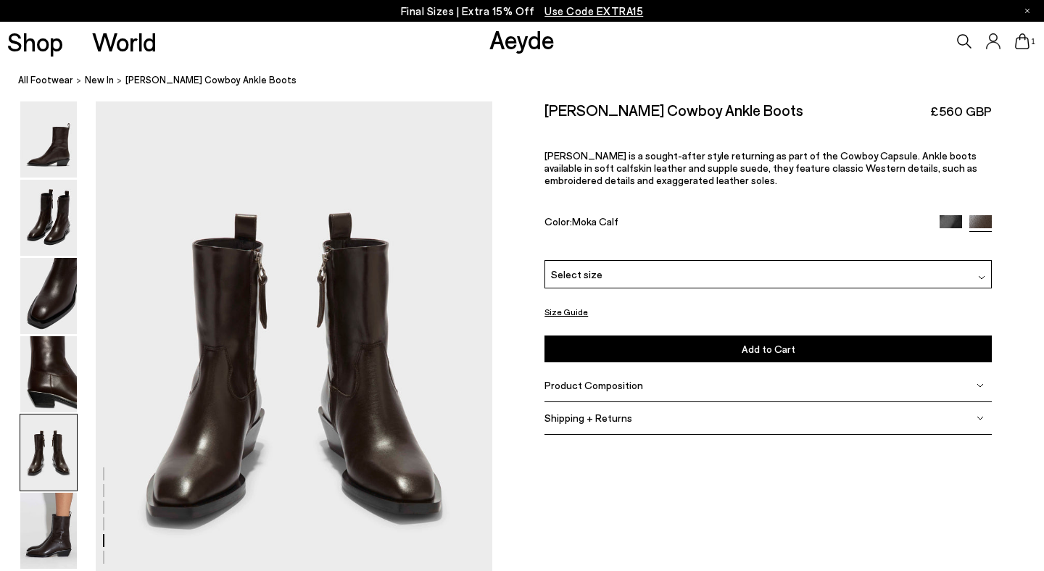
scroll to position [2126, 0]
click at [52, 526] on img at bounding box center [48, 531] width 57 height 76
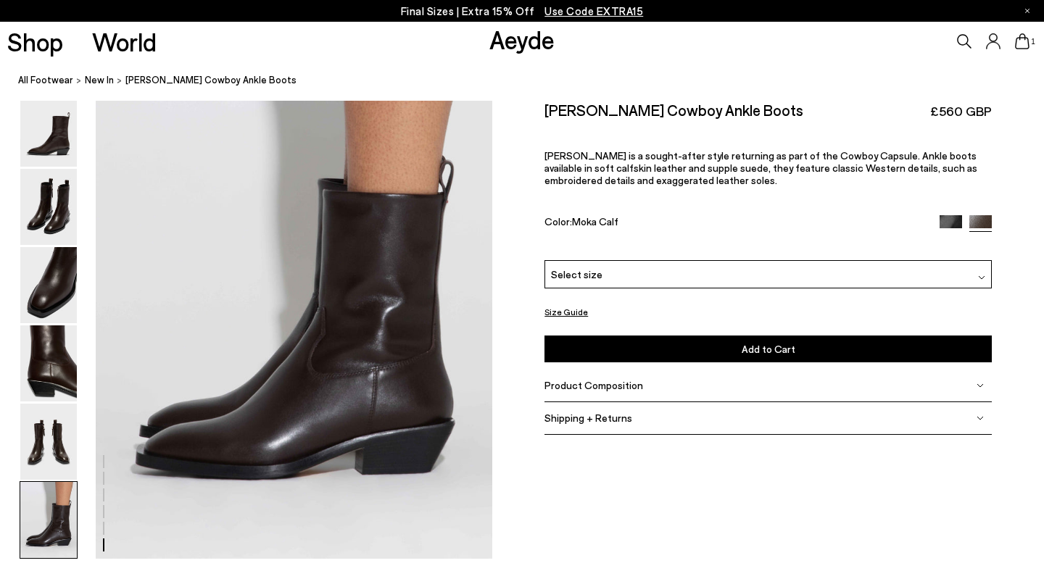
scroll to position [2757, 0]
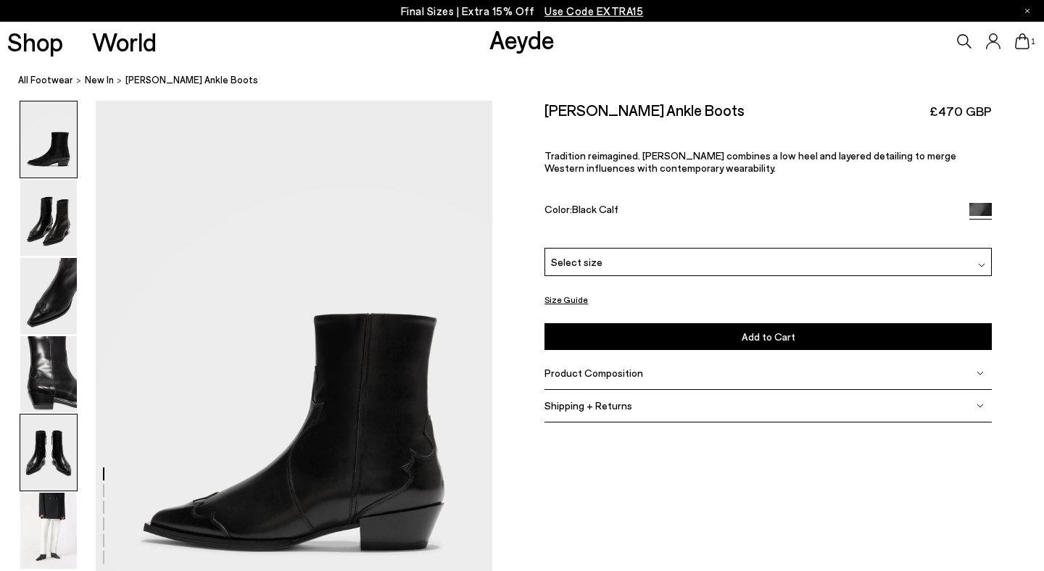
click at [42, 481] on img at bounding box center [48, 453] width 57 height 76
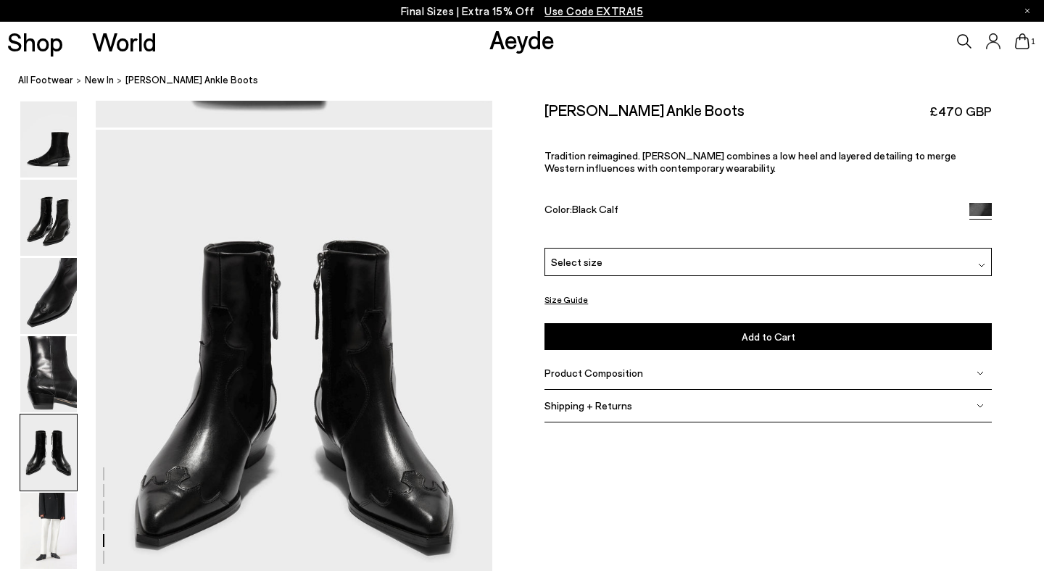
scroll to position [2126, 0]
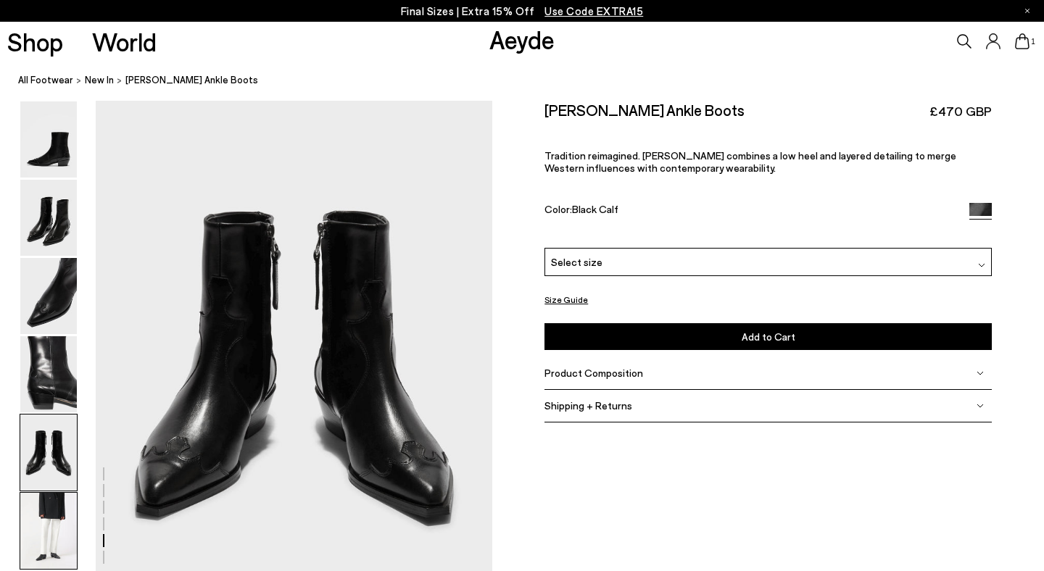
click at [48, 521] on img at bounding box center [48, 531] width 57 height 76
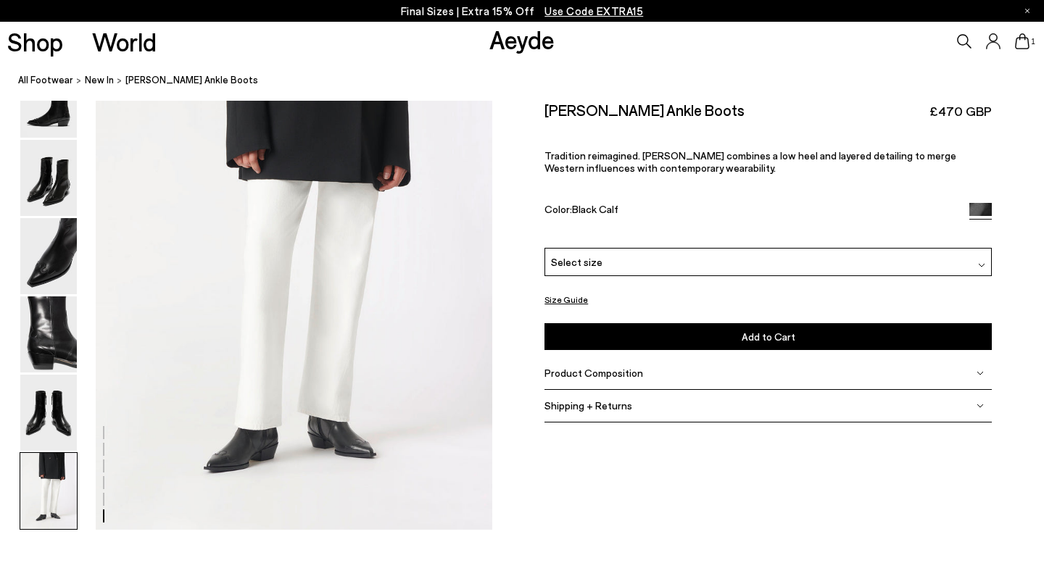
scroll to position [2757, 0]
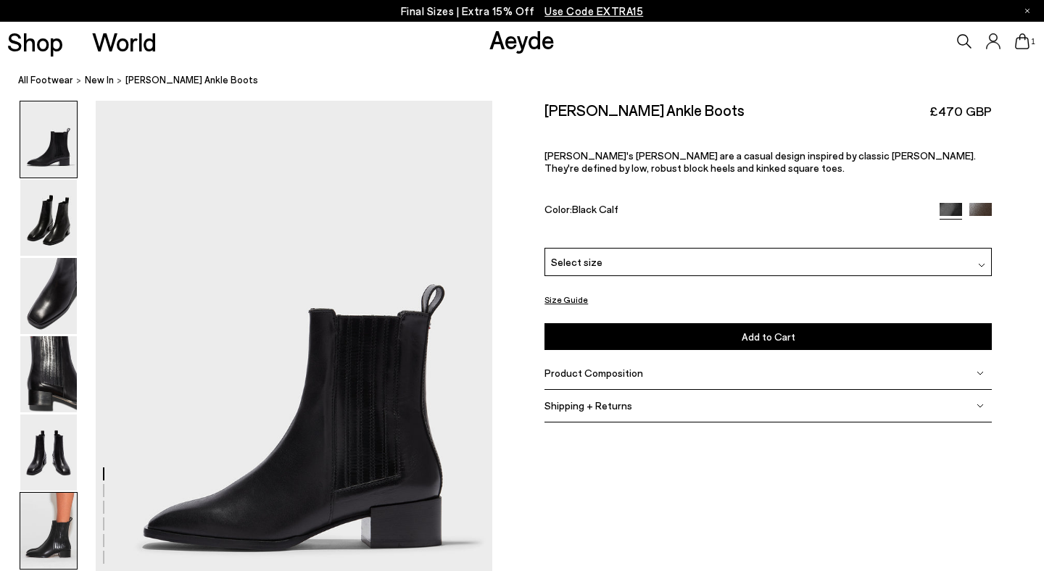
click at [44, 549] on img at bounding box center [48, 531] width 57 height 76
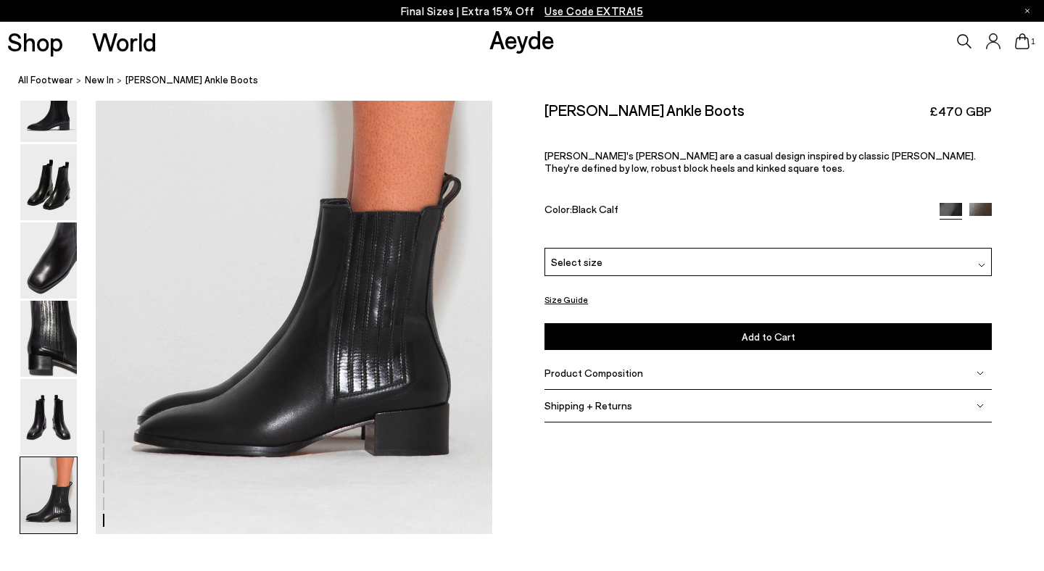
scroll to position [2757, 0]
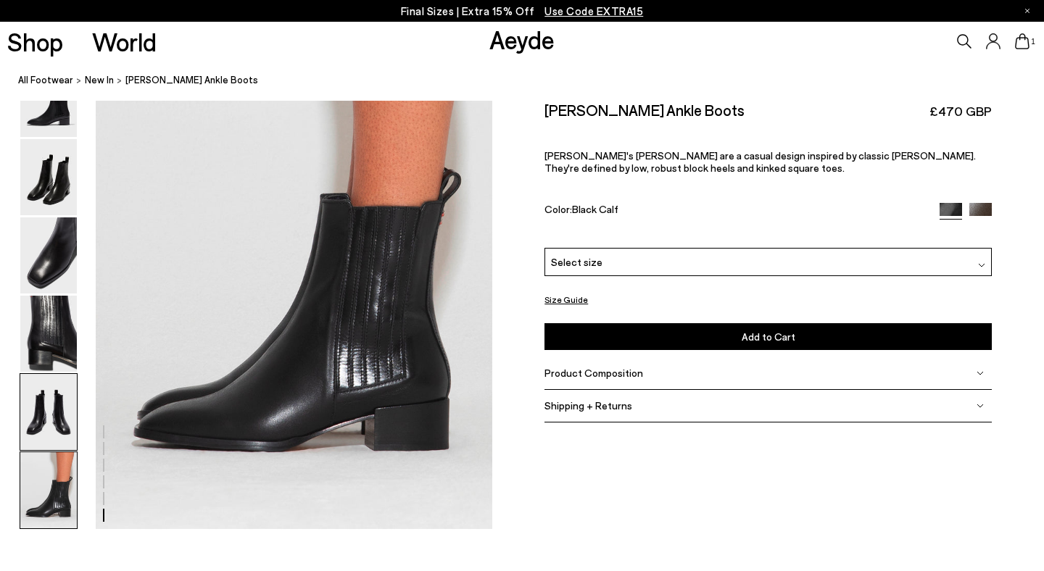
click at [45, 436] on img at bounding box center [48, 412] width 57 height 76
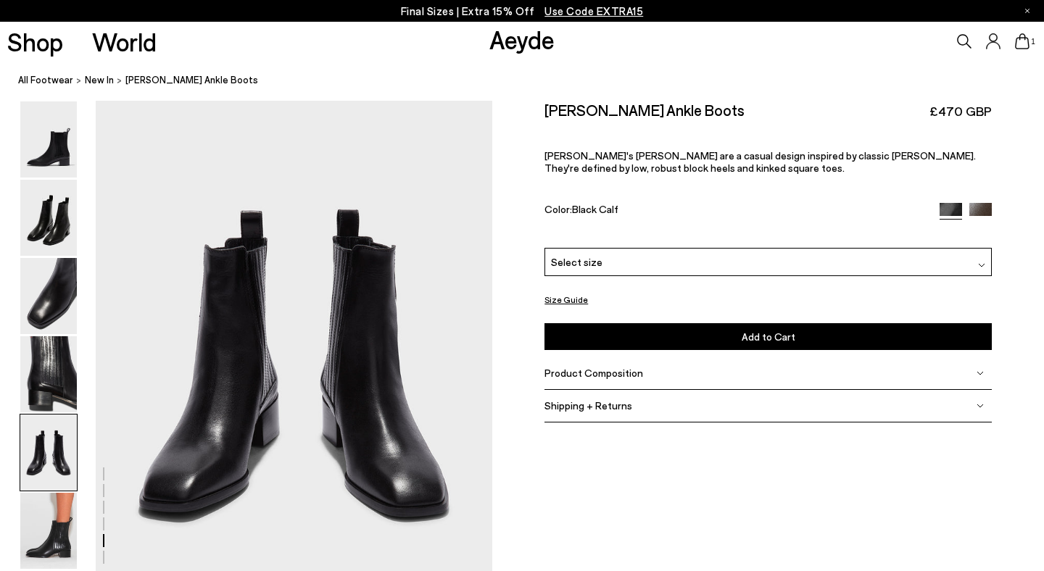
scroll to position [2126, 0]
click at [51, 284] on img at bounding box center [48, 296] width 57 height 76
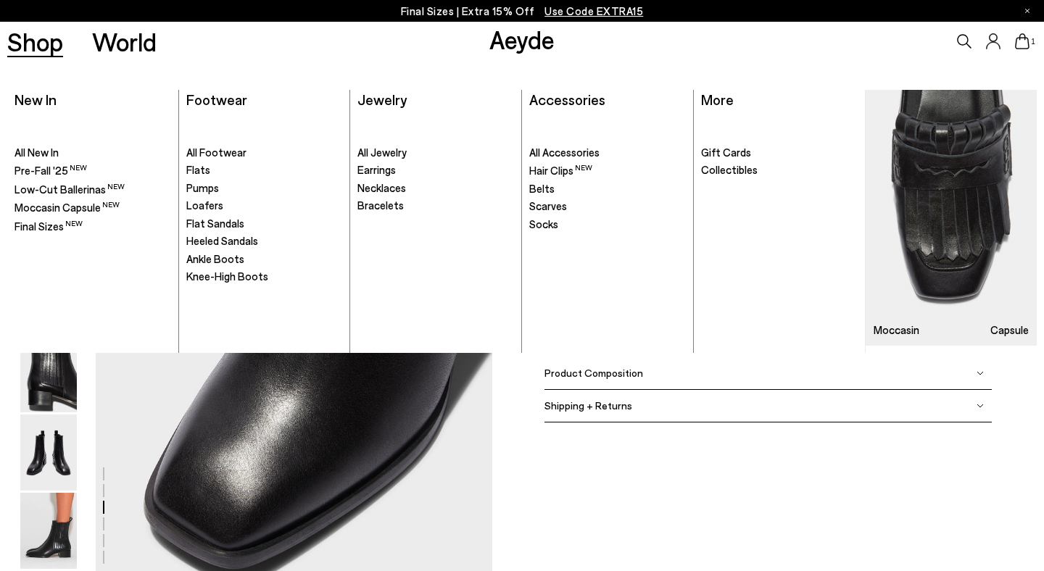
scroll to position [1064, 0]
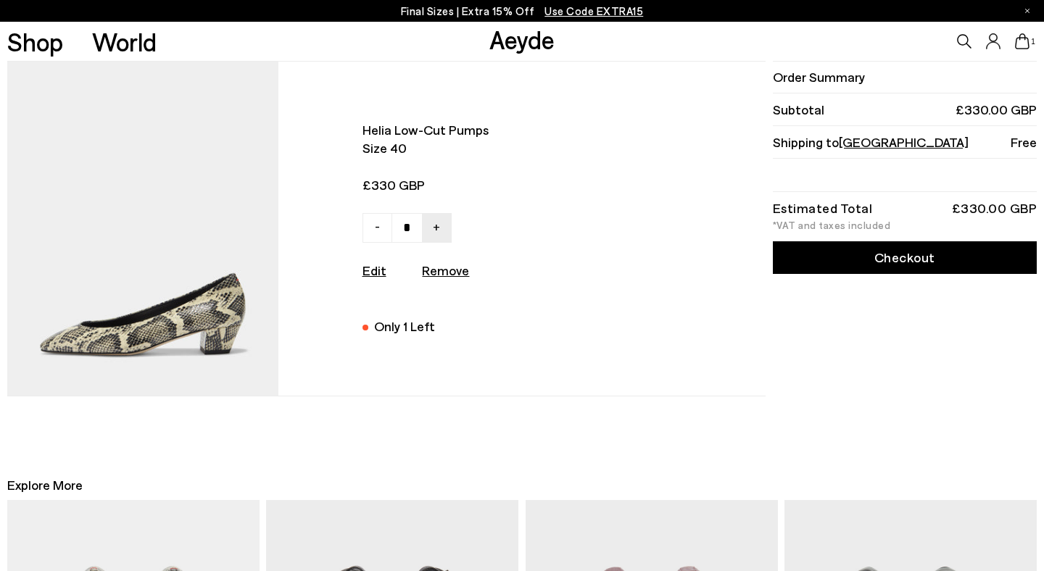
click at [953, 261] on link "Checkout" at bounding box center [905, 257] width 264 height 33
